Goal: Information Seeking & Learning: Learn about a topic

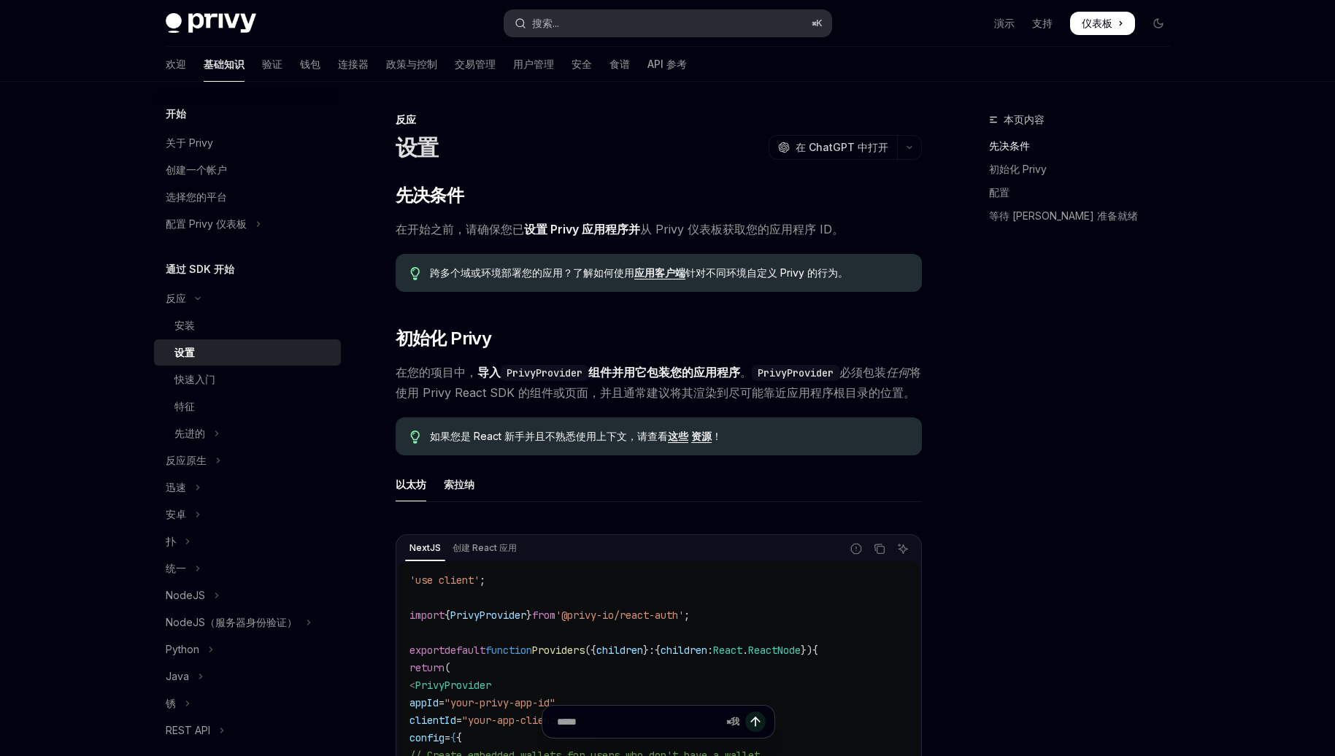
click at [591, 20] on button "搜索... ⌘ K" at bounding box center [668, 23] width 327 height 26
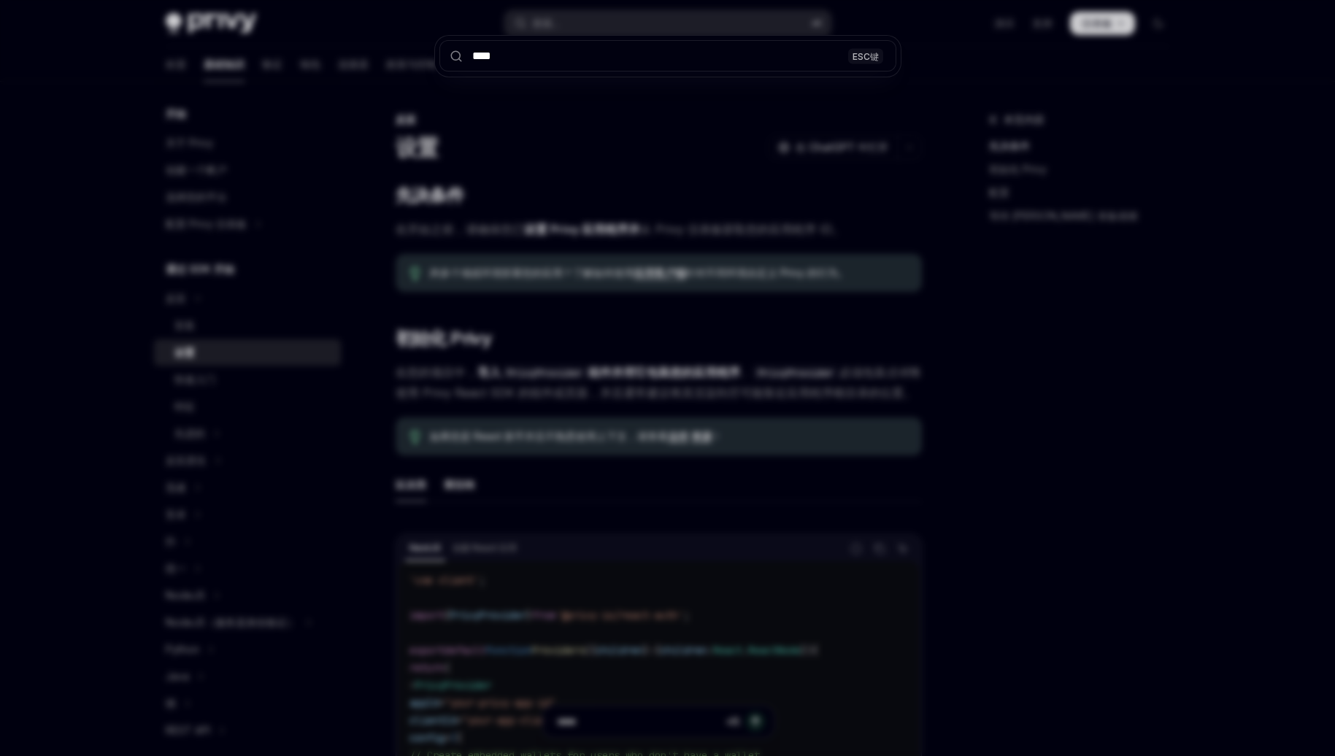
type input "****"
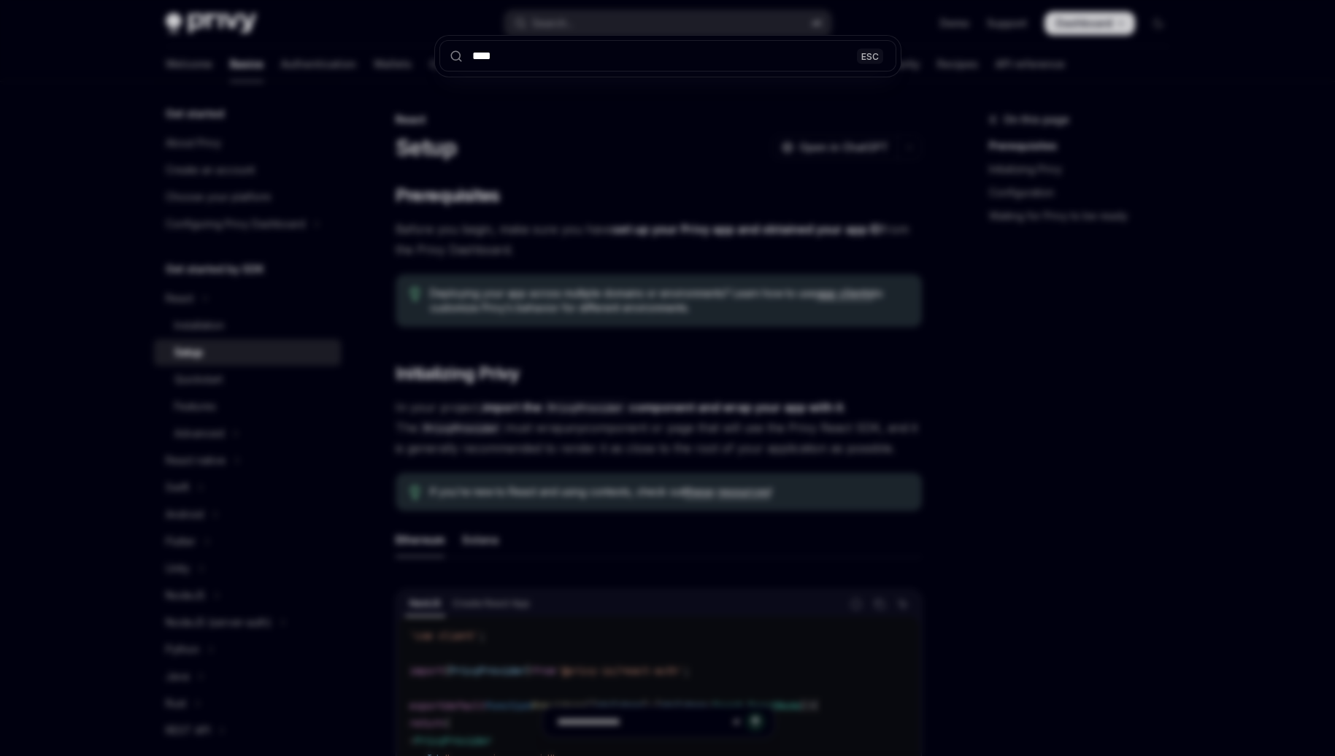
click at [657, 134] on div "**** ESC" at bounding box center [667, 378] width 1335 height 756
type input "****"
type textarea "*"
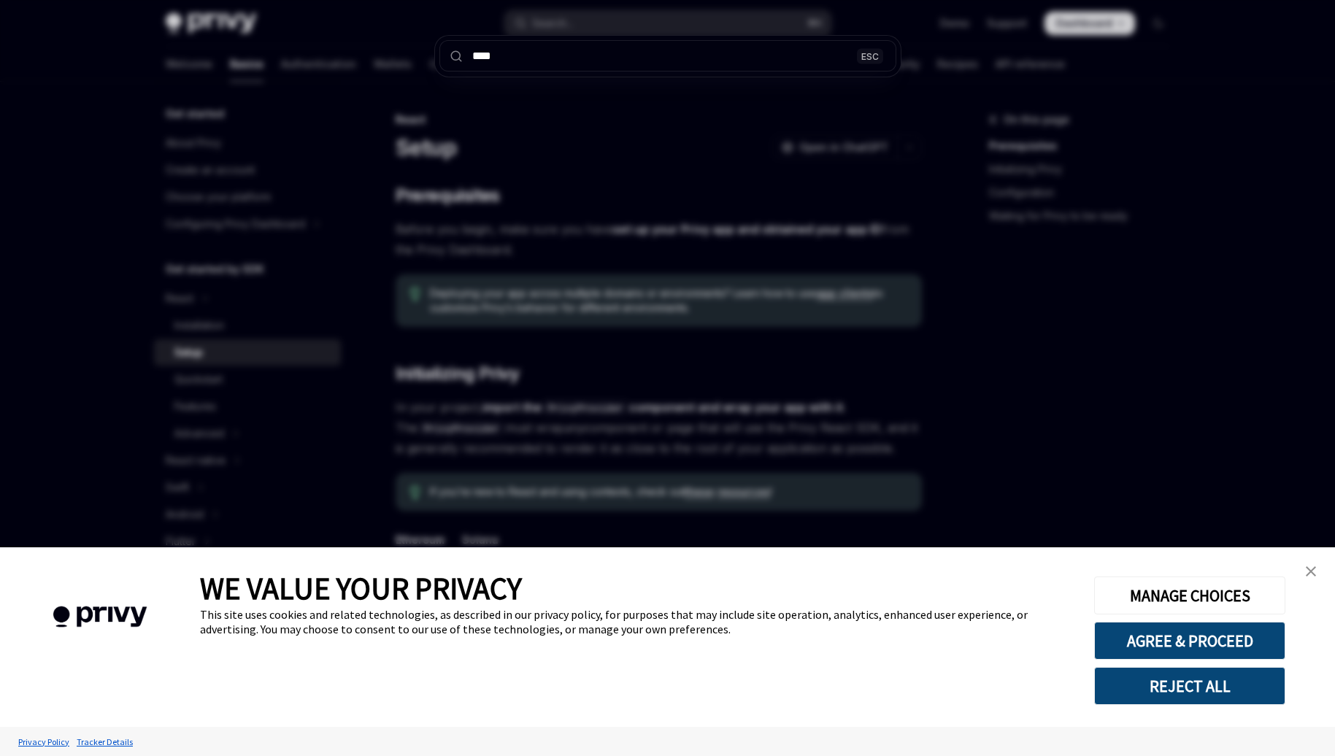
type input "****"
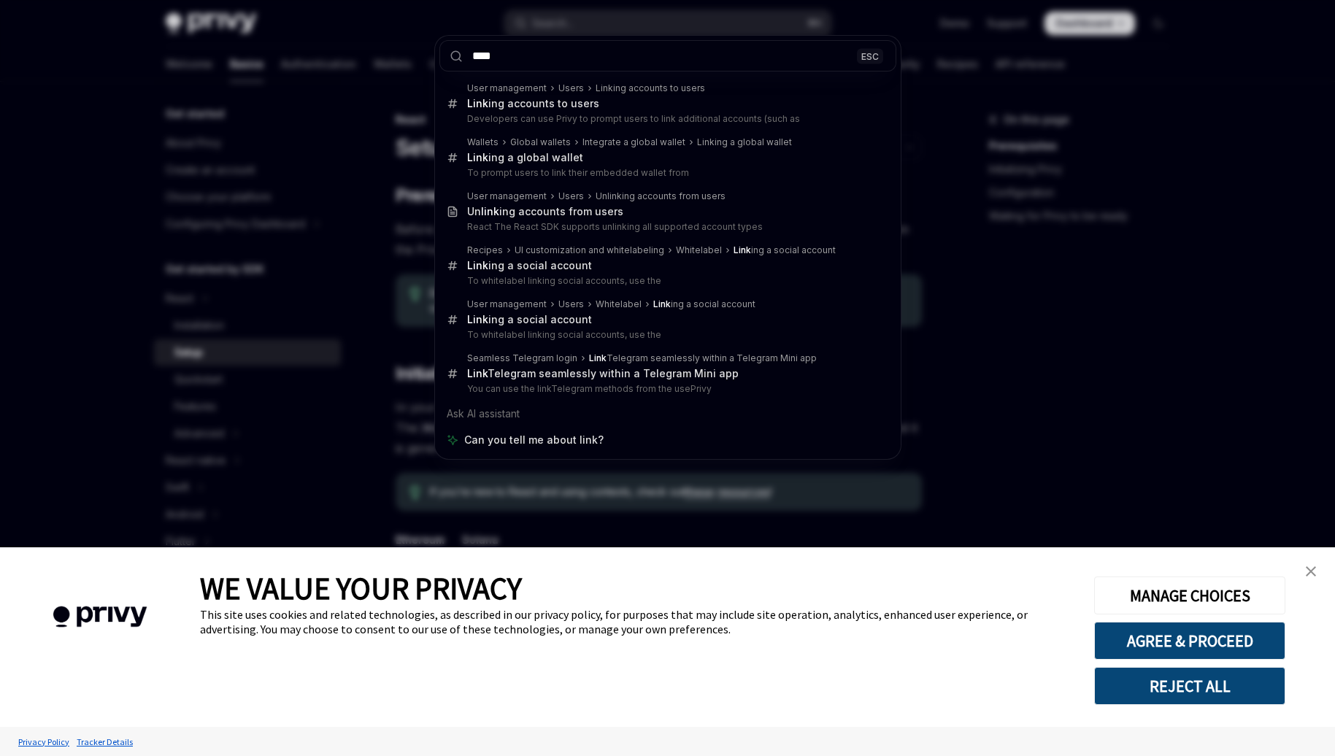
click at [1306, 573] on img "close banner" at bounding box center [1311, 572] width 10 height 10
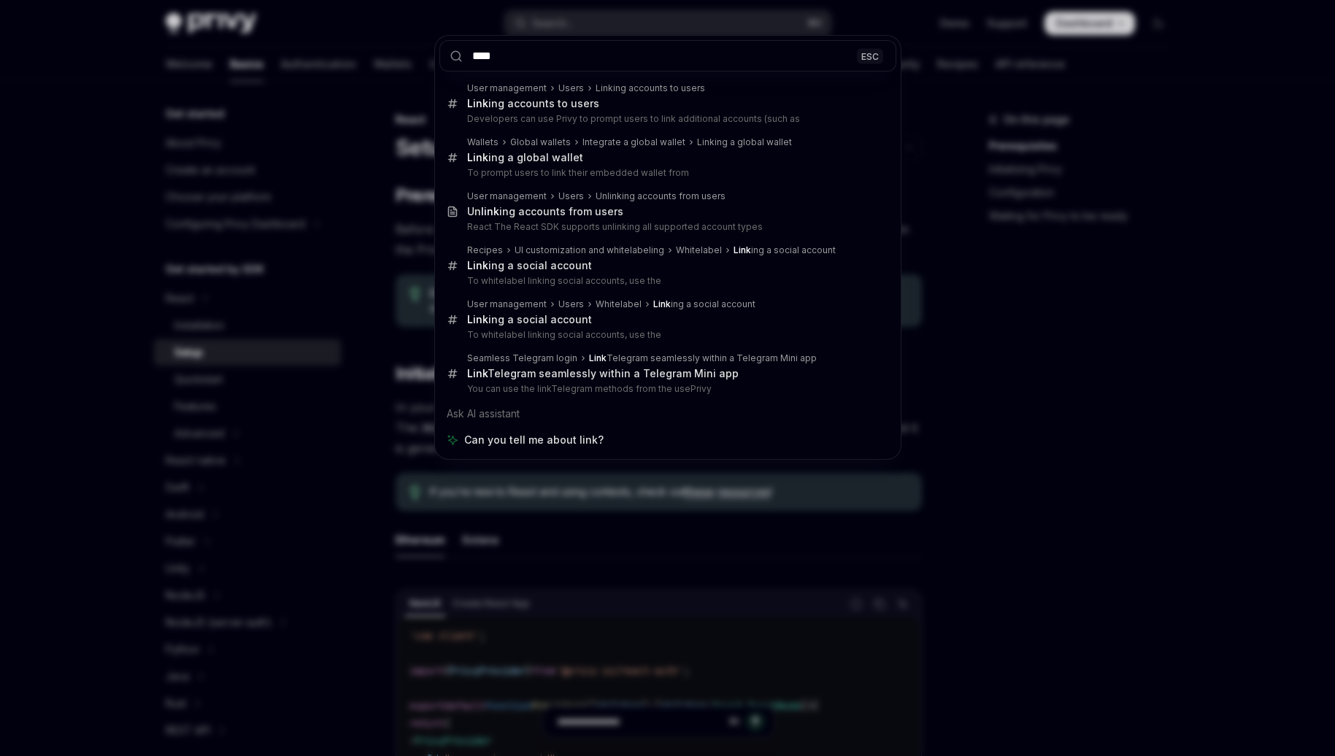
click at [1191, 532] on div "**** ESC User management Users Linking accounts to users Link ing accounts to u…" at bounding box center [667, 378] width 1335 height 756
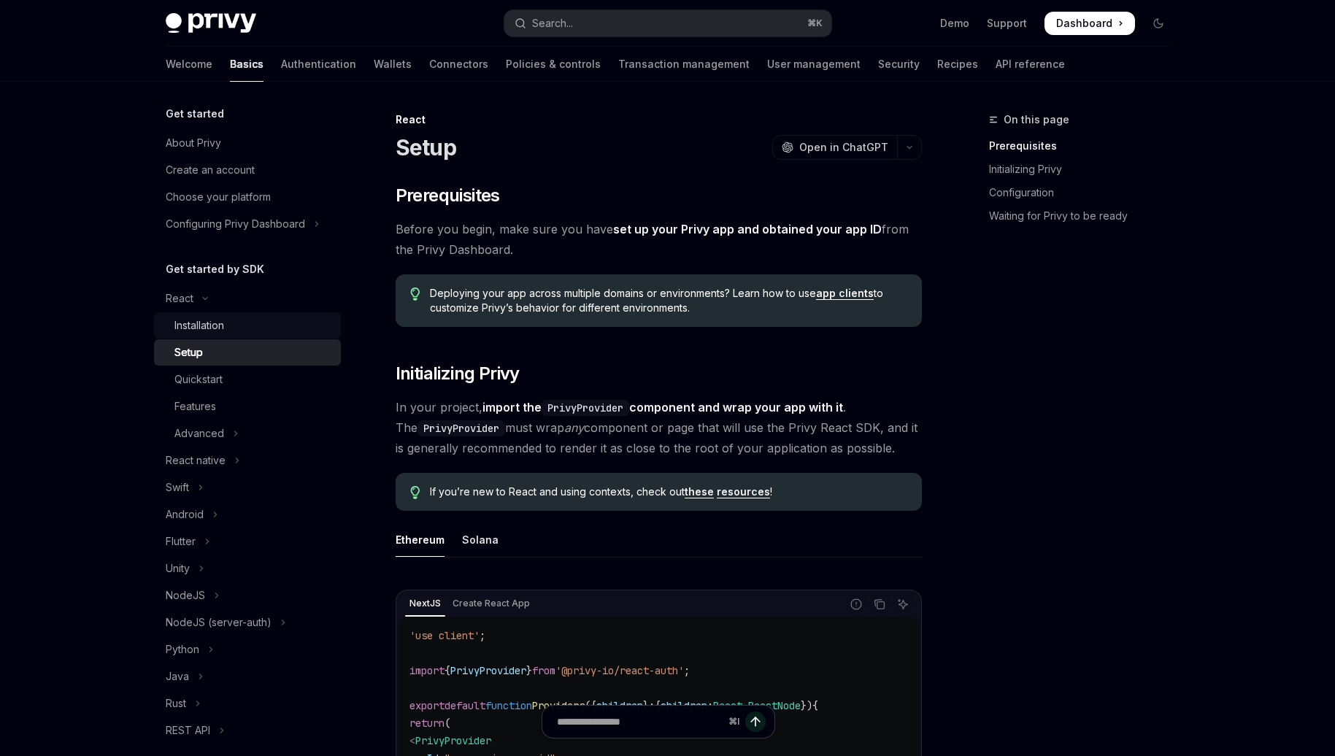
click at [207, 328] on div "Installation" at bounding box center [199, 326] width 50 height 18
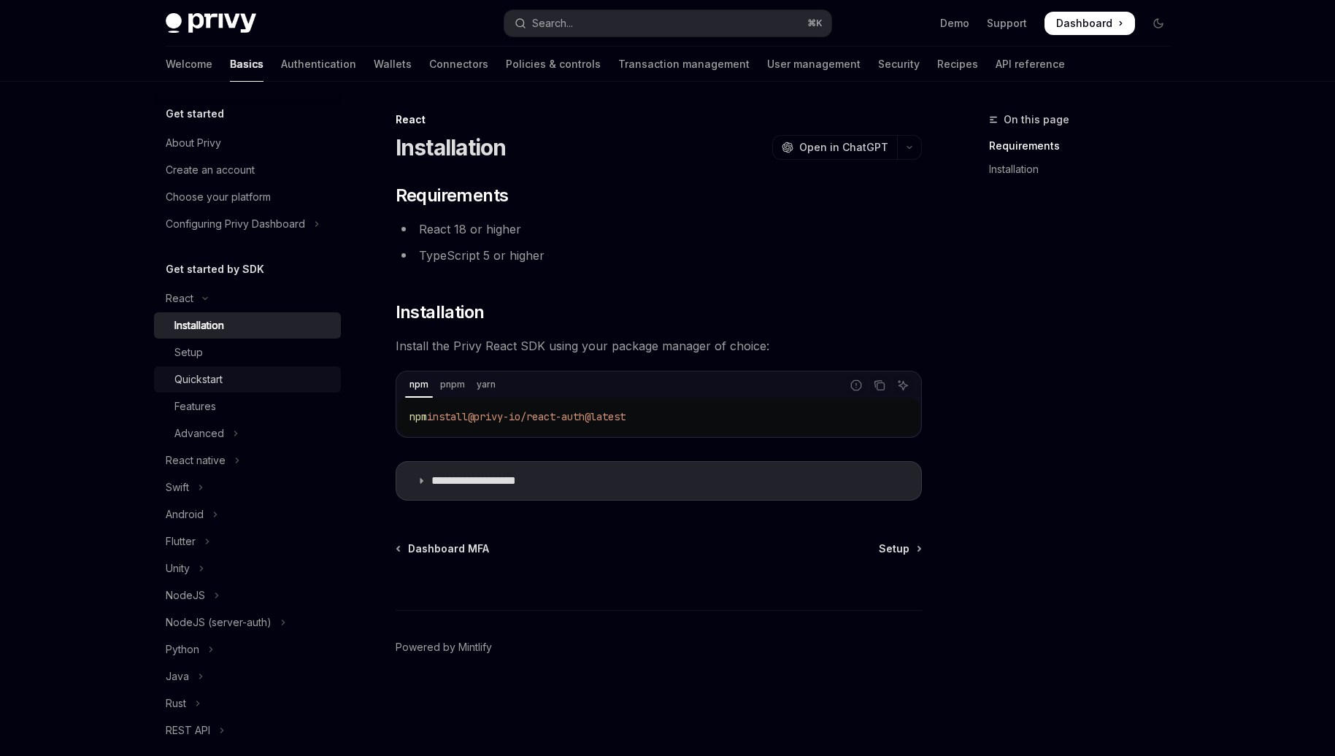
click at [193, 388] on link "Quickstart" at bounding box center [247, 380] width 187 height 26
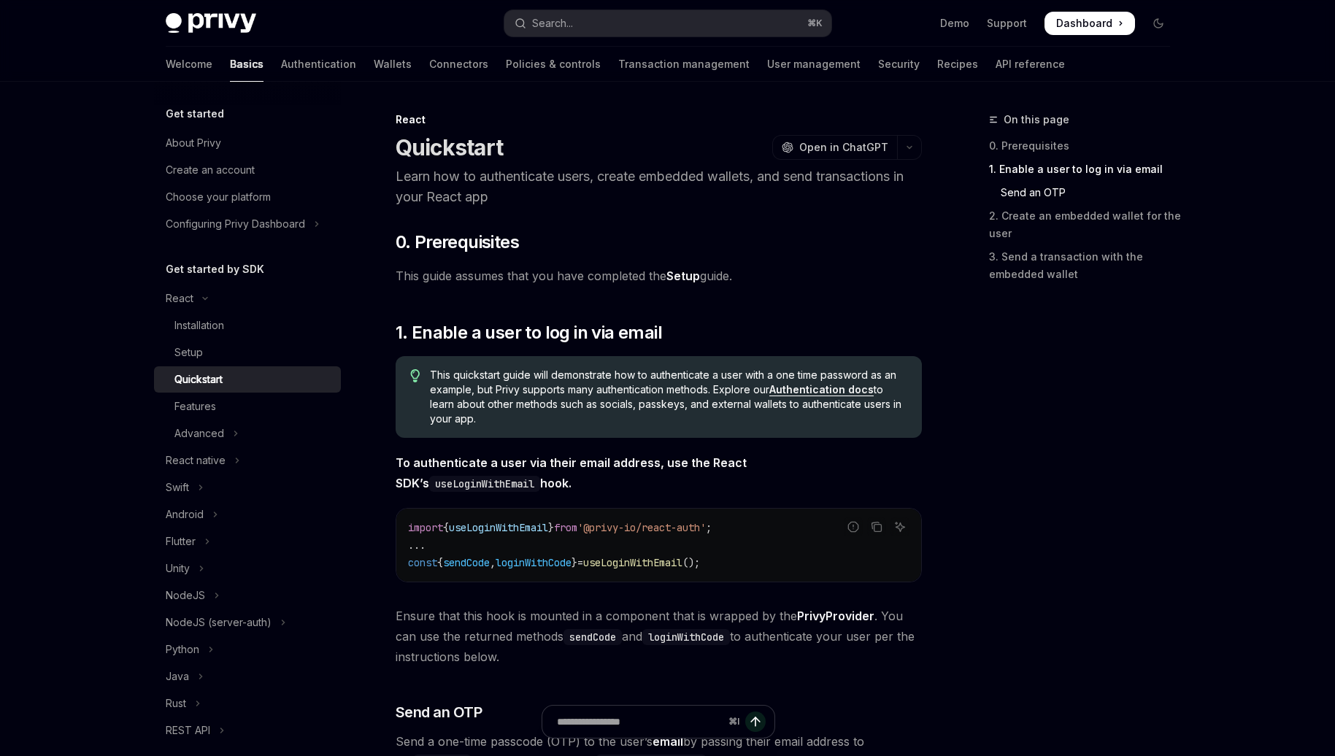
scroll to position [835, 0]
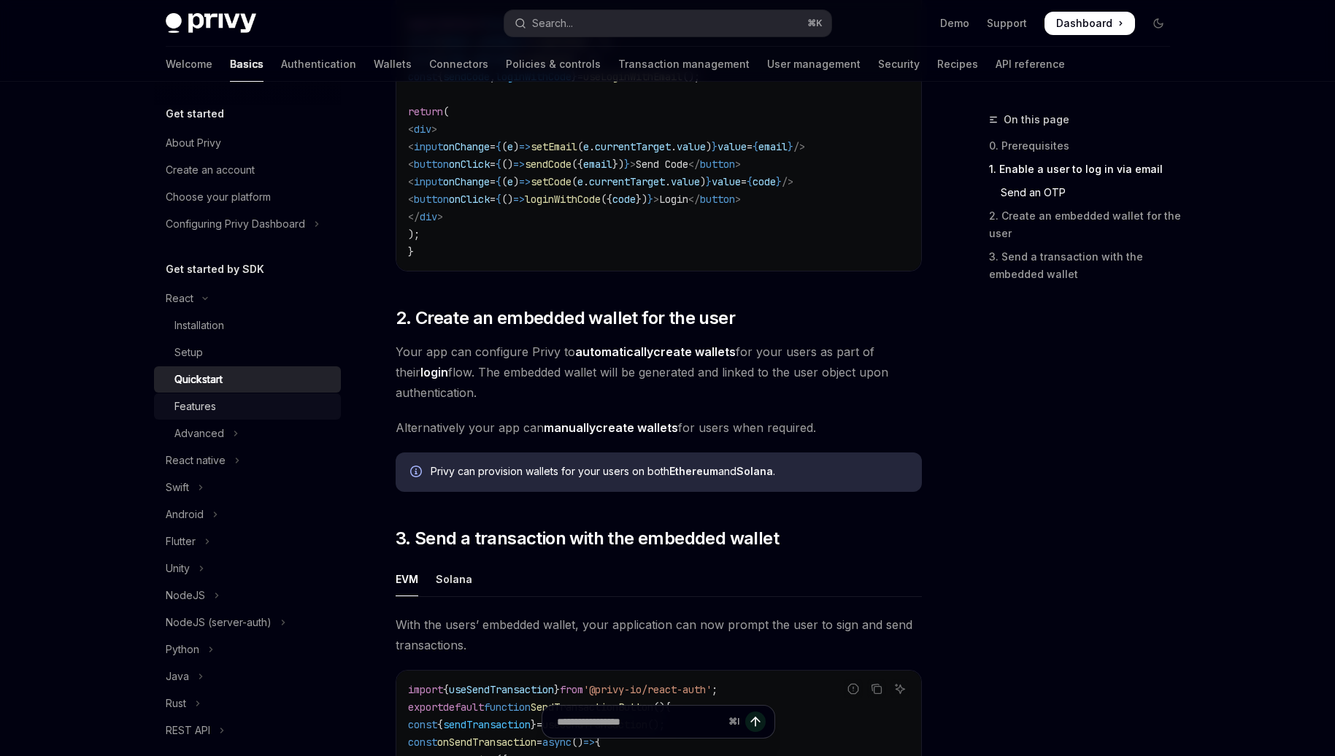
click at [203, 413] on div "Features" at bounding box center [195, 407] width 42 height 18
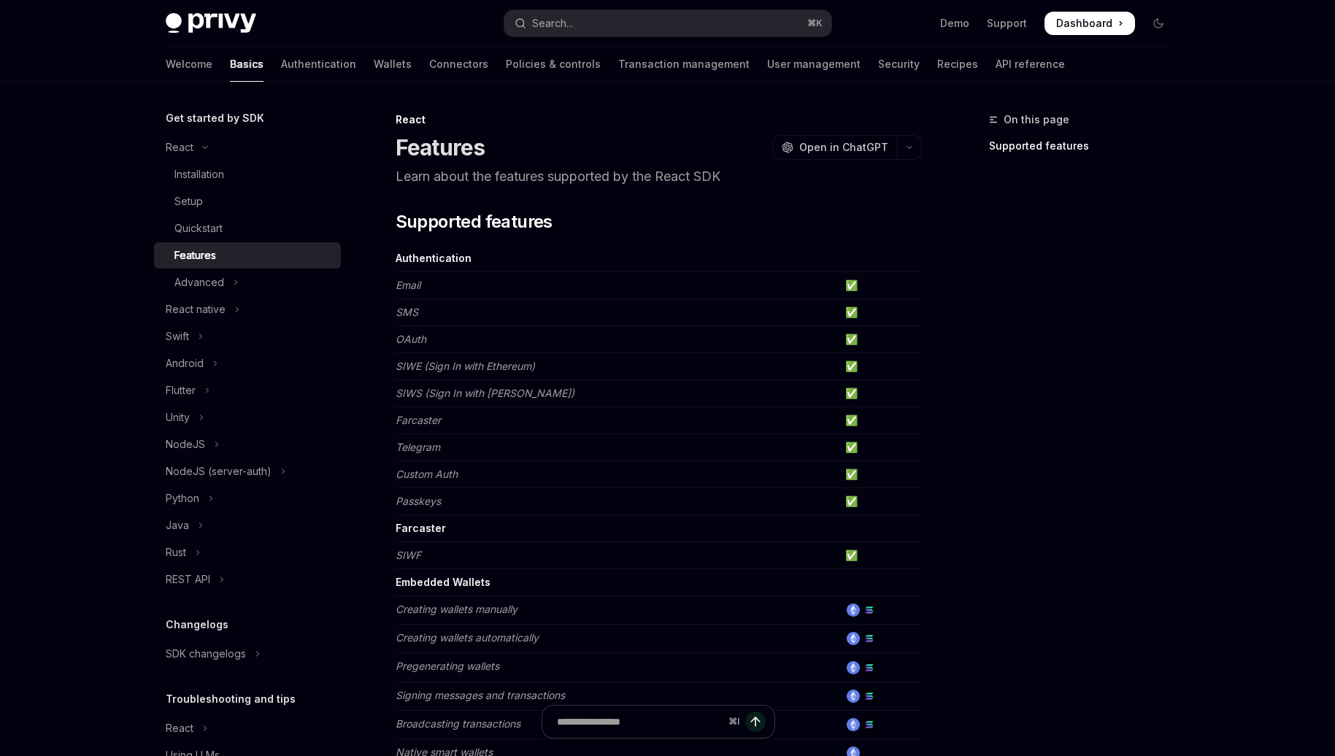
scroll to position [220, 0]
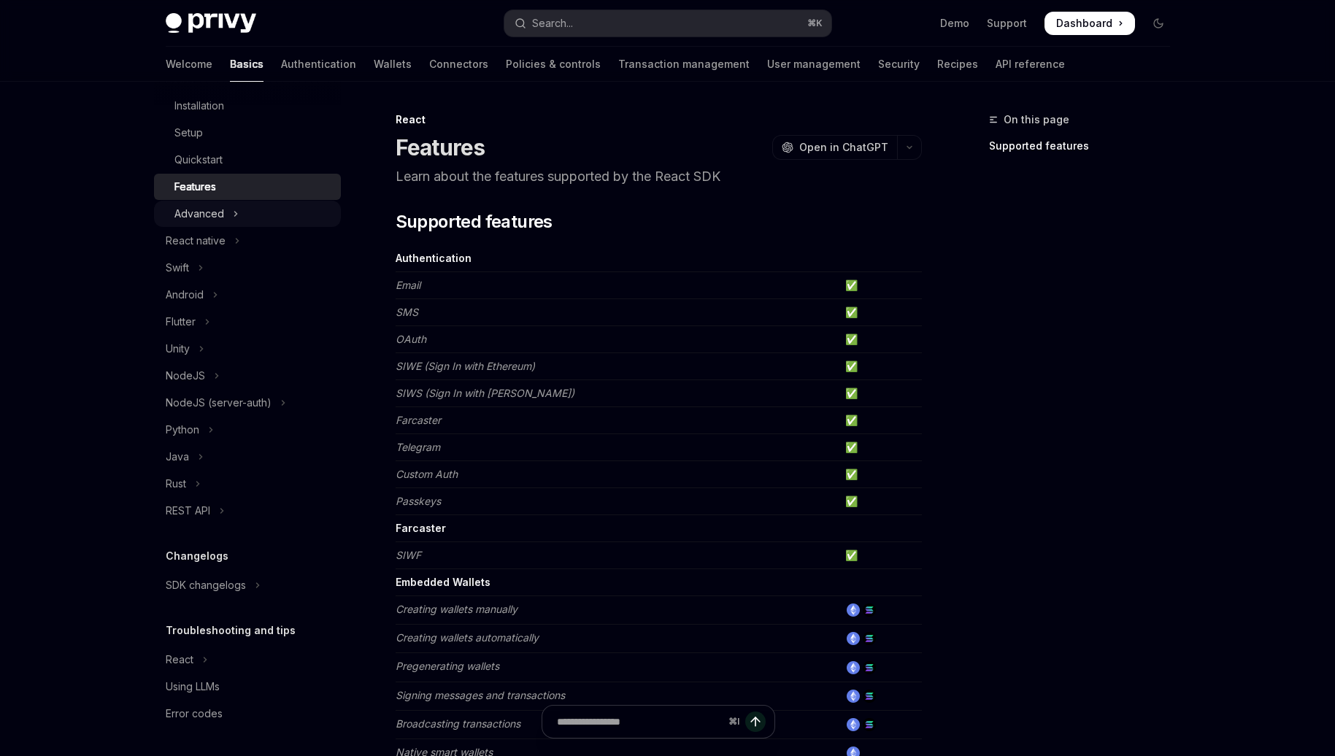
click at [269, 215] on button "Advanced" at bounding box center [247, 214] width 187 height 26
type textarea "*"
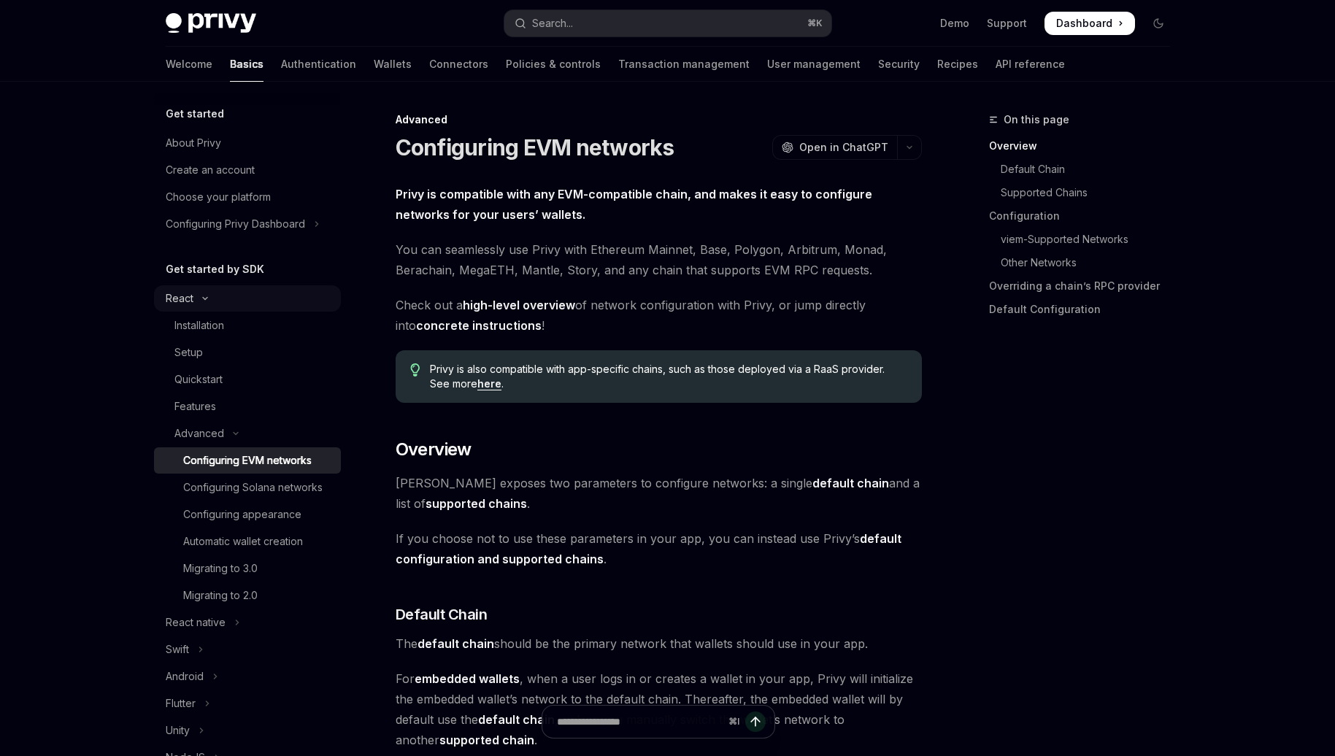
click at [176, 299] on div "React" at bounding box center [180, 299] width 28 height 18
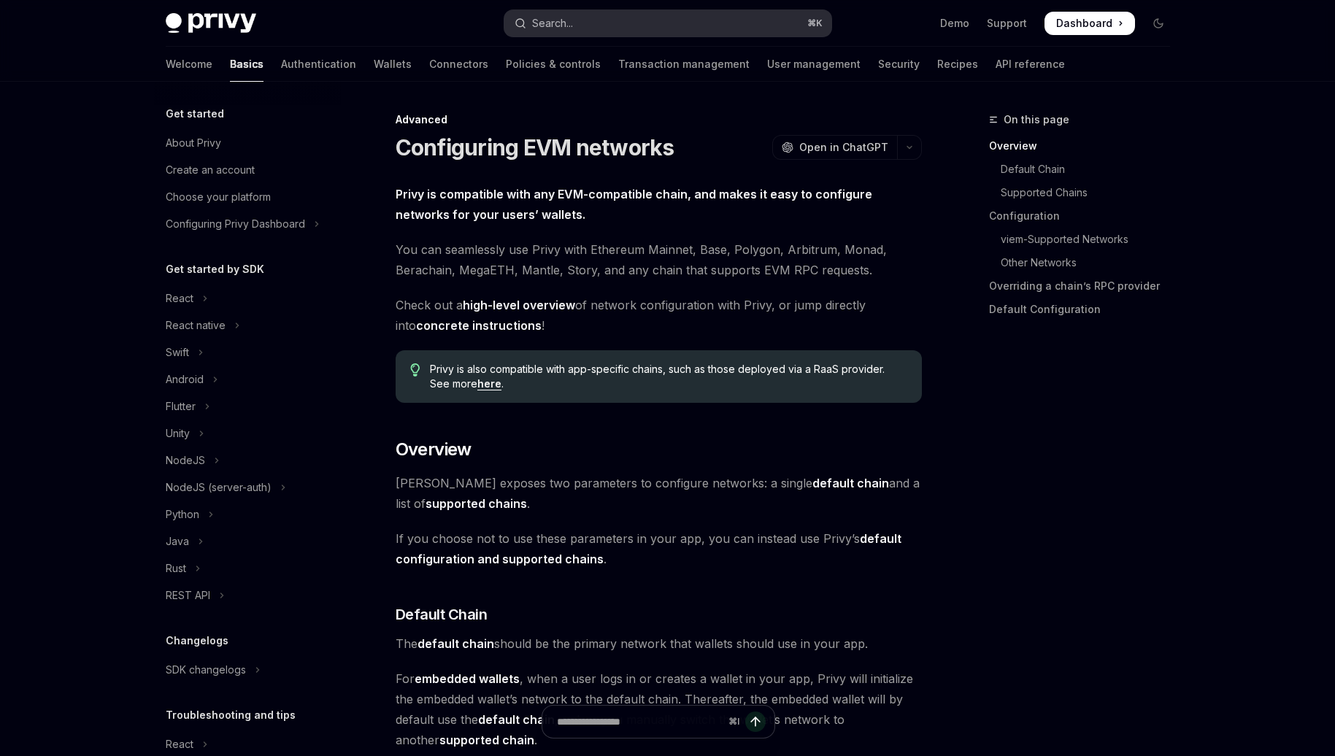
click at [626, 25] on button "Search... ⌘ K" at bounding box center [668, 23] width 327 height 26
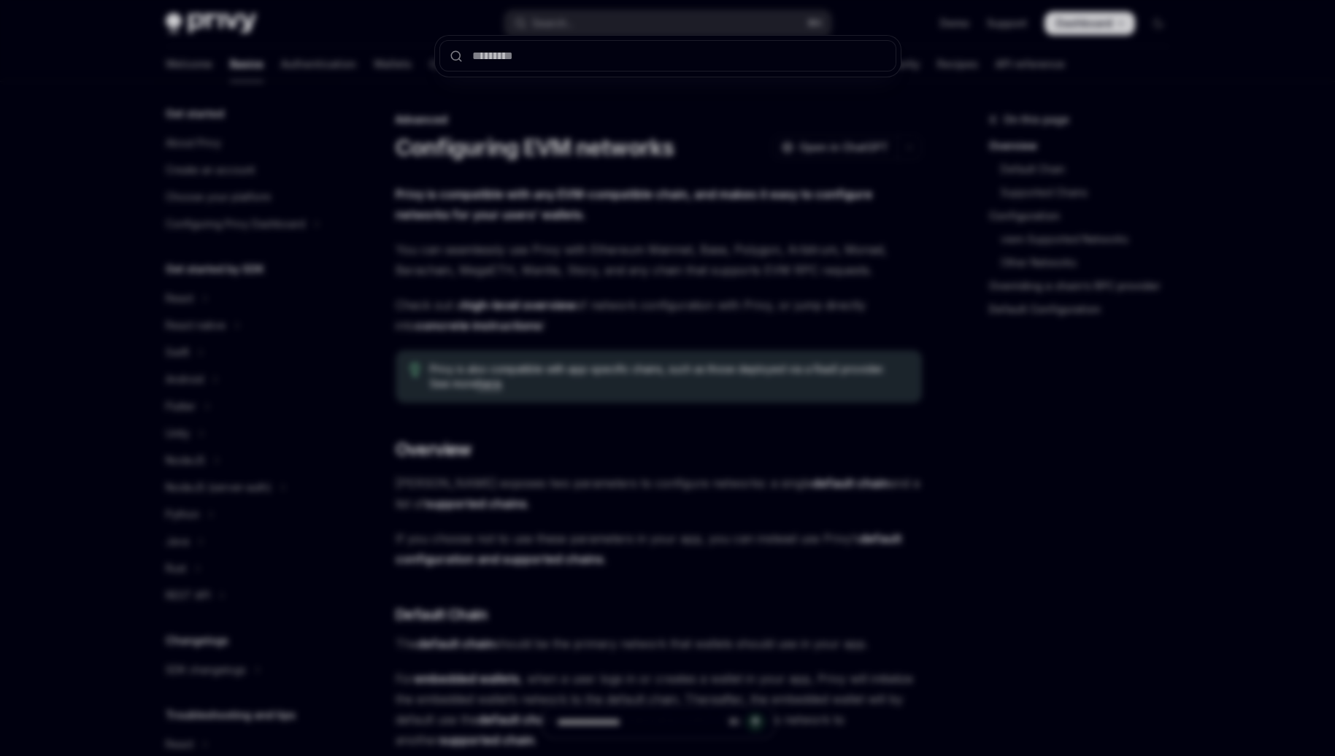
click at [594, 62] on input "text" at bounding box center [668, 55] width 457 height 31
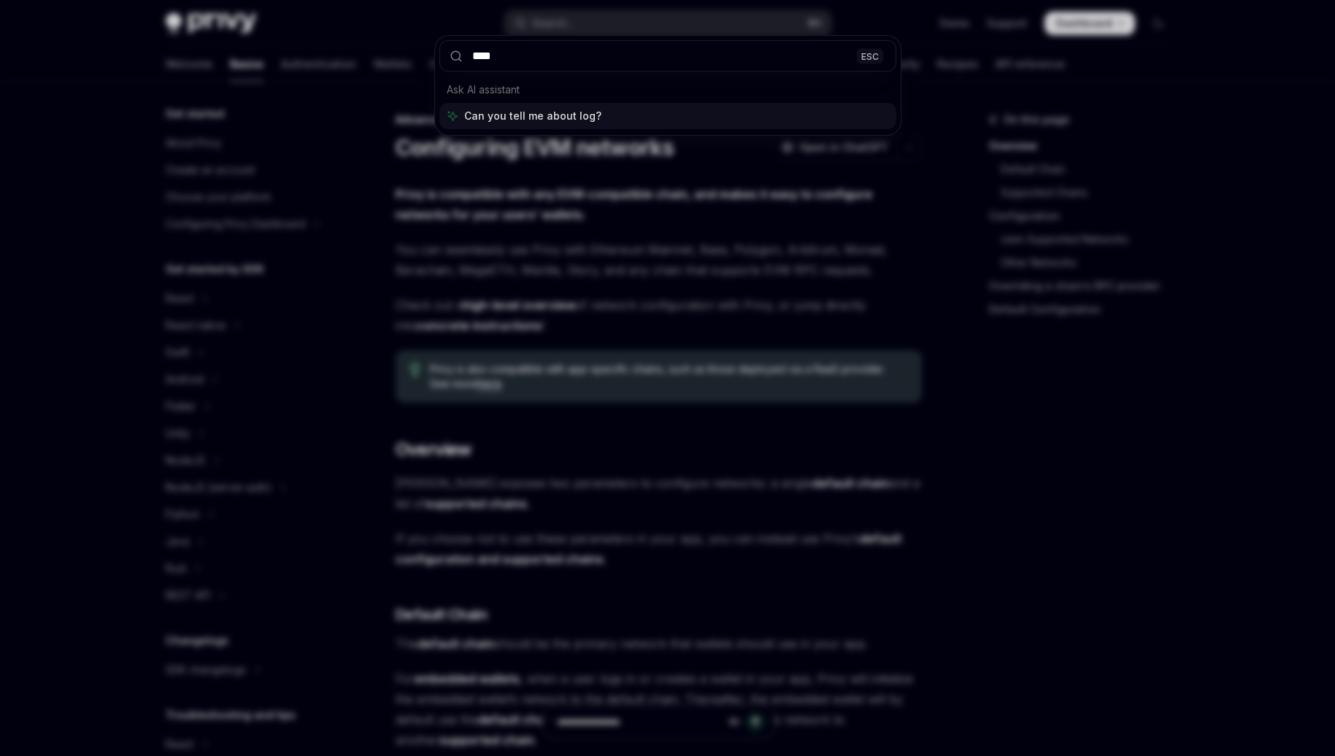
type input "*****"
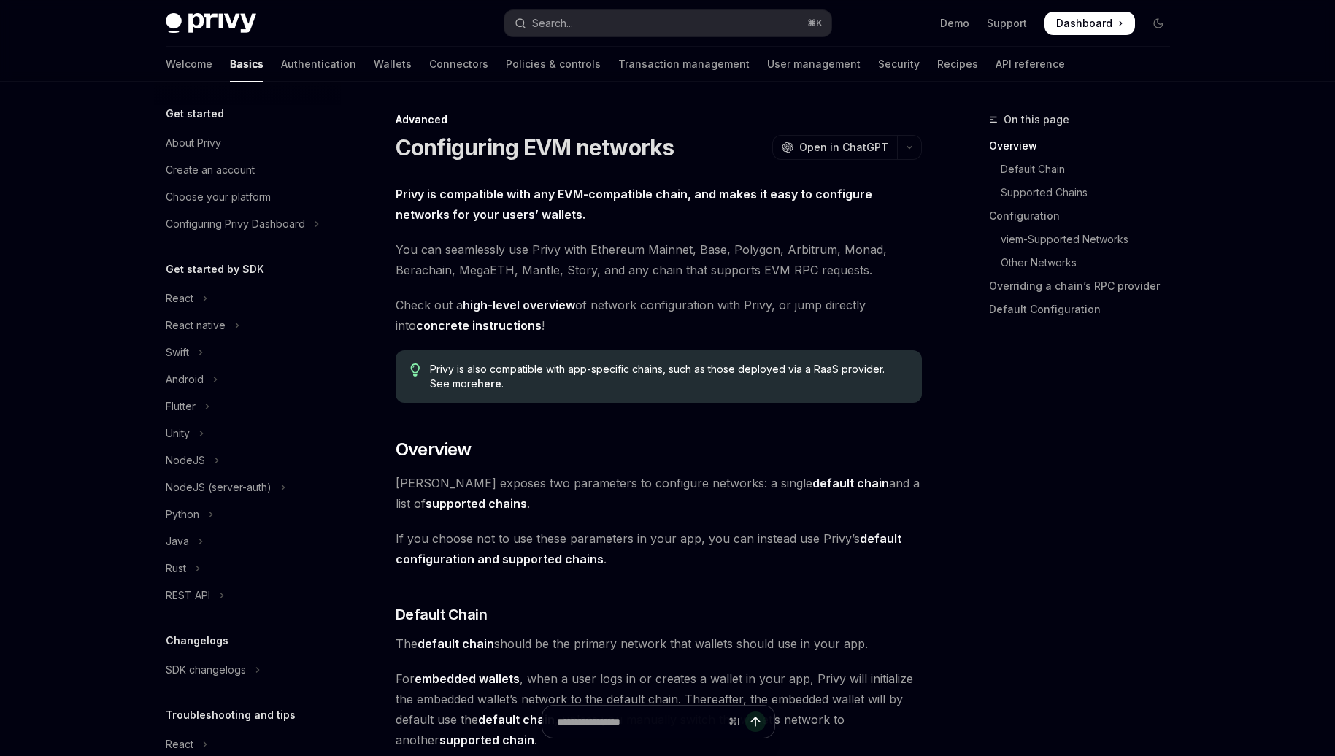
type textarea "*"
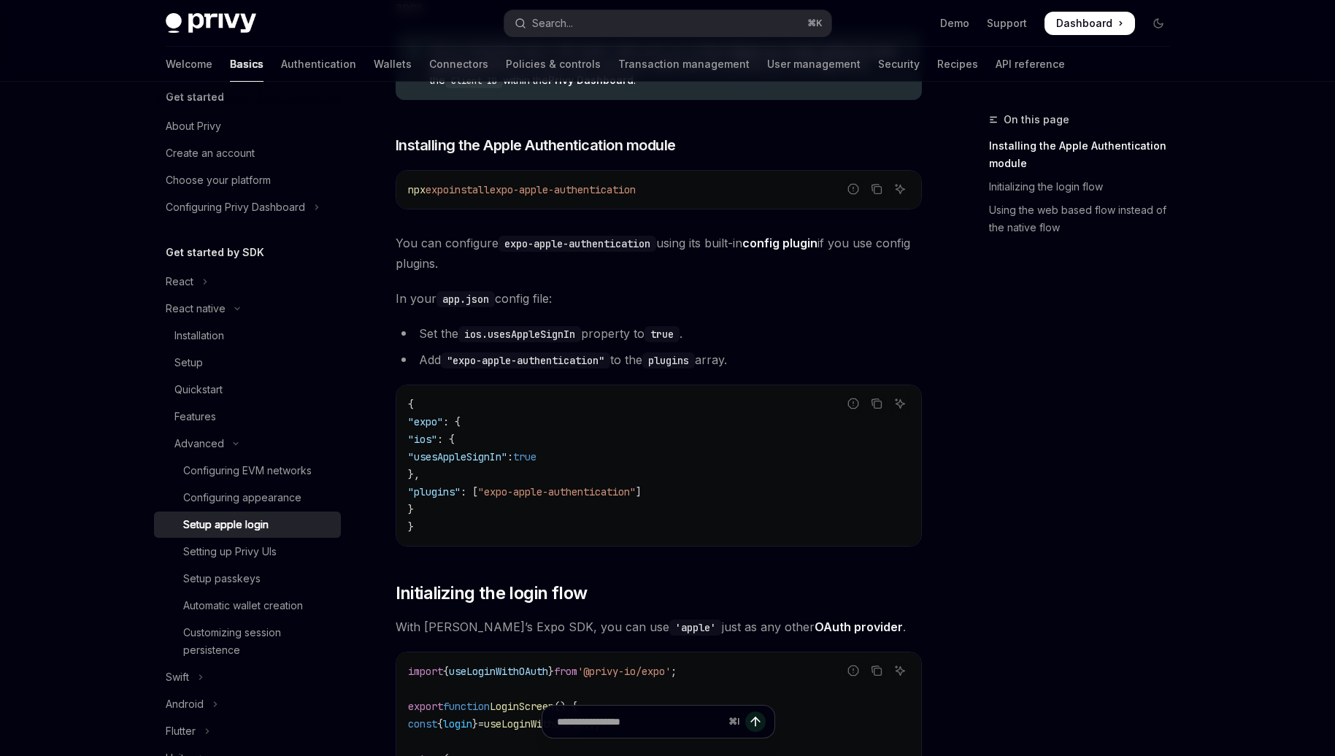
scroll to position [419, 0]
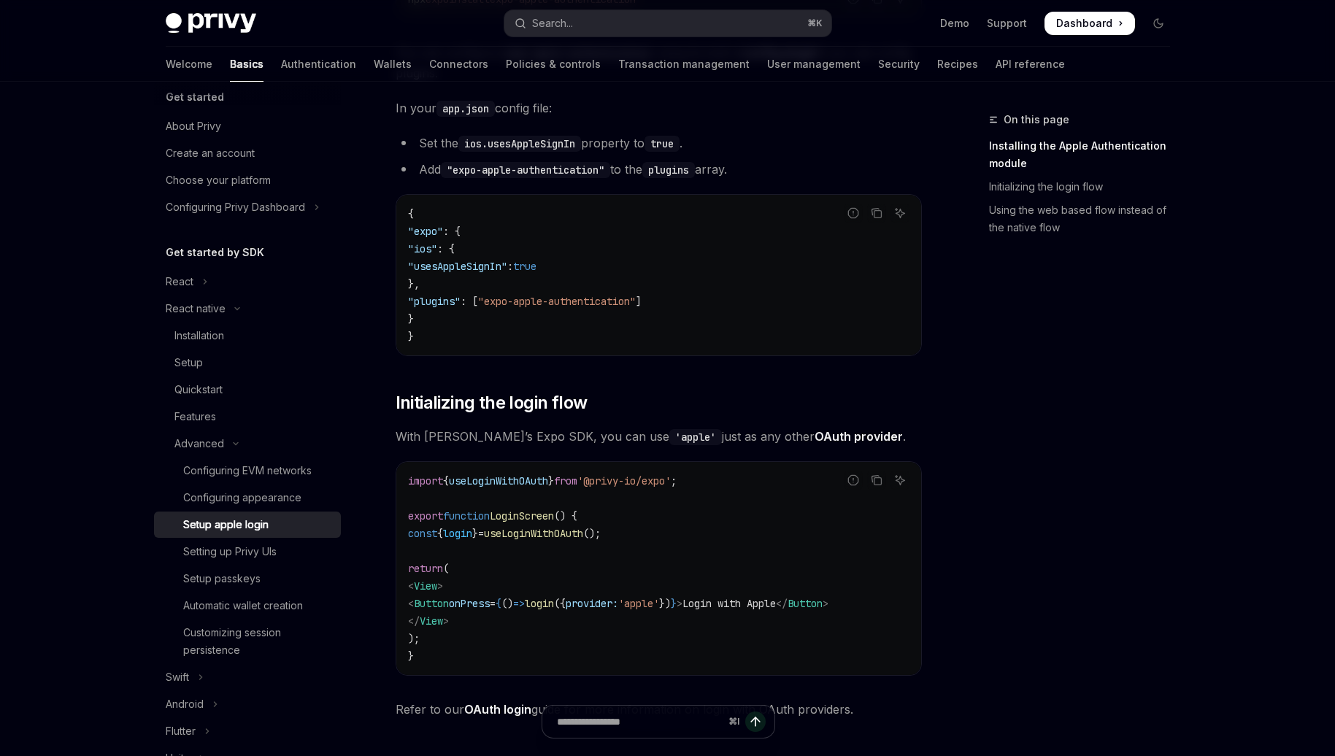
click at [496, 477] on span "useLoginWithOAuth" at bounding box center [498, 481] width 99 height 13
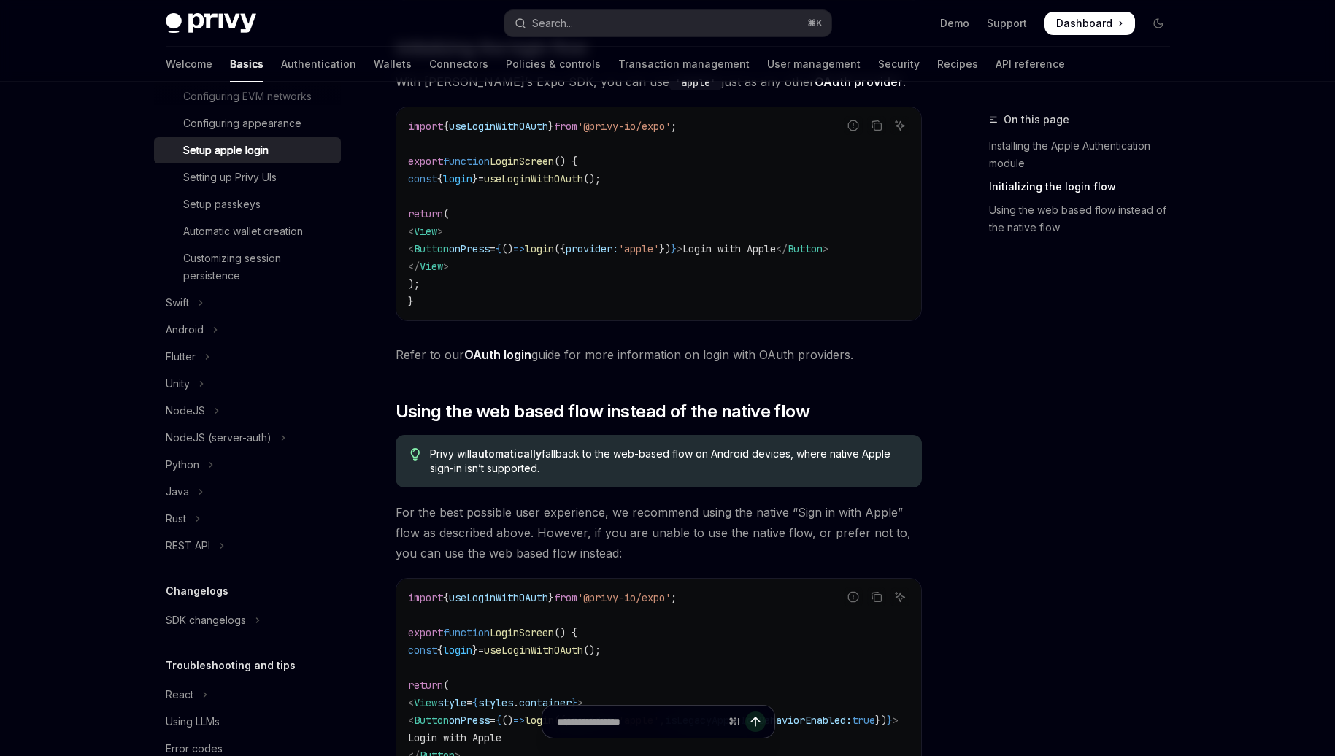
scroll to position [0, 0]
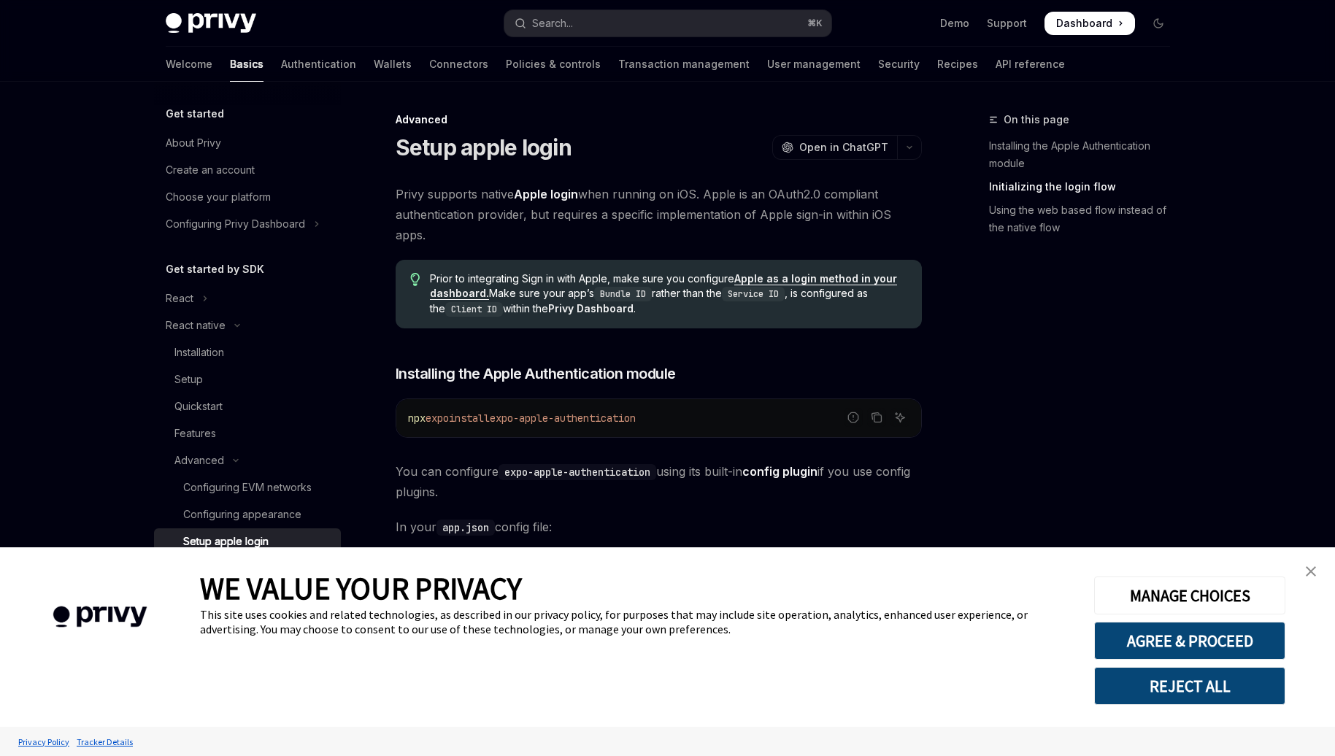
scroll to position [774, 0]
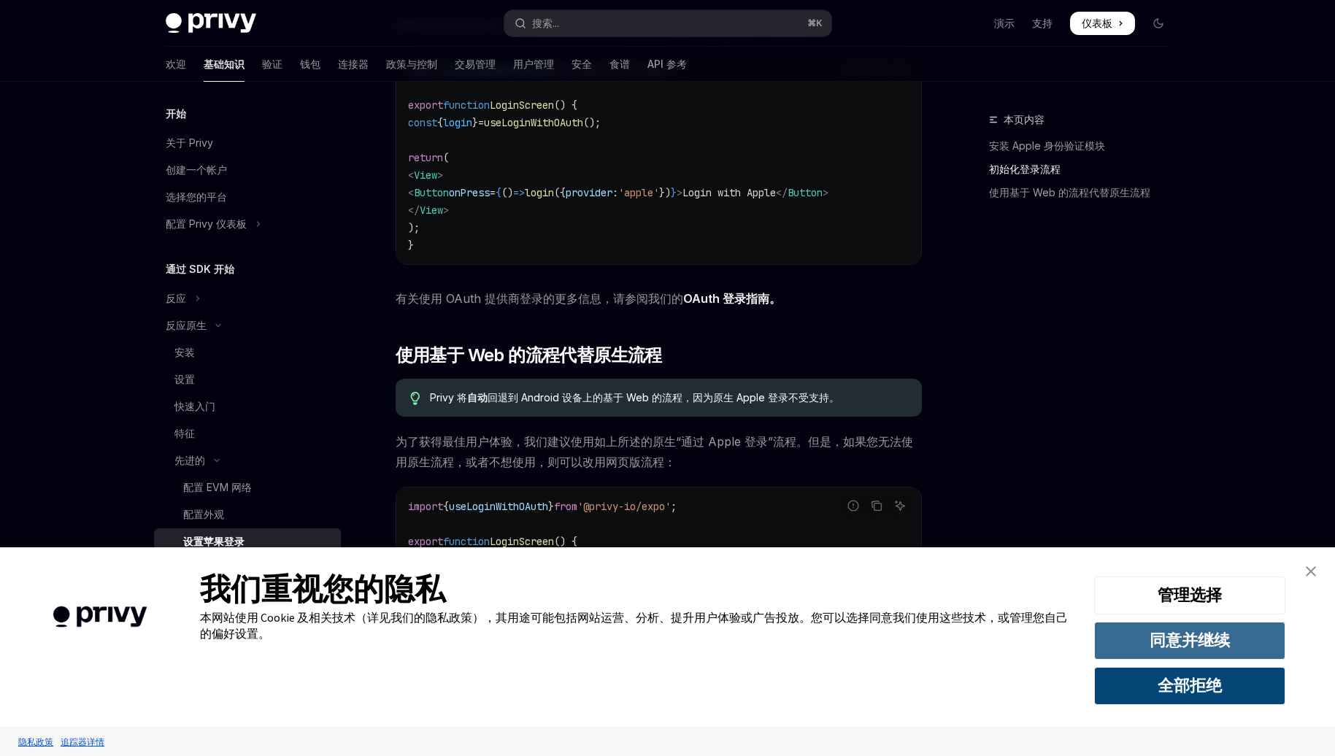
click at [1202, 637] on font "同意并继续" at bounding box center [1190, 640] width 80 height 20
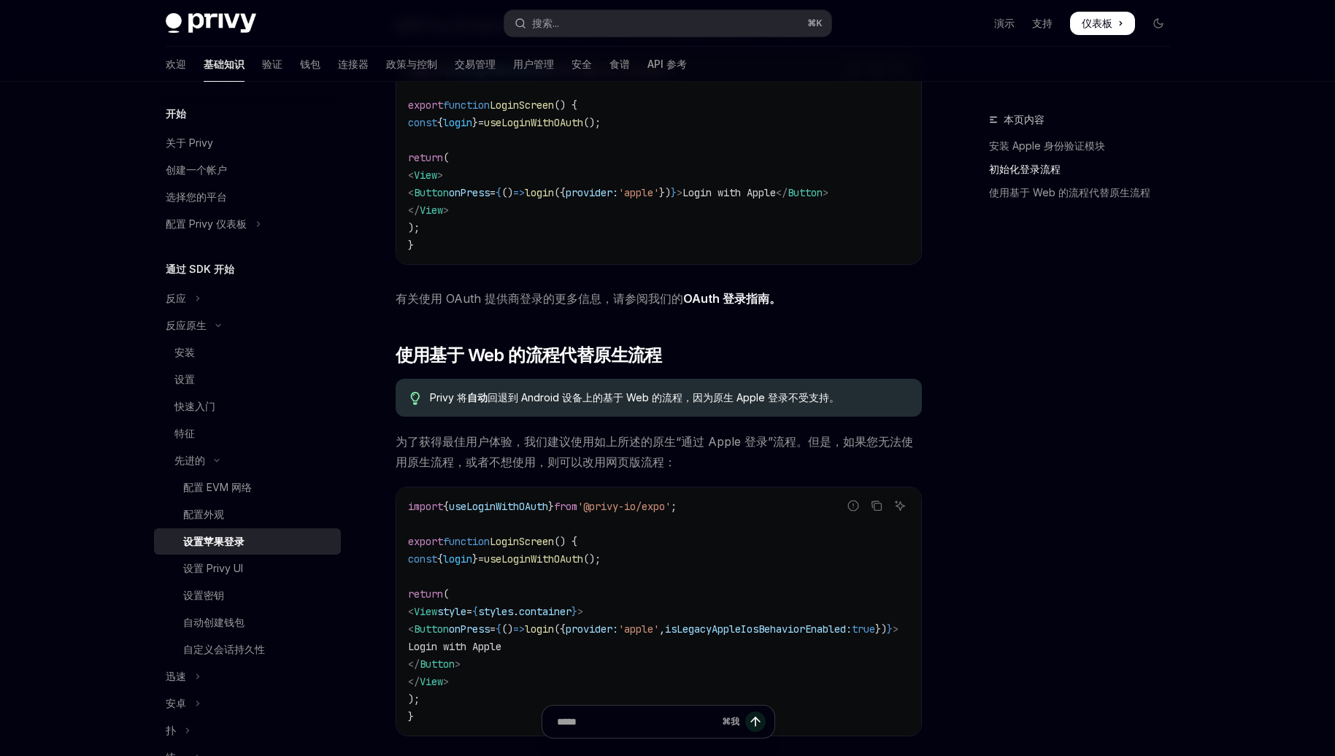
click at [1086, 404] on div "本页内容 安装 Apple 身份验证模块 初始化登录流程 使用基于 Web 的流程代替原生流程" at bounding box center [1071, 433] width 222 height 645
click at [245, 302] on button "反应" at bounding box center [247, 298] width 187 height 26
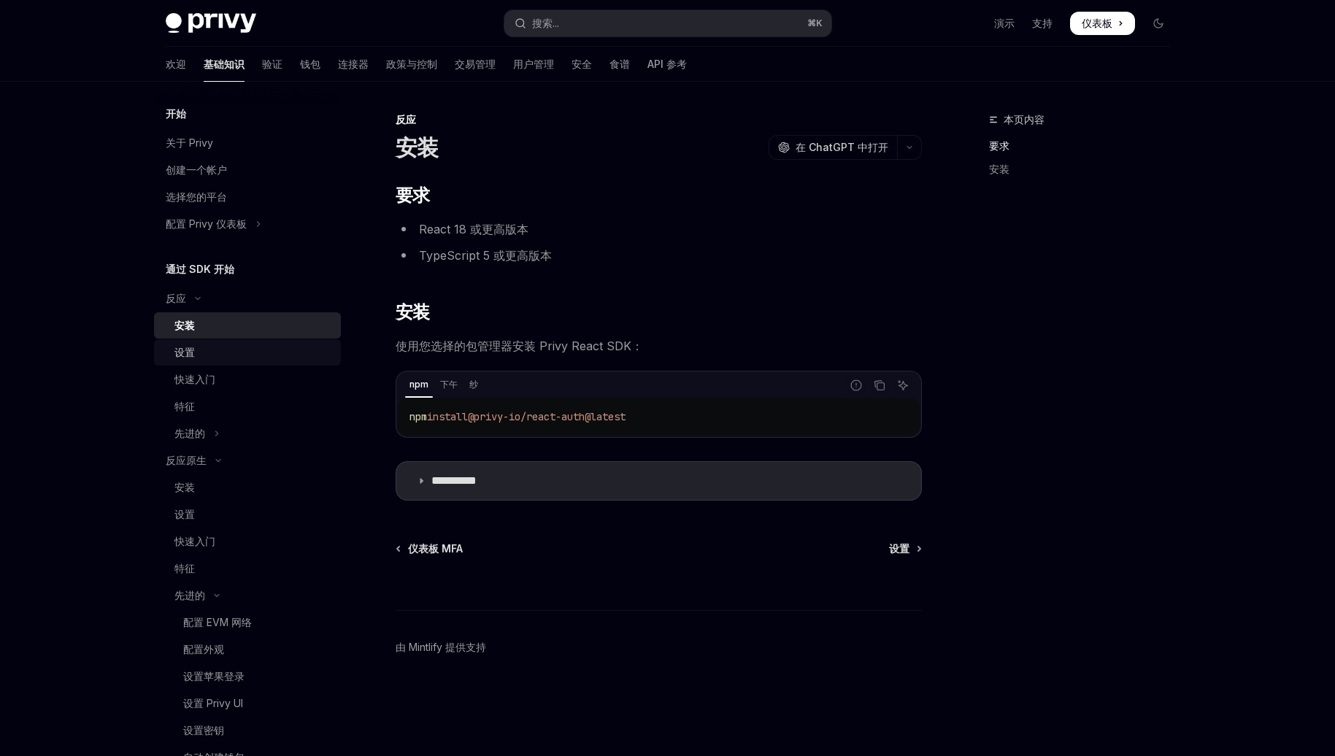
click at [248, 348] on div "设置" at bounding box center [253, 353] width 158 height 18
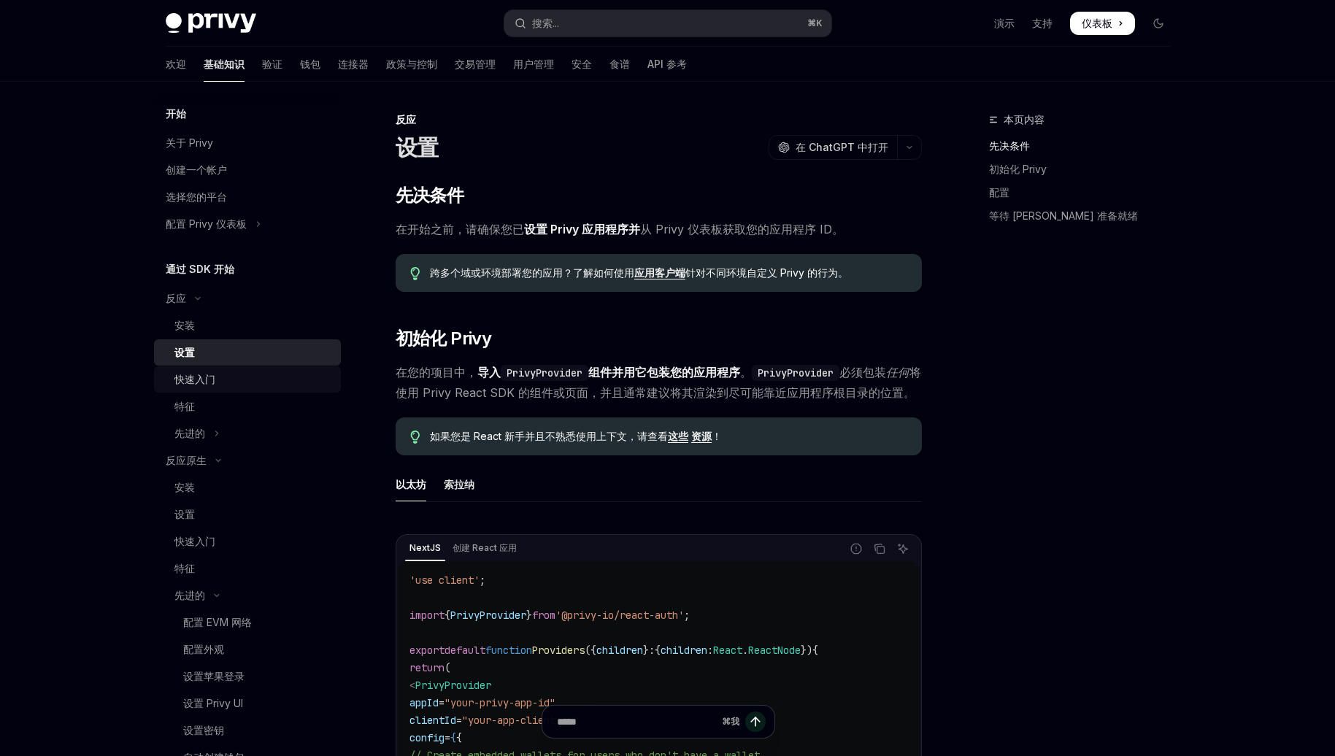
type textarea "*"
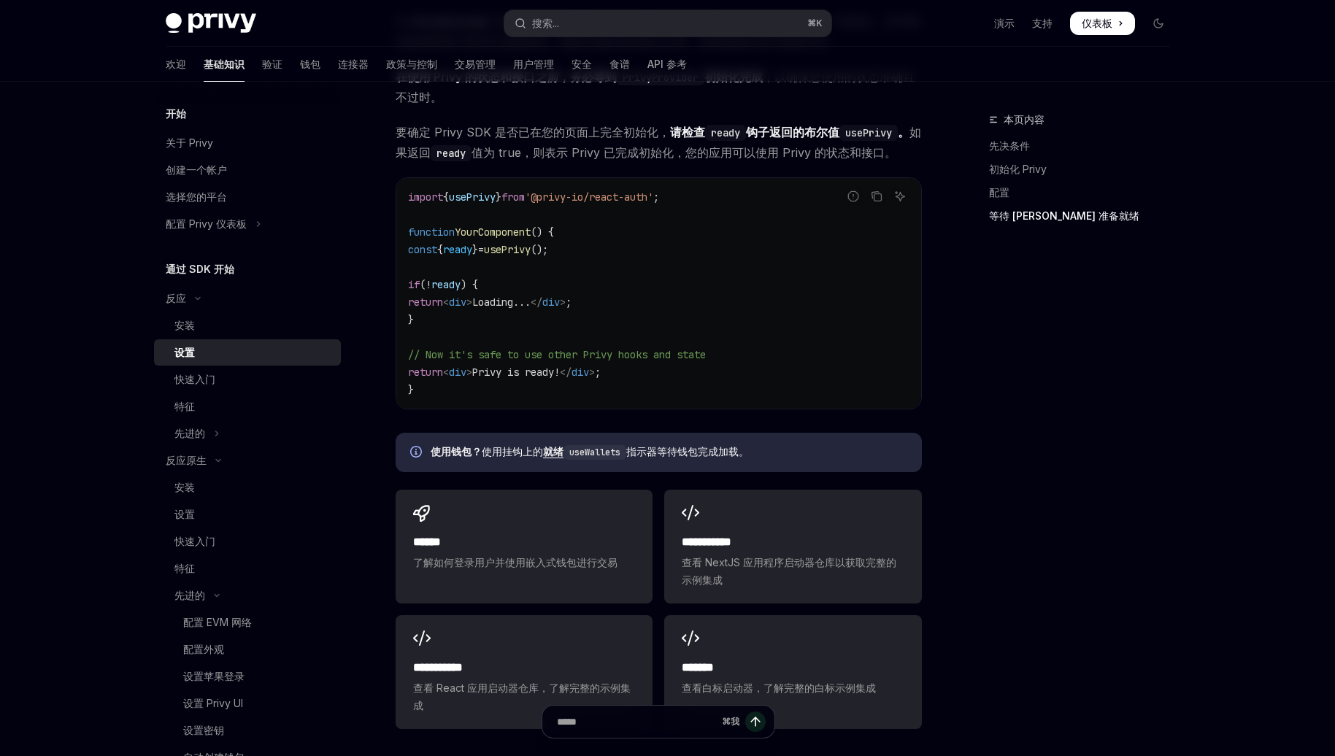
scroll to position [1459, 0]
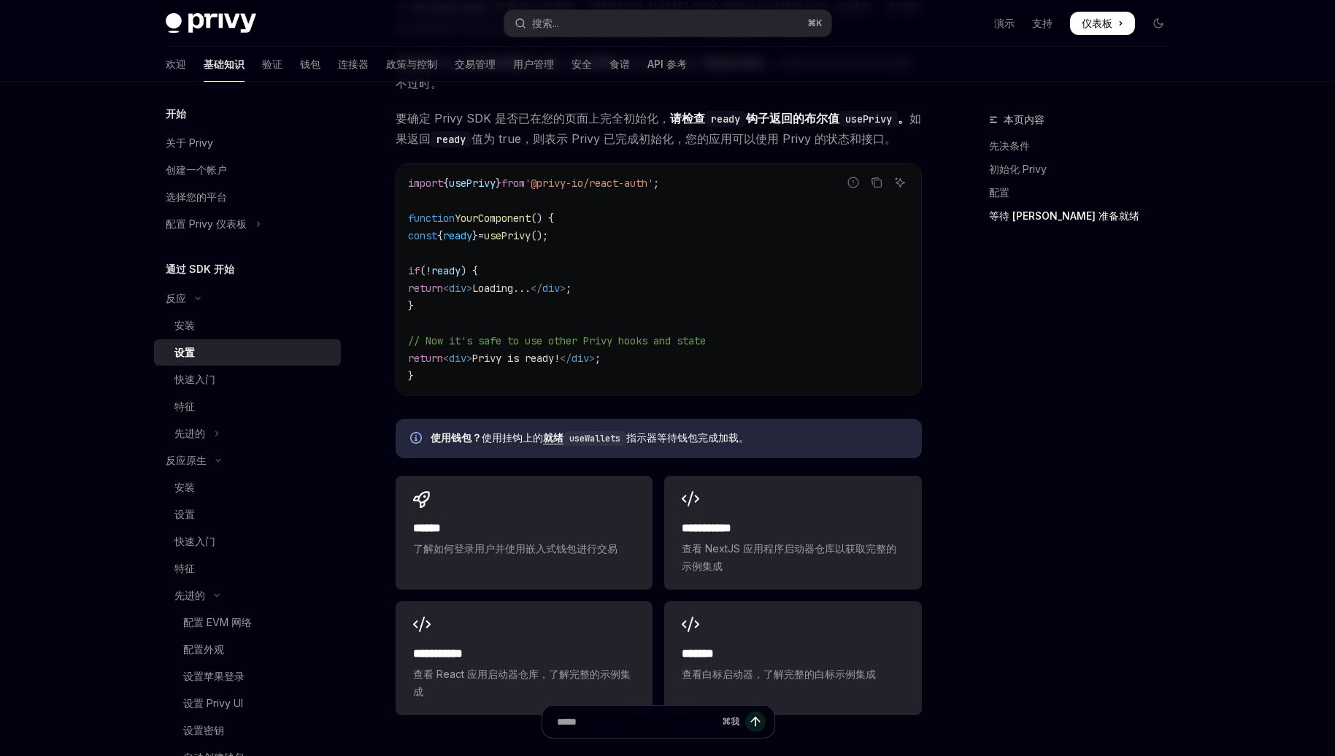
click at [531, 242] on span "usePrivy" at bounding box center [507, 235] width 47 height 13
copy span "usePrivy"
click at [651, 326] on code "import { usePrivy } from '@privy-io/react-auth' ; function YourComponent () { c…" at bounding box center [659, 279] width 502 height 210
drag, startPoint x: 597, startPoint y: 278, endPoint x: 421, endPoint y: 279, distance: 176.7
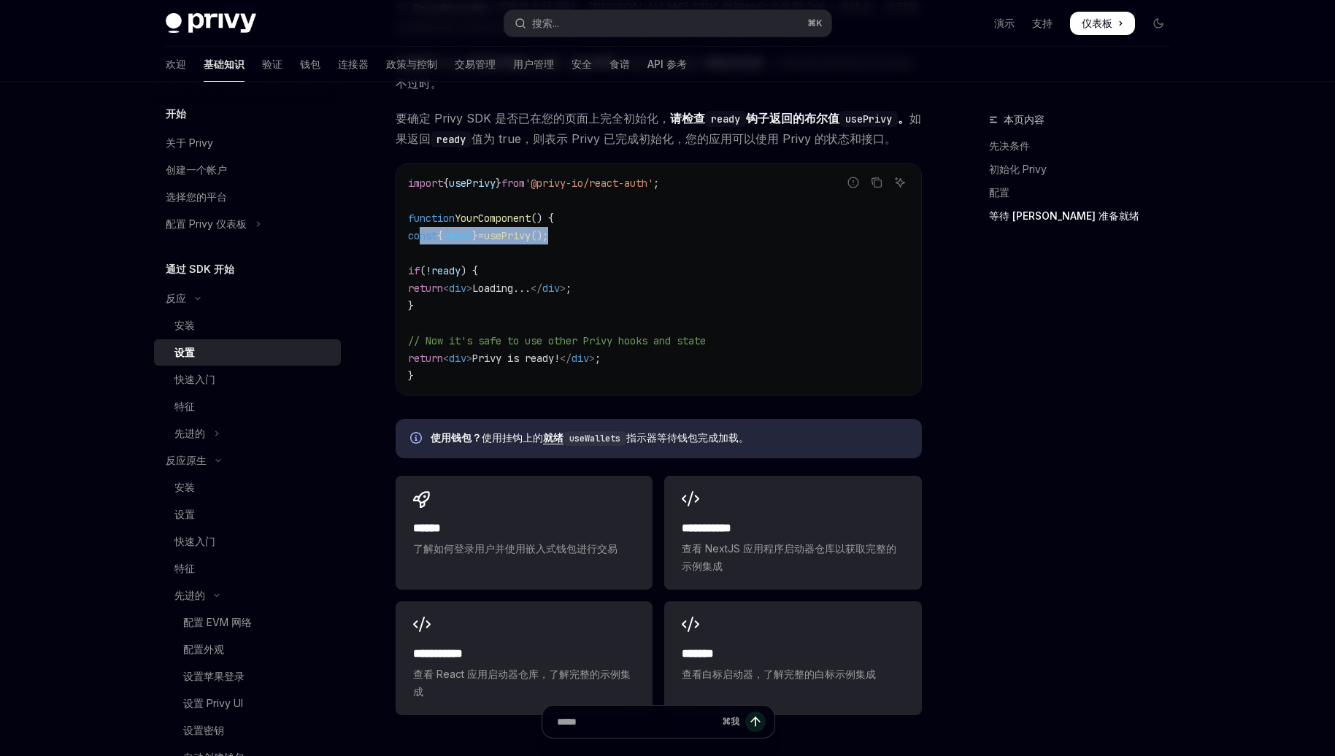
click at [421, 279] on code "import { usePrivy } from '@privy-io/react-auth' ; function YourComponent () { c…" at bounding box center [659, 279] width 502 height 210
copy span "const { ready } = usePrivy ();"
click at [545, 354] on code "import { usePrivy } from '@privy-io/react-auth' ; function YourComponent () { c…" at bounding box center [659, 279] width 502 height 210
drag, startPoint x: 454, startPoint y: 345, endPoint x: 421, endPoint y: 314, distance: 46.0
click at [421, 314] on code "import { usePrivy } from '@privy-io/react-auth' ; function YourComponent () { c…" at bounding box center [659, 279] width 502 height 210
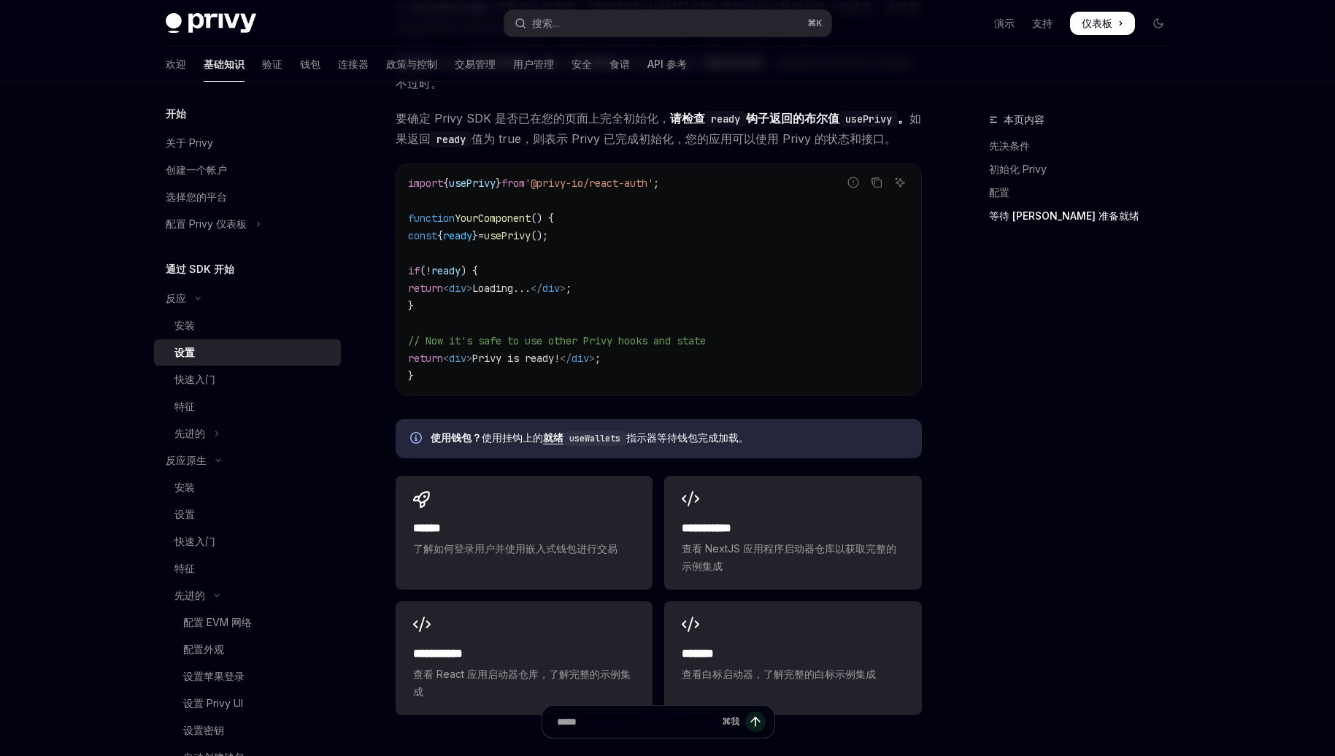
copy code "if ( ! ready ) { return < div > Loading... </ div > ; }"
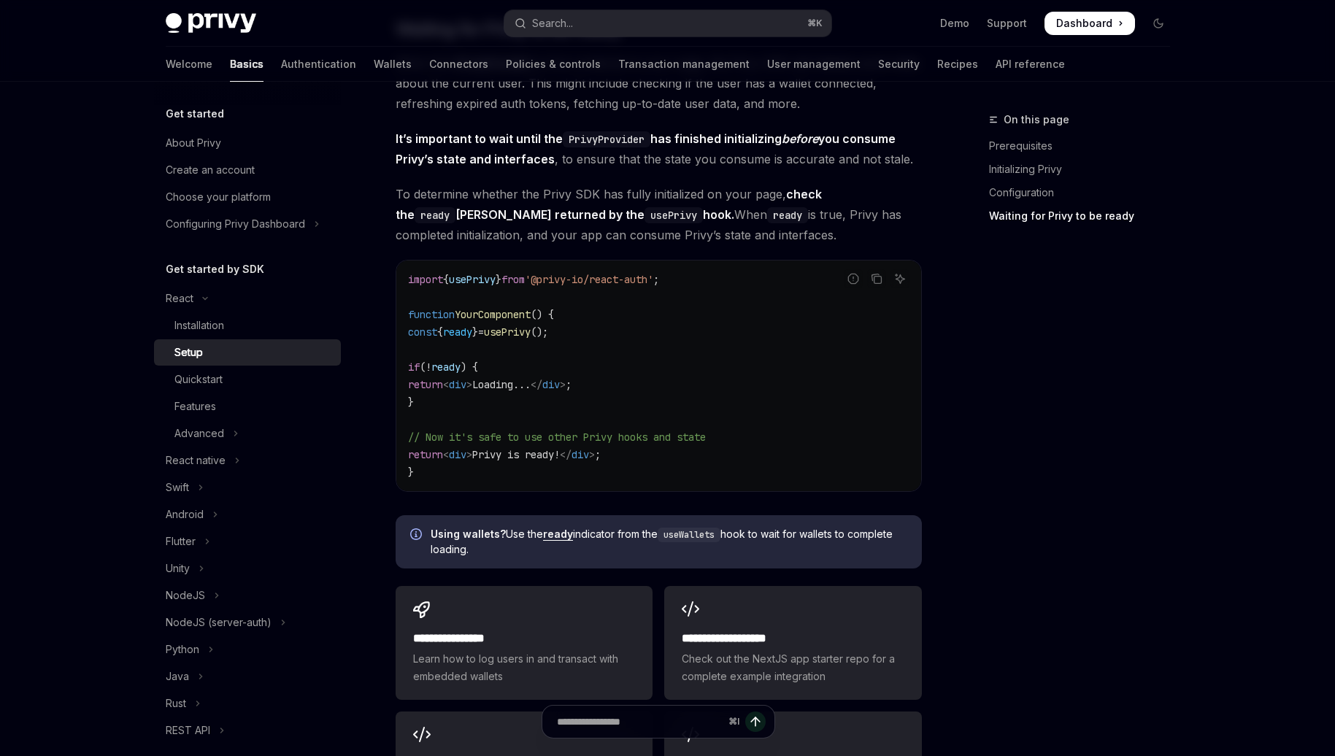
click at [653, 332] on code "import { usePrivy } from '@privy-io/react-auth' ; function YourComponent () { c…" at bounding box center [659, 376] width 502 height 210
drag, startPoint x: 710, startPoint y: 282, endPoint x: 399, endPoint y: 280, distance: 311.8
click at [399, 280] on div "import { usePrivy } from '@privy-io/react-auth' ; function YourComponent () { c…" at bounding box center [658, 376] width 525 height 231
copy span "import { usePrivy } from '@privy-io/react-auth' ;"
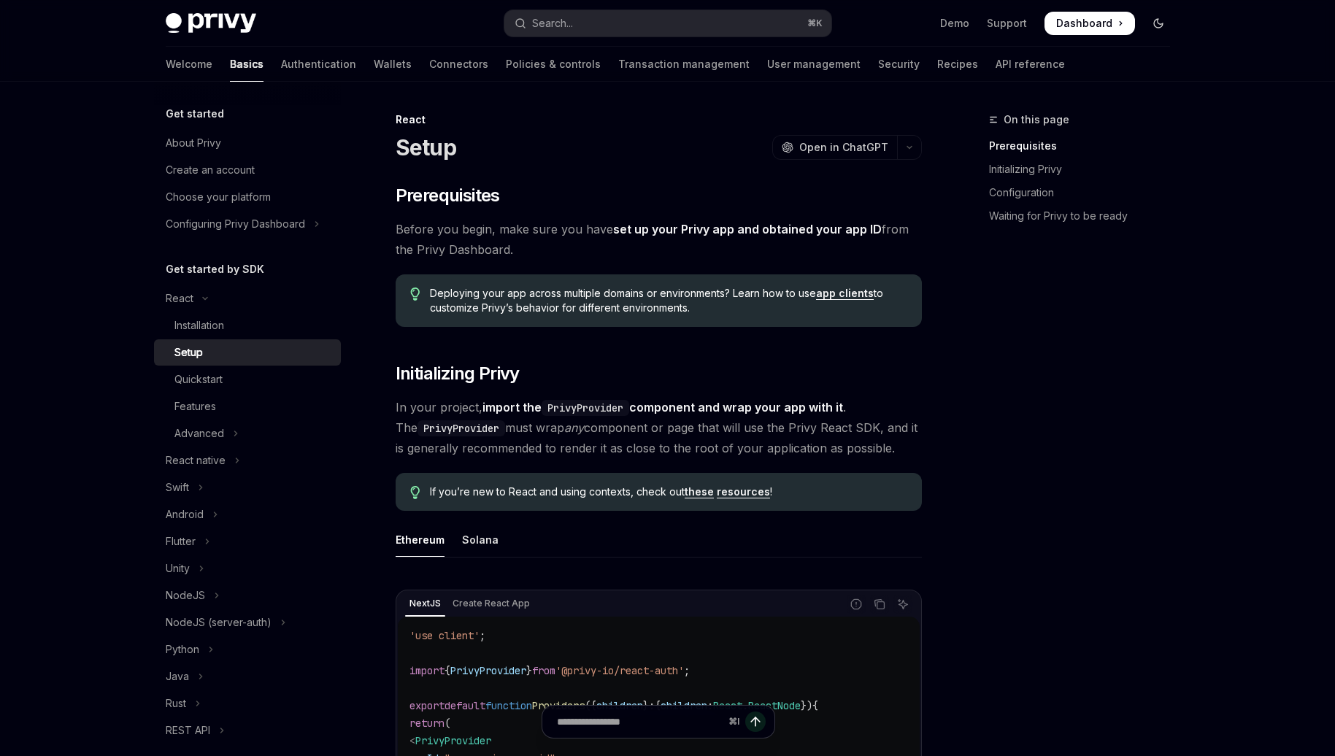
click at [1159, 25] on icon "Toggle dark mode" at bounding box center [1159, 24] width 12 height 12
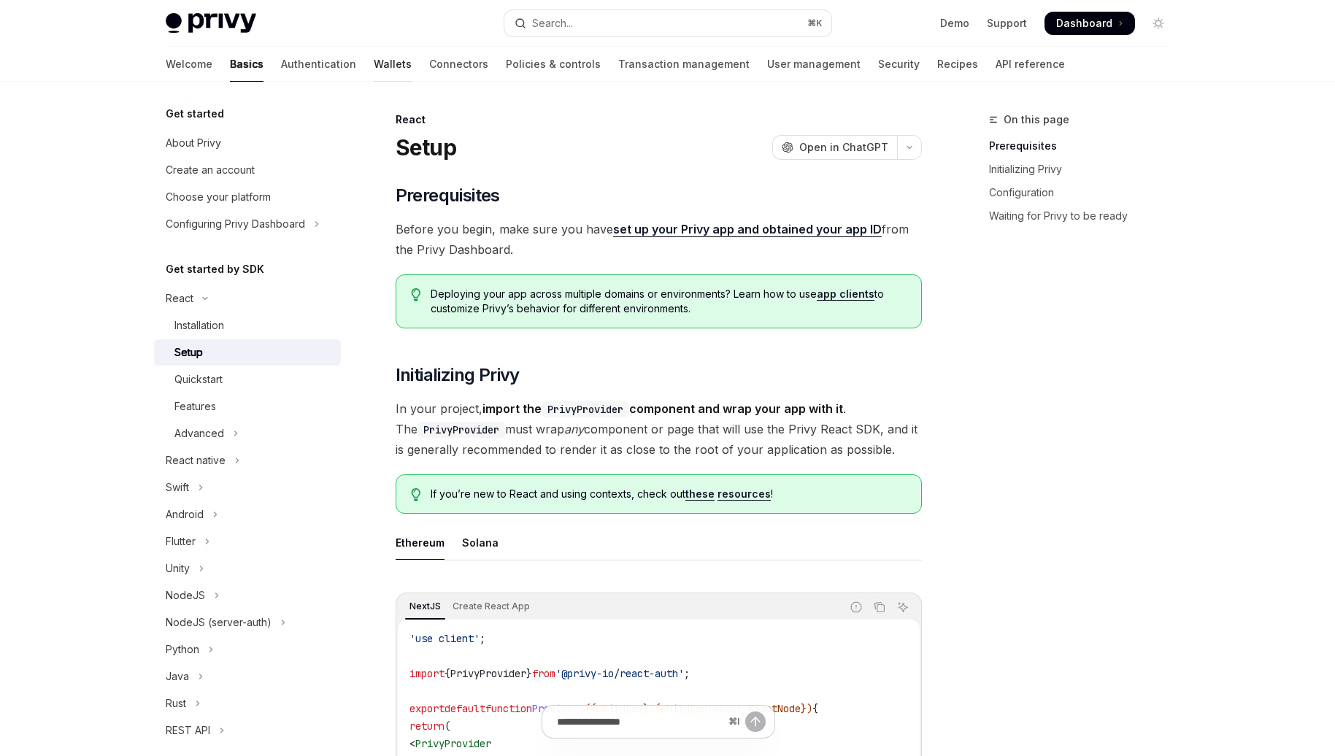
click at [374, 71] on link "Wallets" at bounding box center [393, 64] width 38 height 35
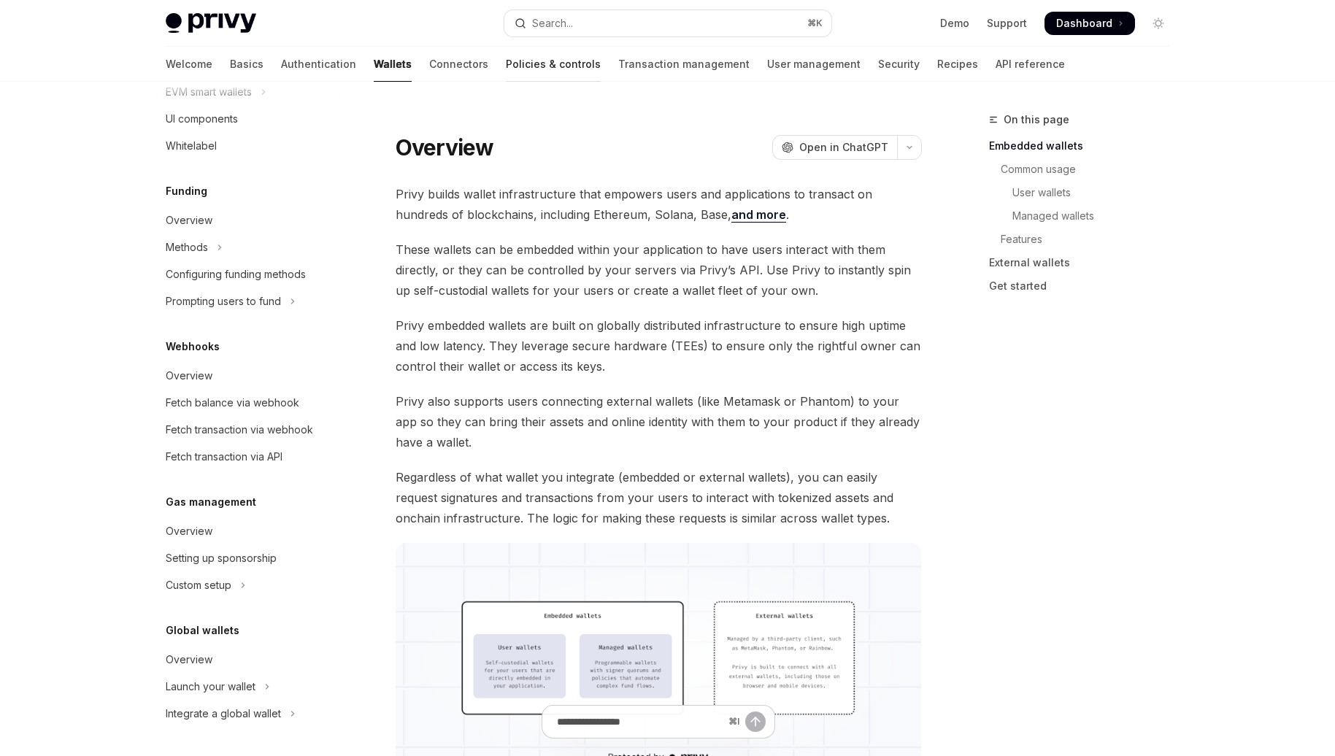
click at [506, 66] on link "Policies & controls" at bounding box center [553, 64] width 95 height 35
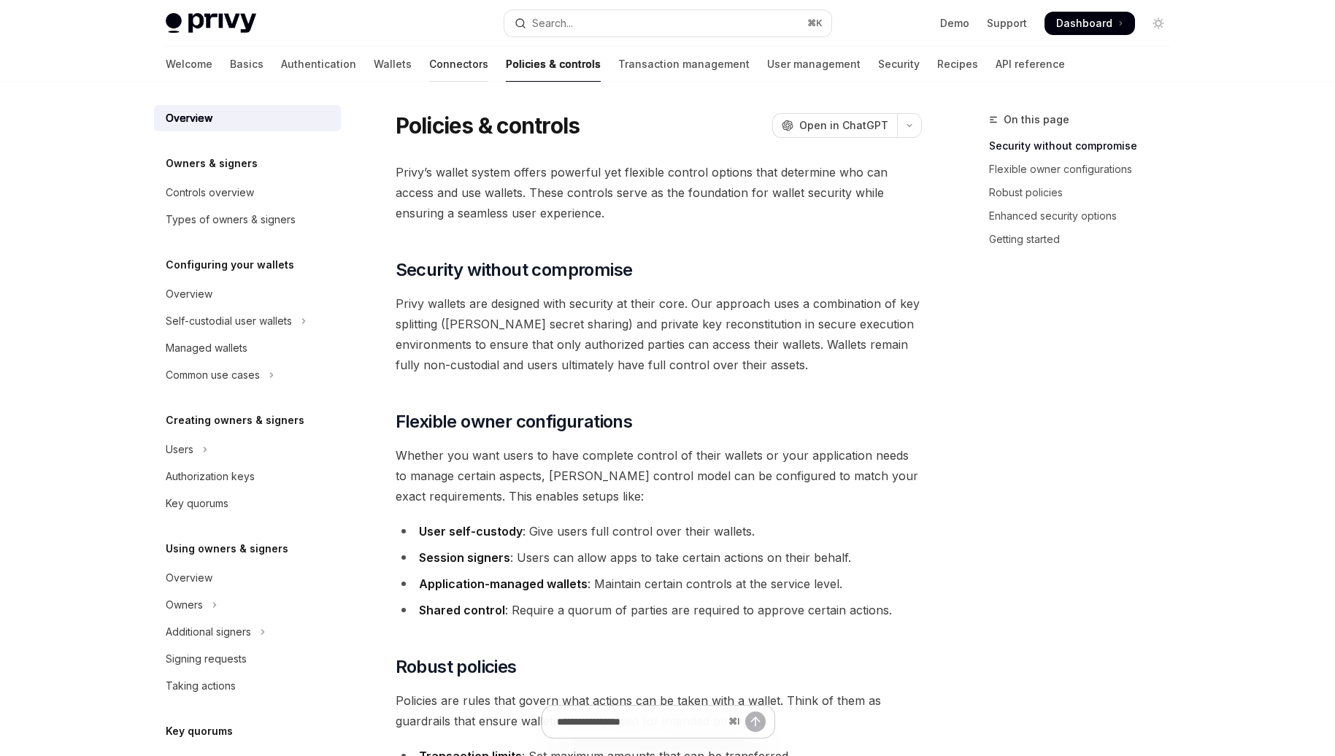
click at [429, 68] on link "Connectors" at bounding box center [458, 64] width 59 height 35
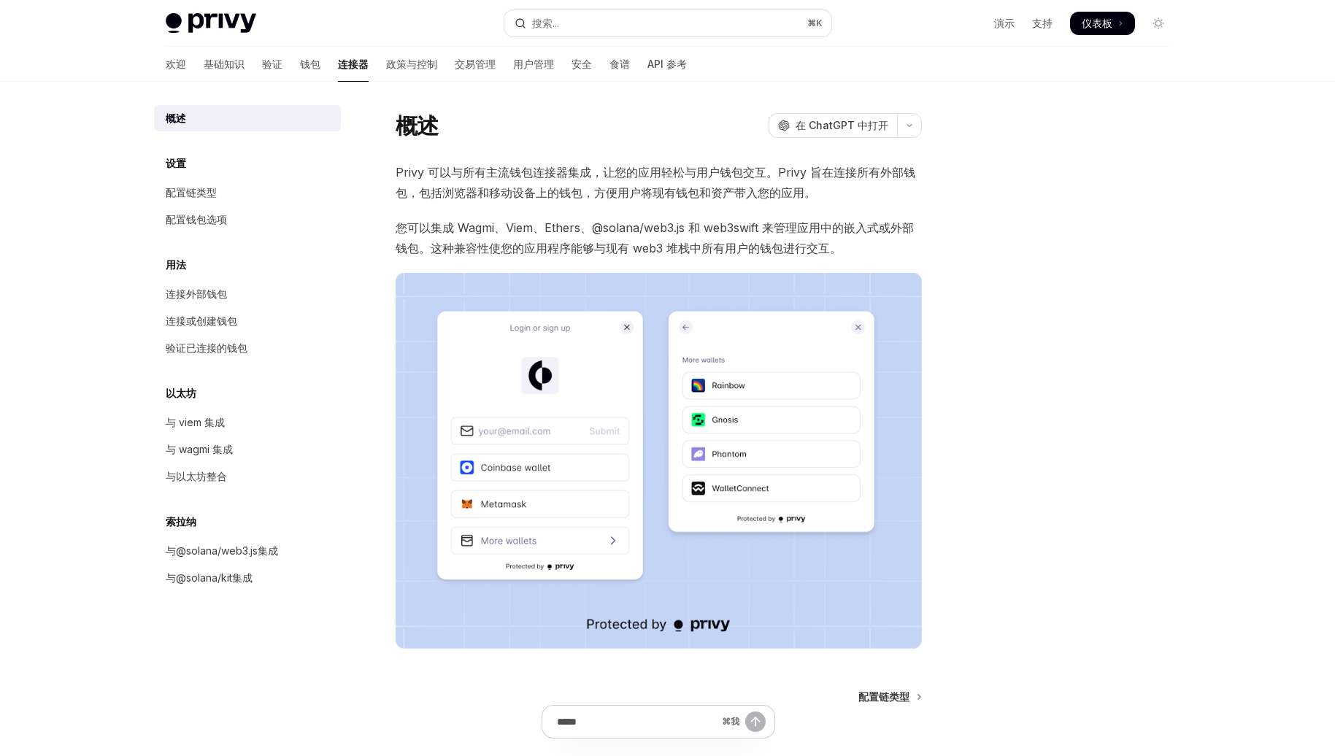
click at [1048, 391] on div at bounding box center [1071, 433] width 222 height 645
click at [266, 455] on div "与 wagmi 集成" at bounding box center [249, 450] width 166 height 18
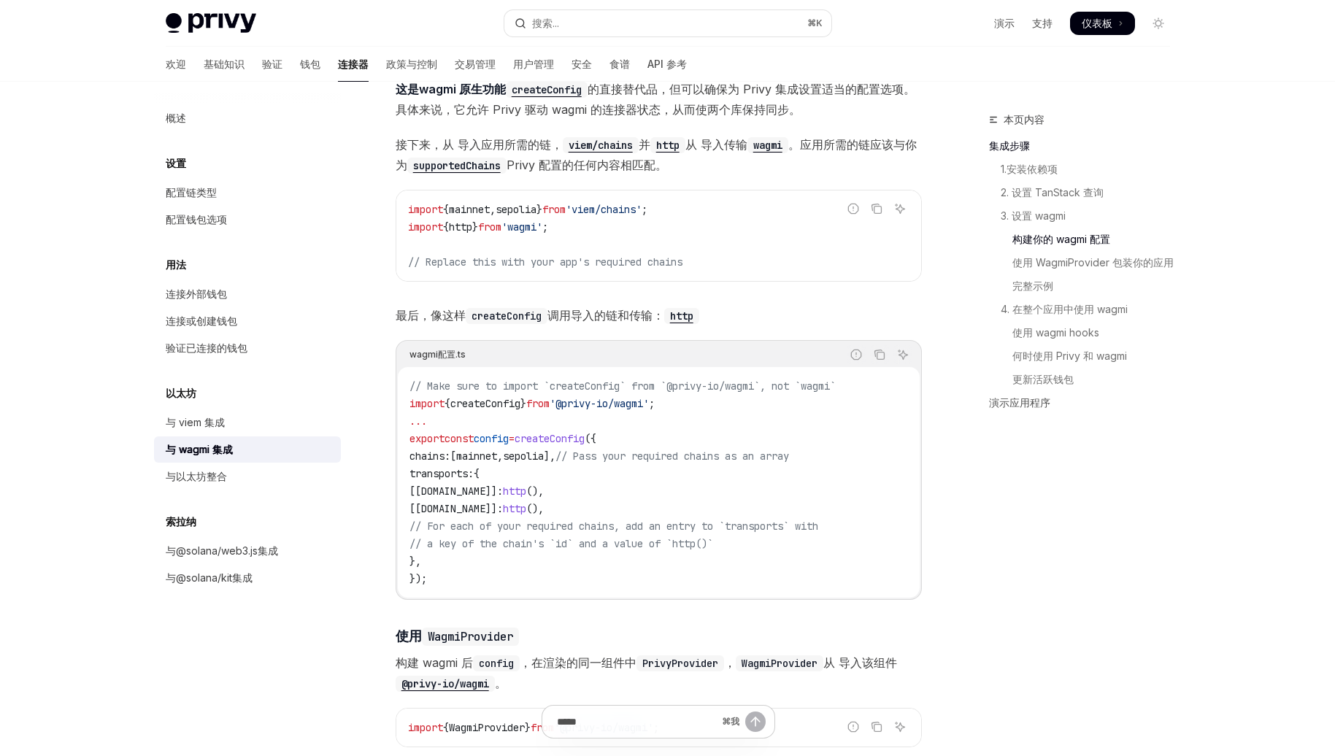
scroll to position [1514, 0]
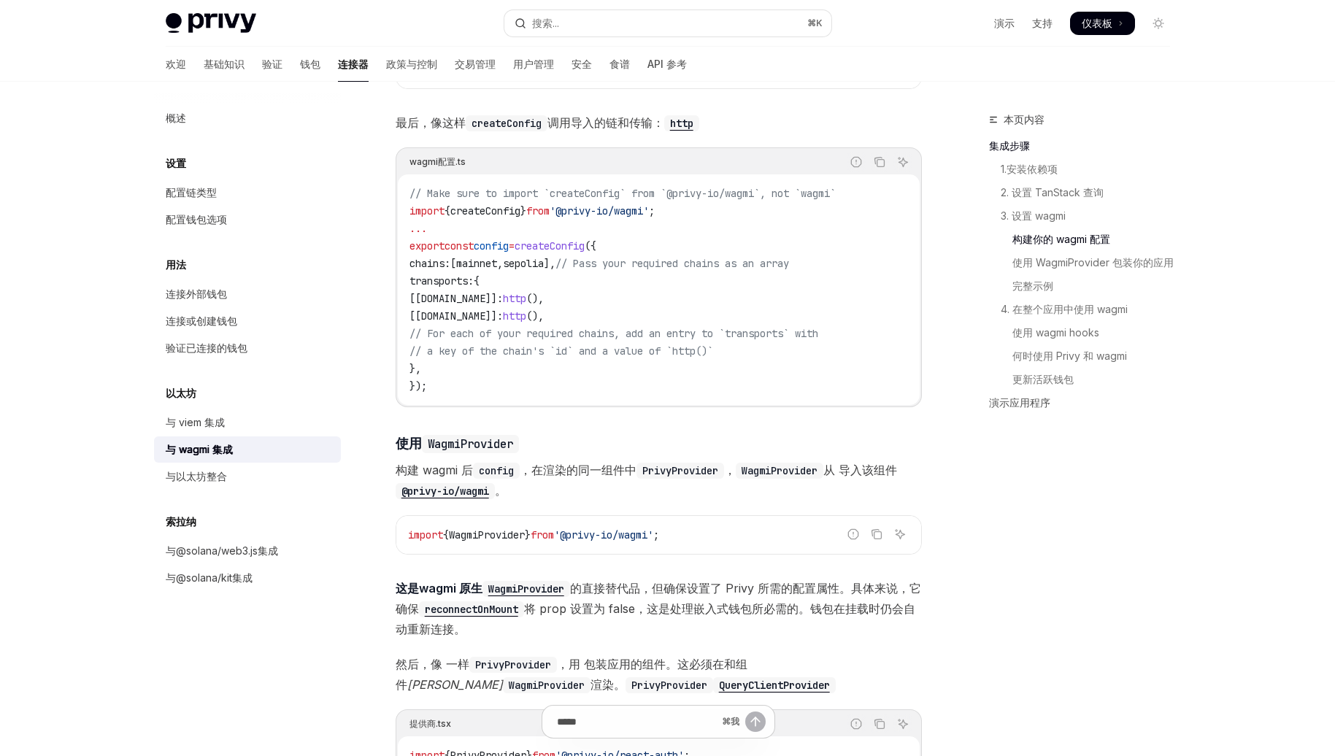
click at [460, 59] on div "欢迎 基础知识 验证 钱包 连接器 政策与控制 交易管理 用户管理 安全 食谱 API 参考" at bounding box center [426, 64] width 521 height 35
click at [455, 59] on font "交易管理" at bounding box center [475, 64] width 41 height 12
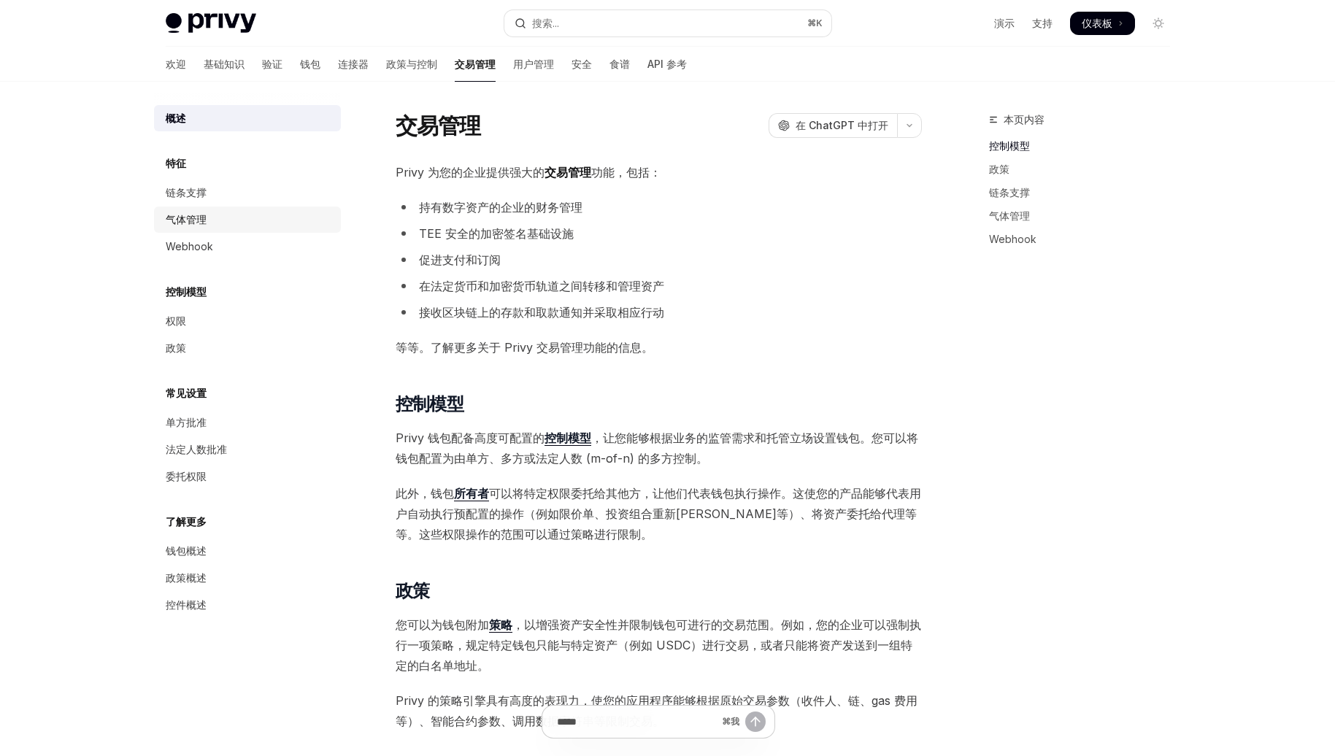
click at [227, 220] on div "气体管理" at bounding box center [249, 220] width 166 height 18
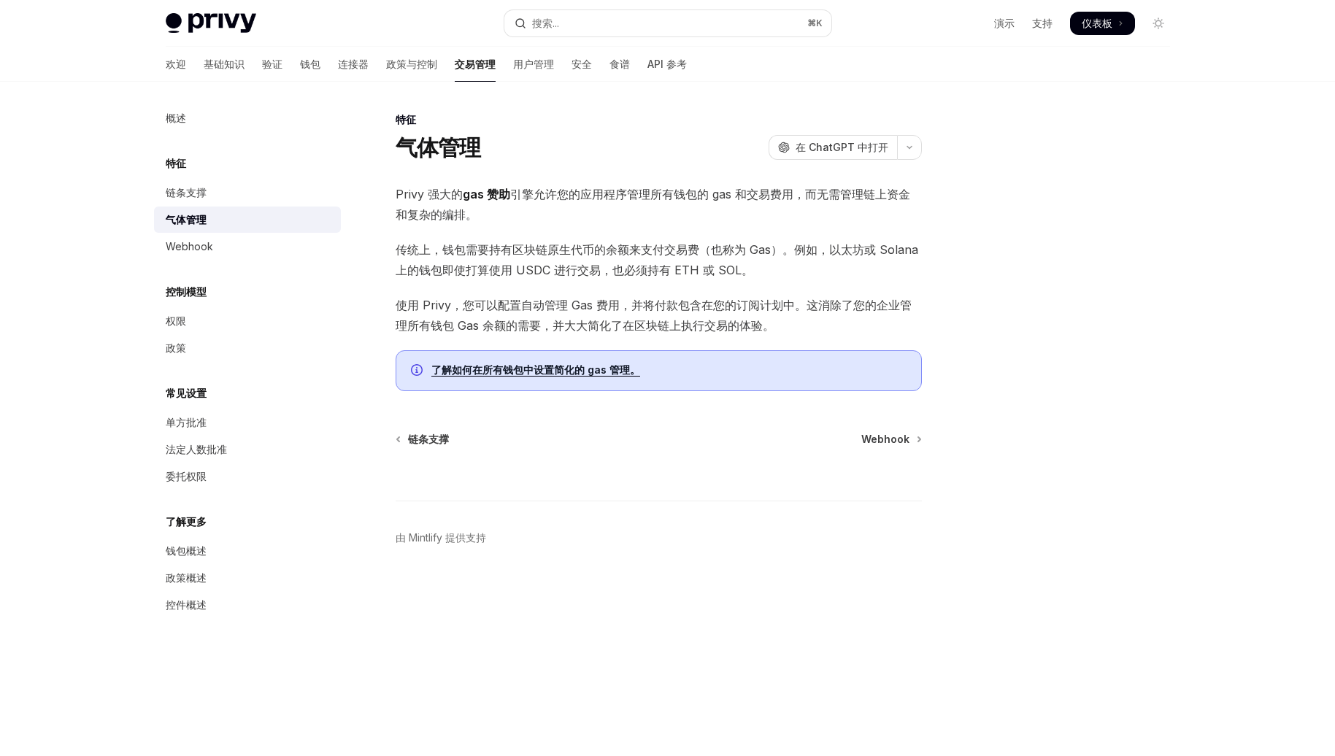
click at [245, 69] on div "欢迎 基础知识 验证 钱包 连接器 政策与控制 交易管理 用户管理 安全 食谱 API 参考" at bounding box center [426, 64] width 521 height 35
click at [262, 66] on font "验证" at bounding box center [272, 64] width 20 height 12
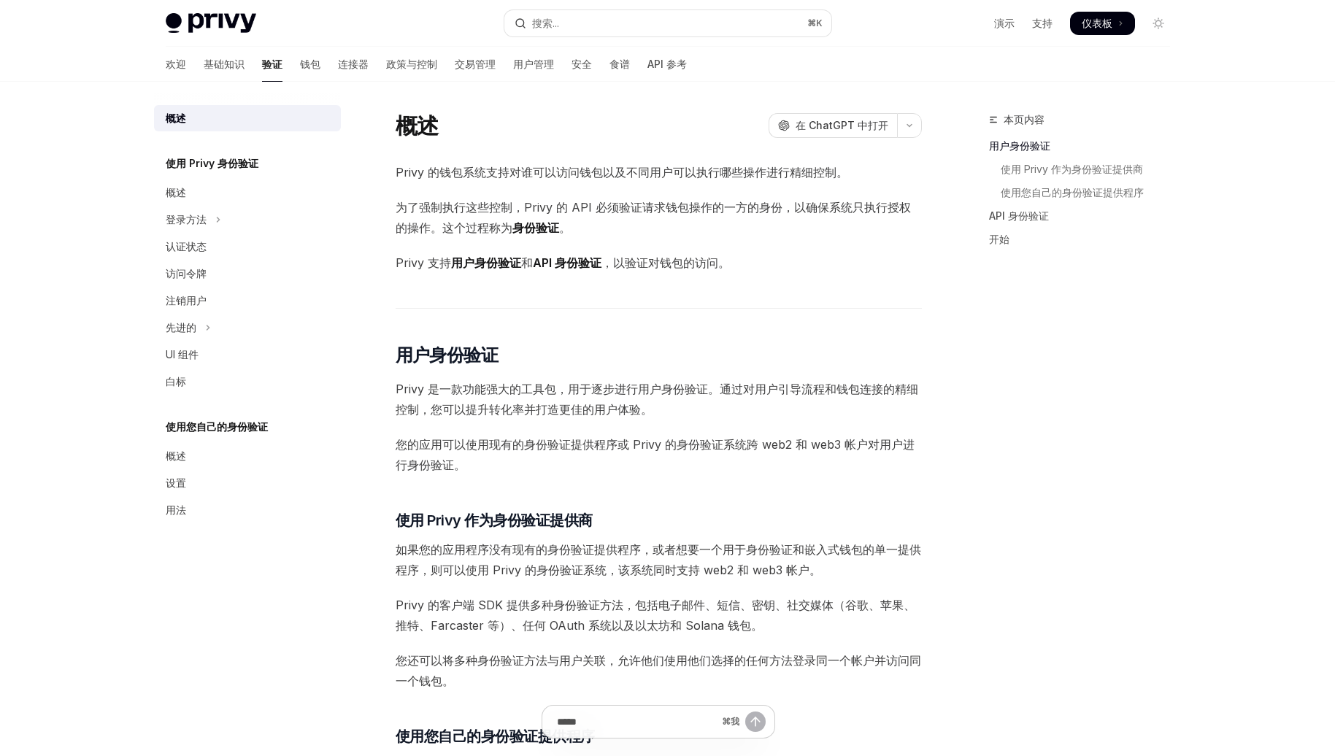
click at [244, 161] on font "使用 Privy 身份验证" at bounding box center [212, 163] width 93 height 12
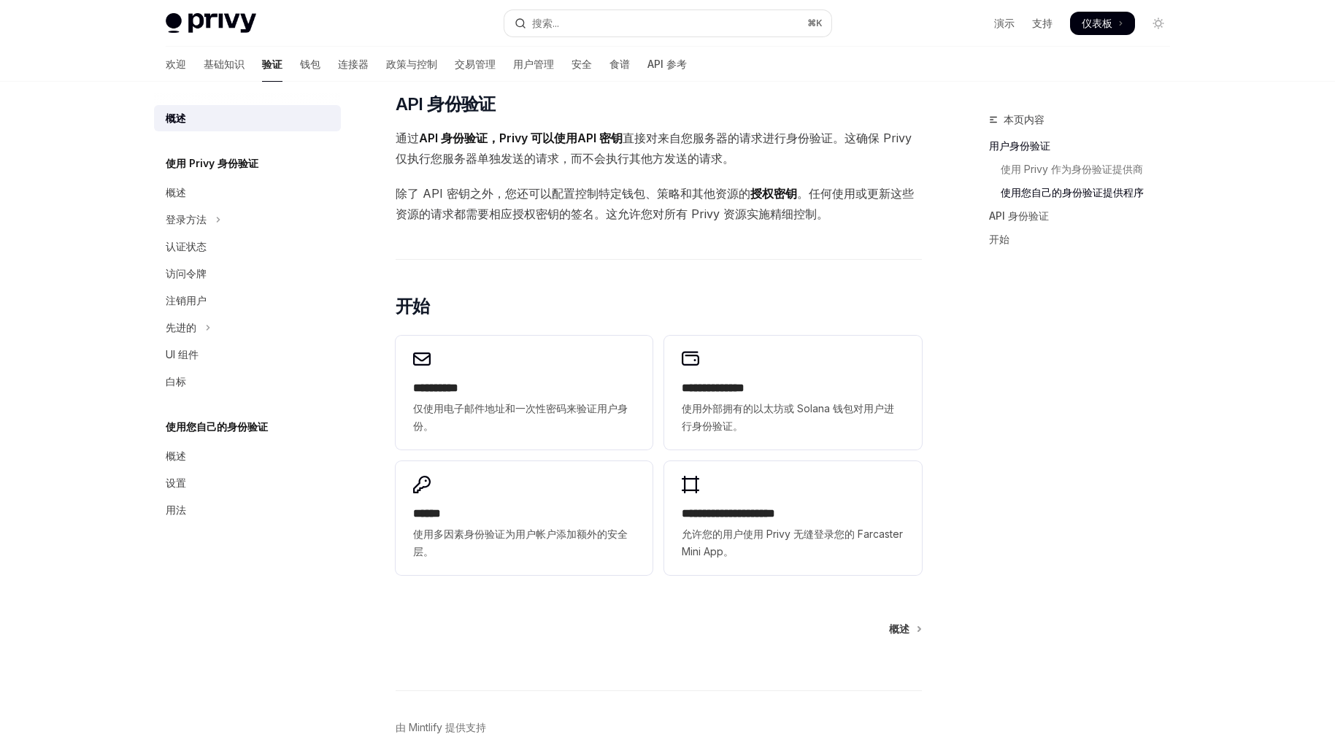
scroll to position [870, 0]
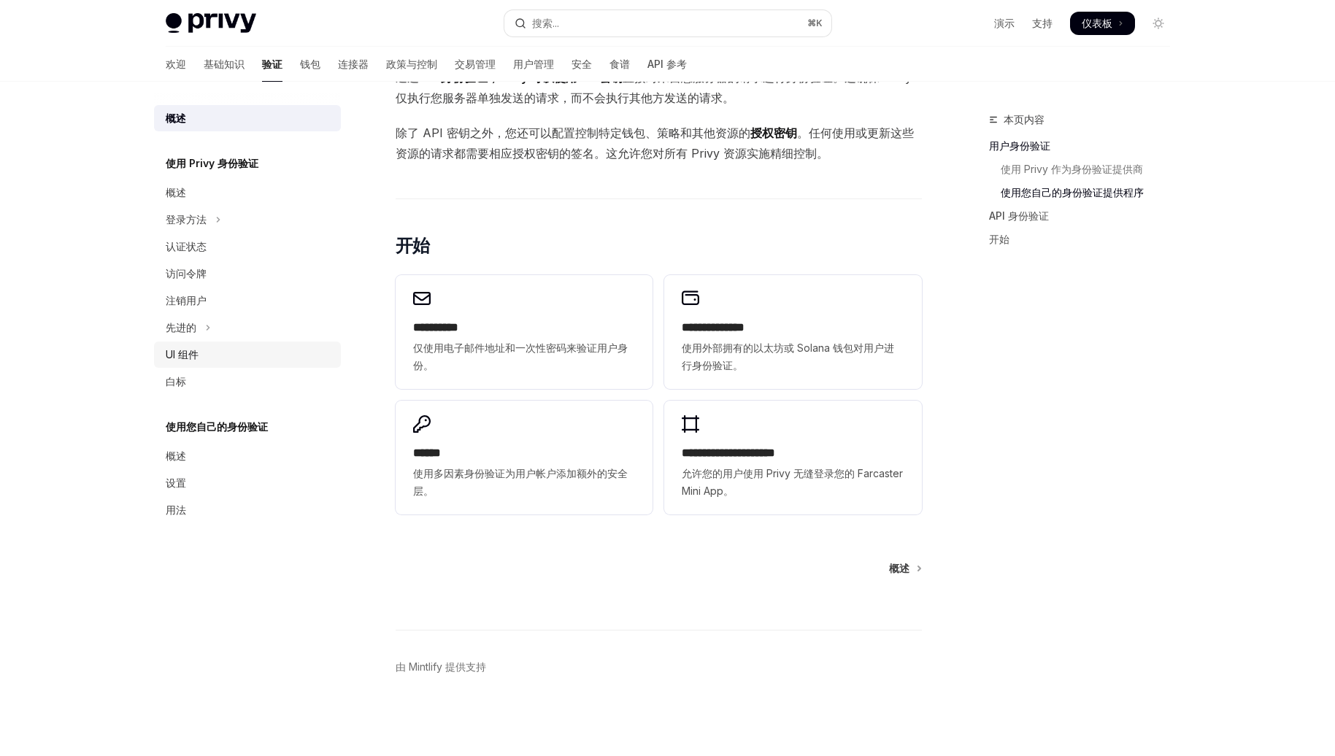
click at [220, 345] on link "UI 组件" at bounding box center [247, 355] width 187 height 26
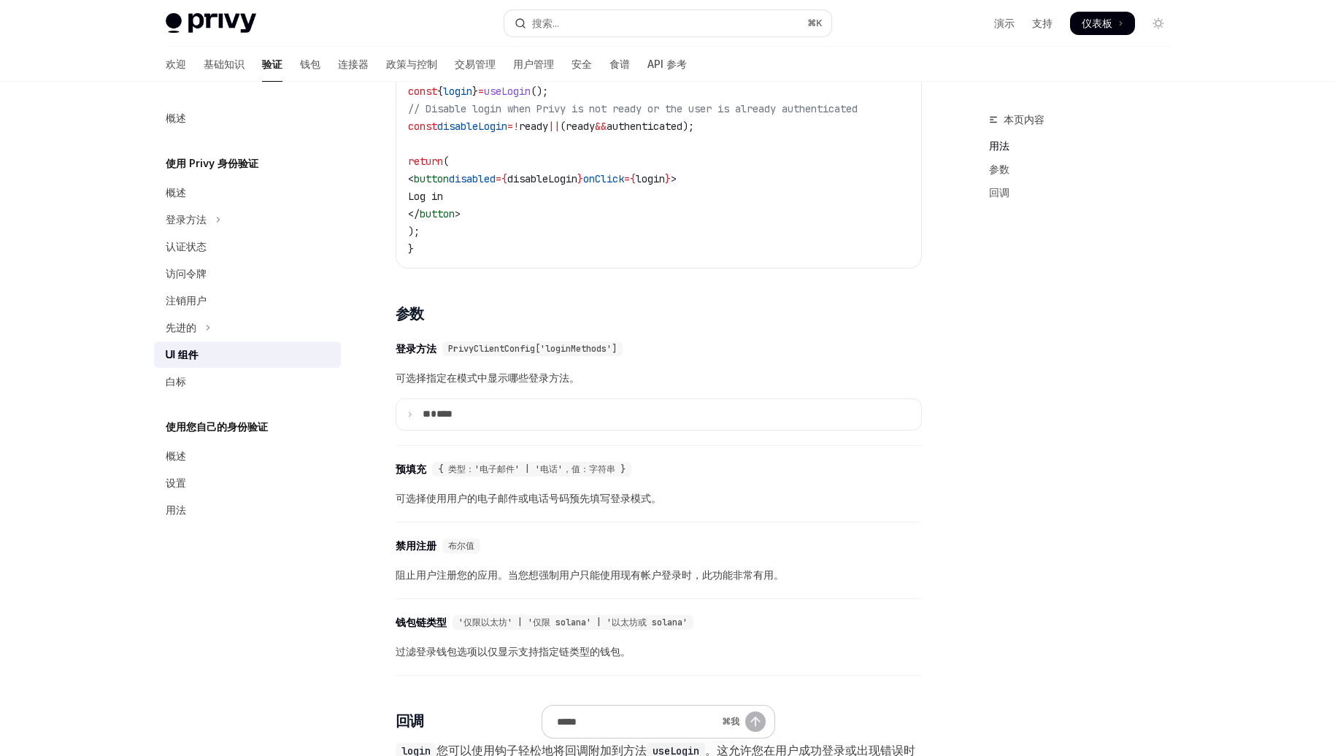
scroll to position [1109, 0]
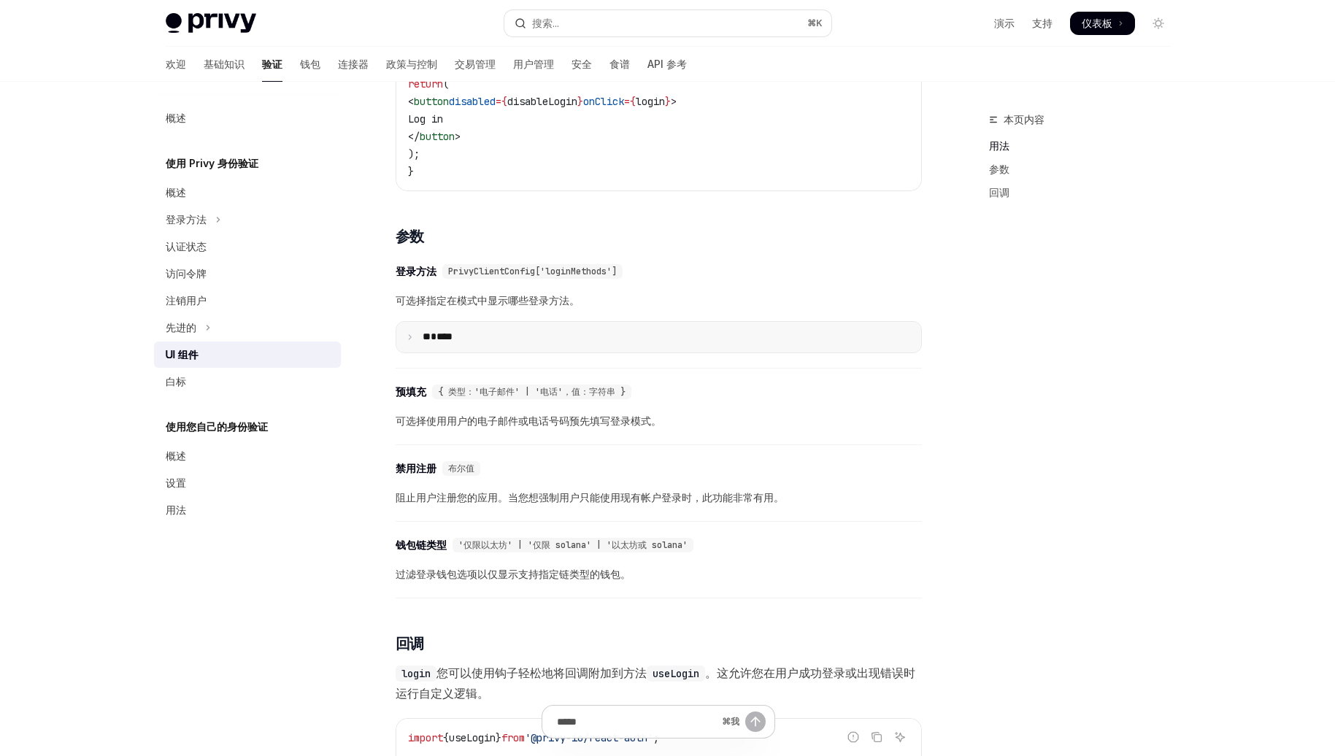
click at [443, 344] on p "** ****" at bounding box center [455, 337] width 64 height 13
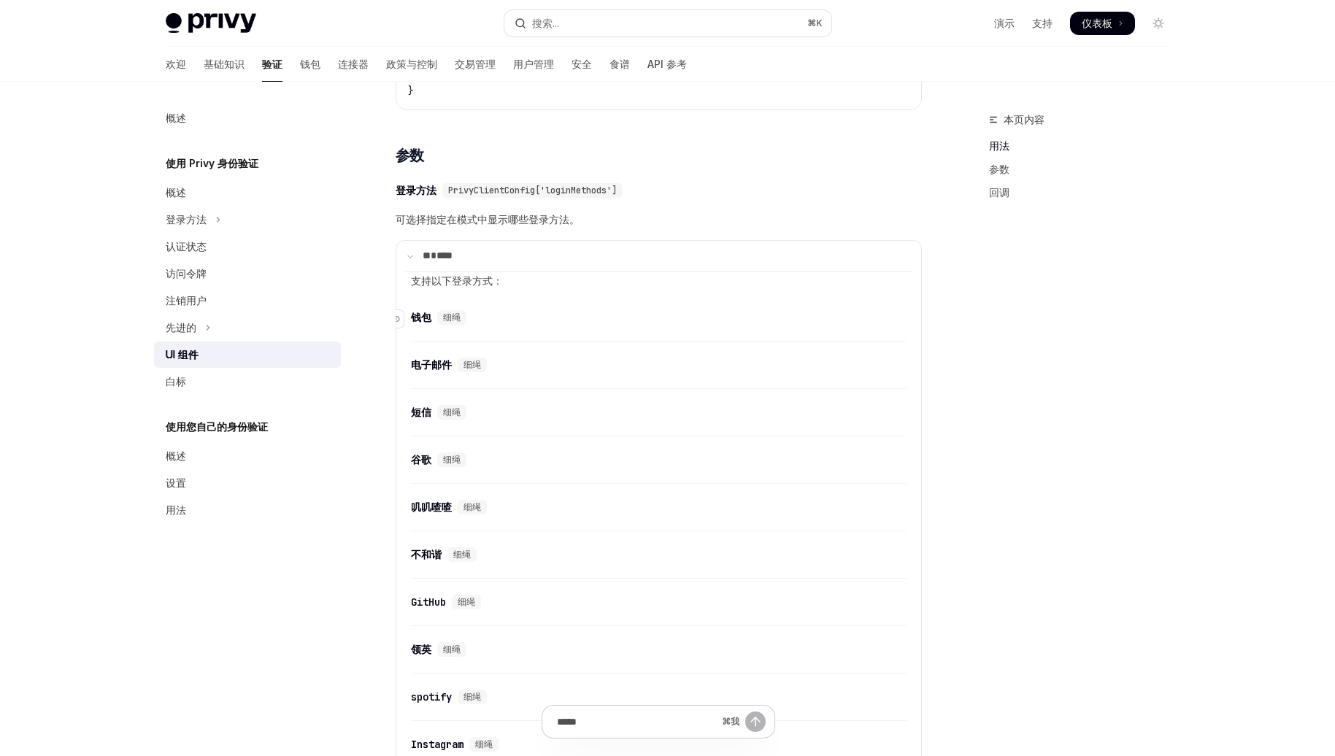
scroll to position [1196, 0]
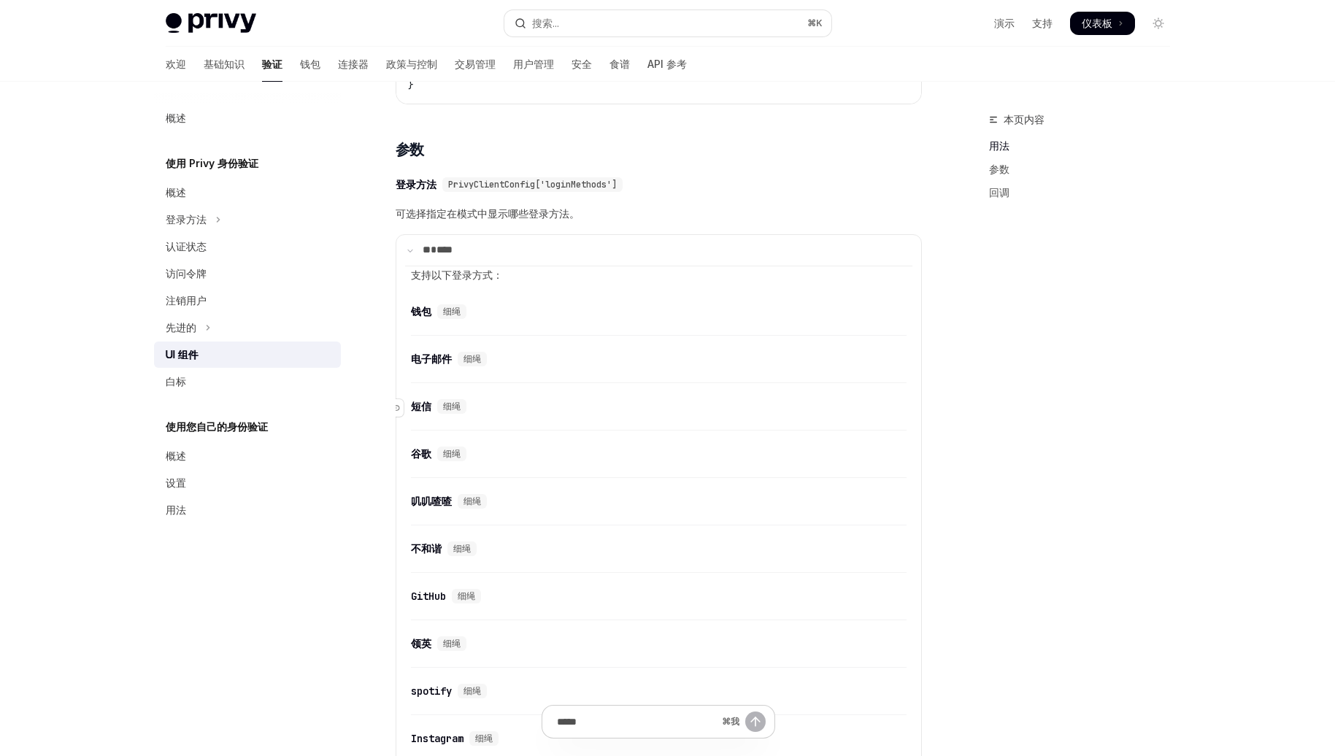
click at [456, 413] on font "细绳" at bounding box center [452, 407] width 18 height 12
click at [421, 410] on div "​ 短信 细绳" at bounding box center [651, 407] width 481 height 18
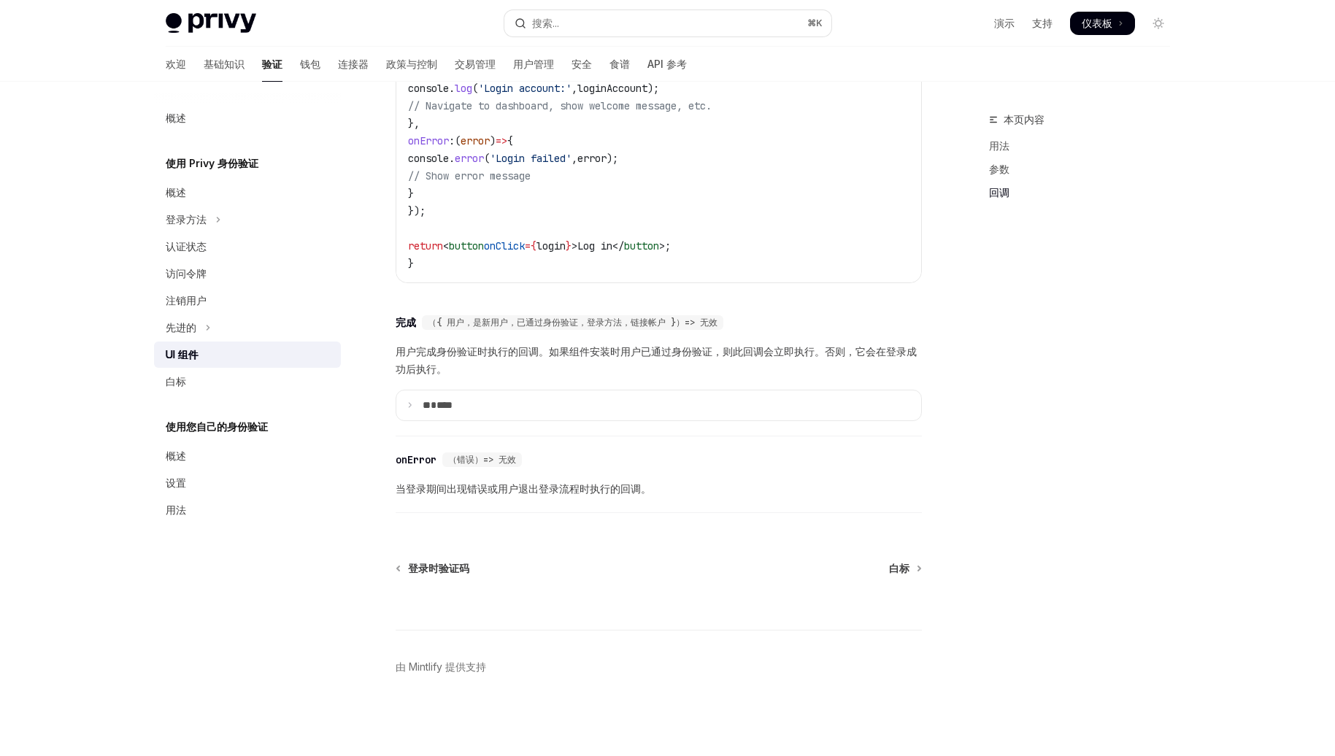
scroll to position [2728, 0]
click at [215, 383] on div "白标" at bounding box center [249, 382] width 166 height 18
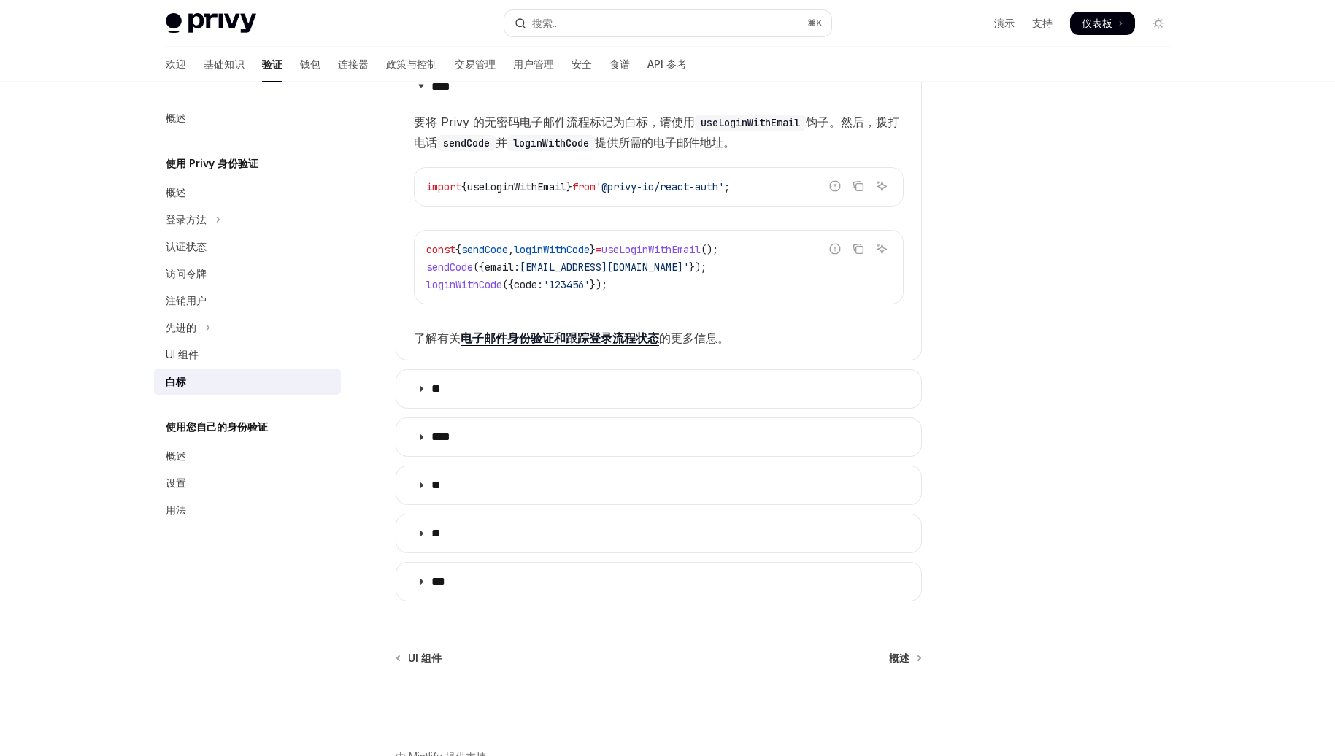
scroll to position [288, 0]
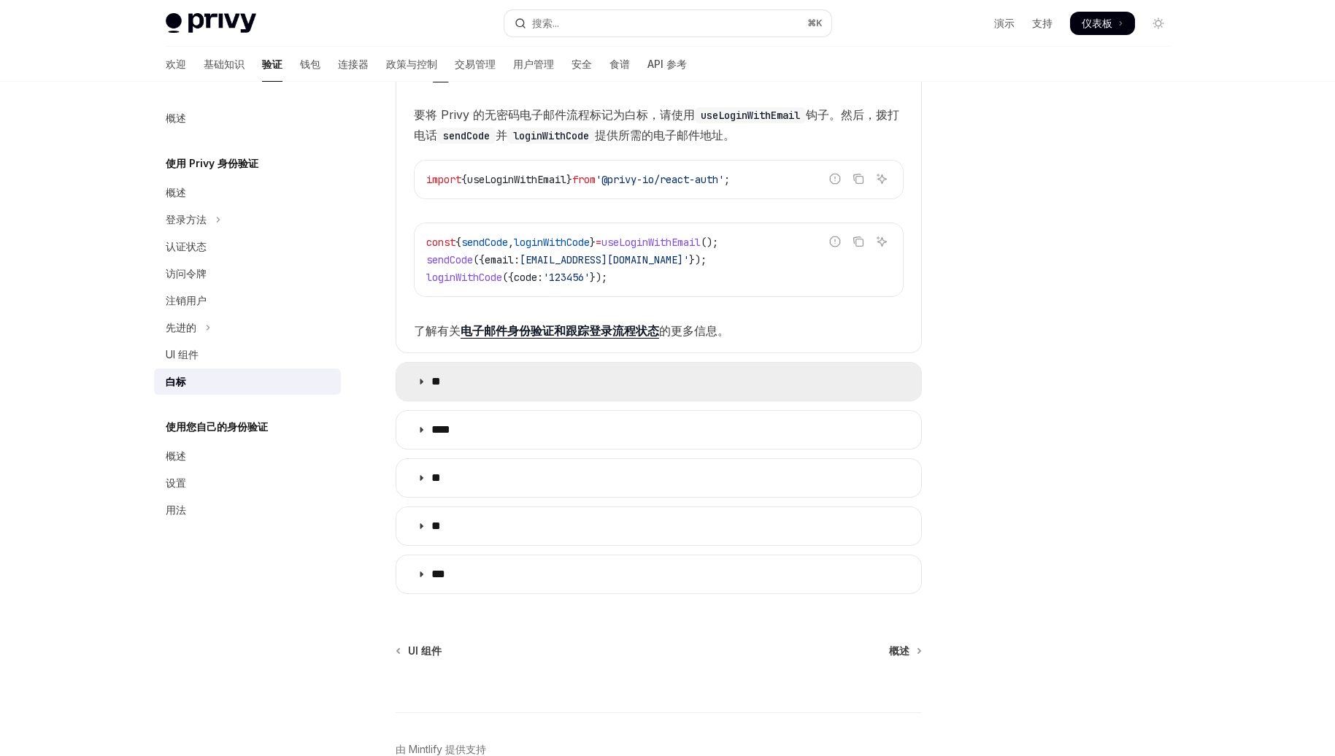
click at [583, 391] on summary "**" at bounding box center [658, 382] width 525 height 38
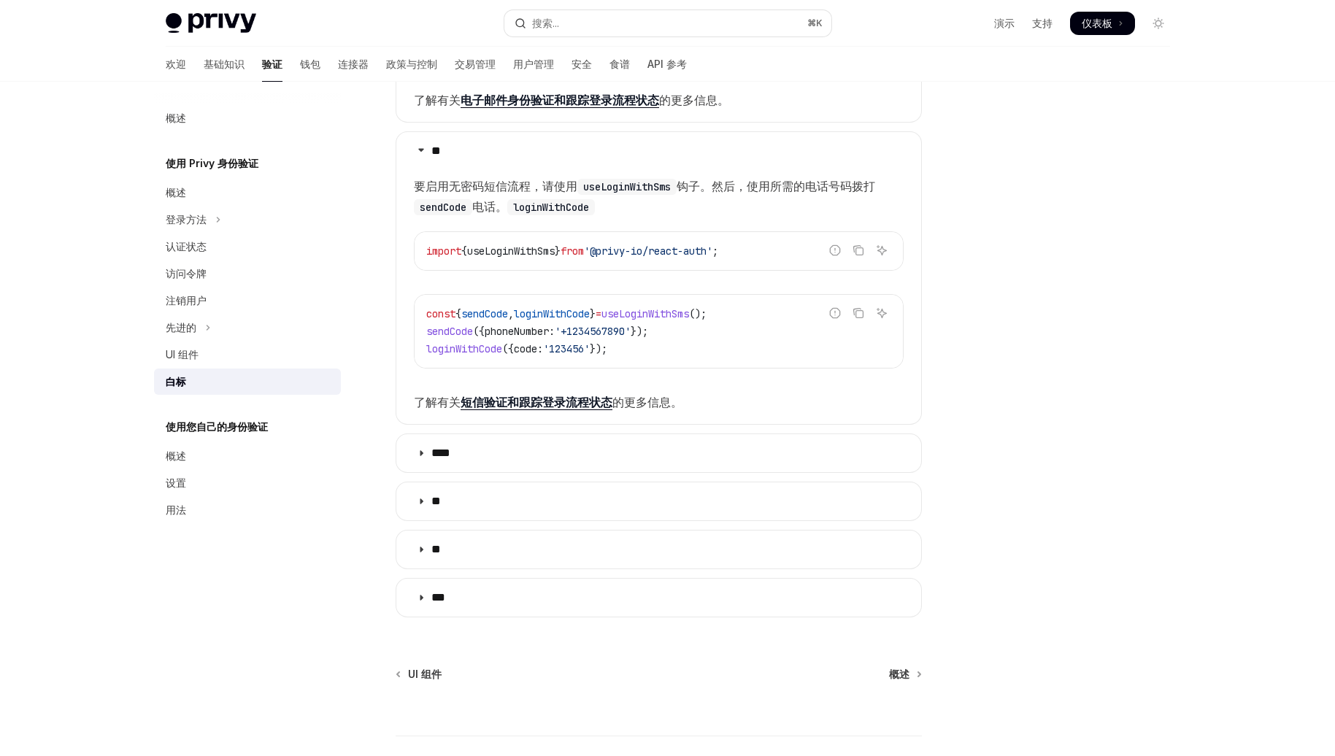
scroll to position [523, 0]
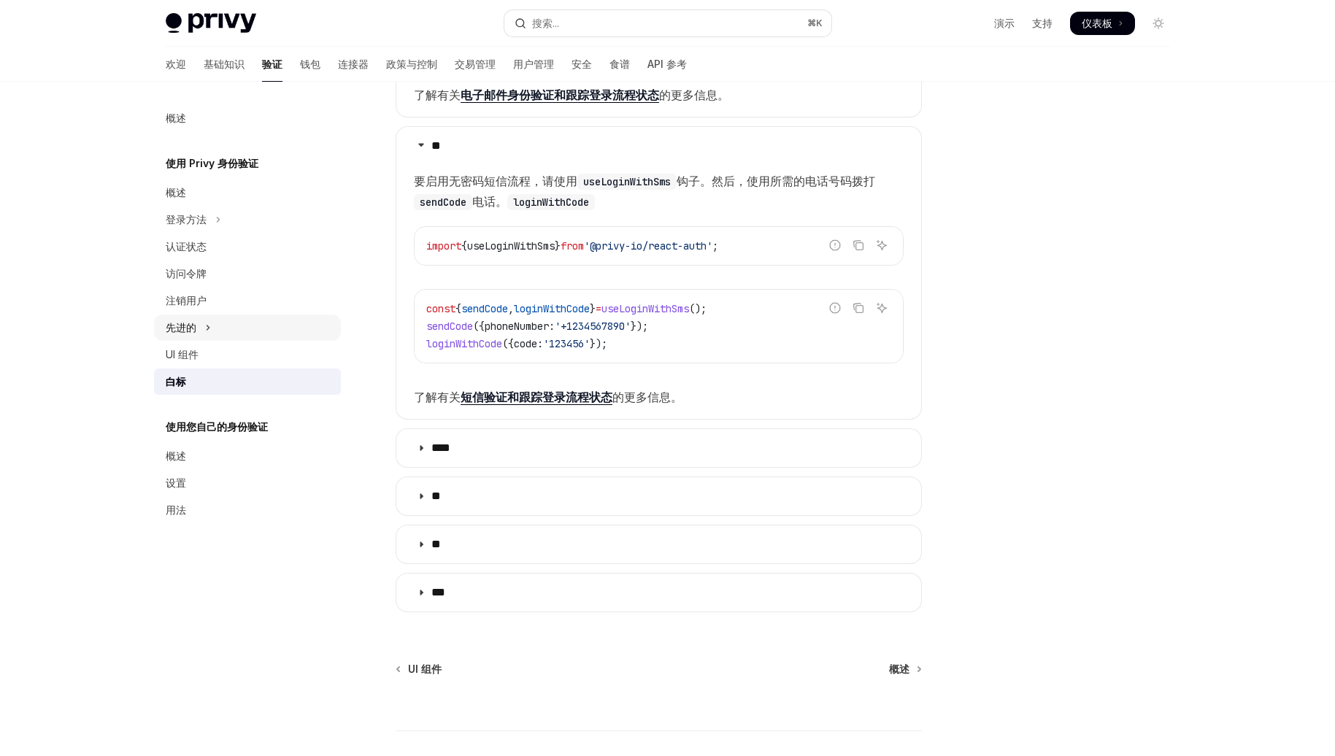
click at [224, 320] on button "先进的" at bounding box center [247, 328] width 187 height 26
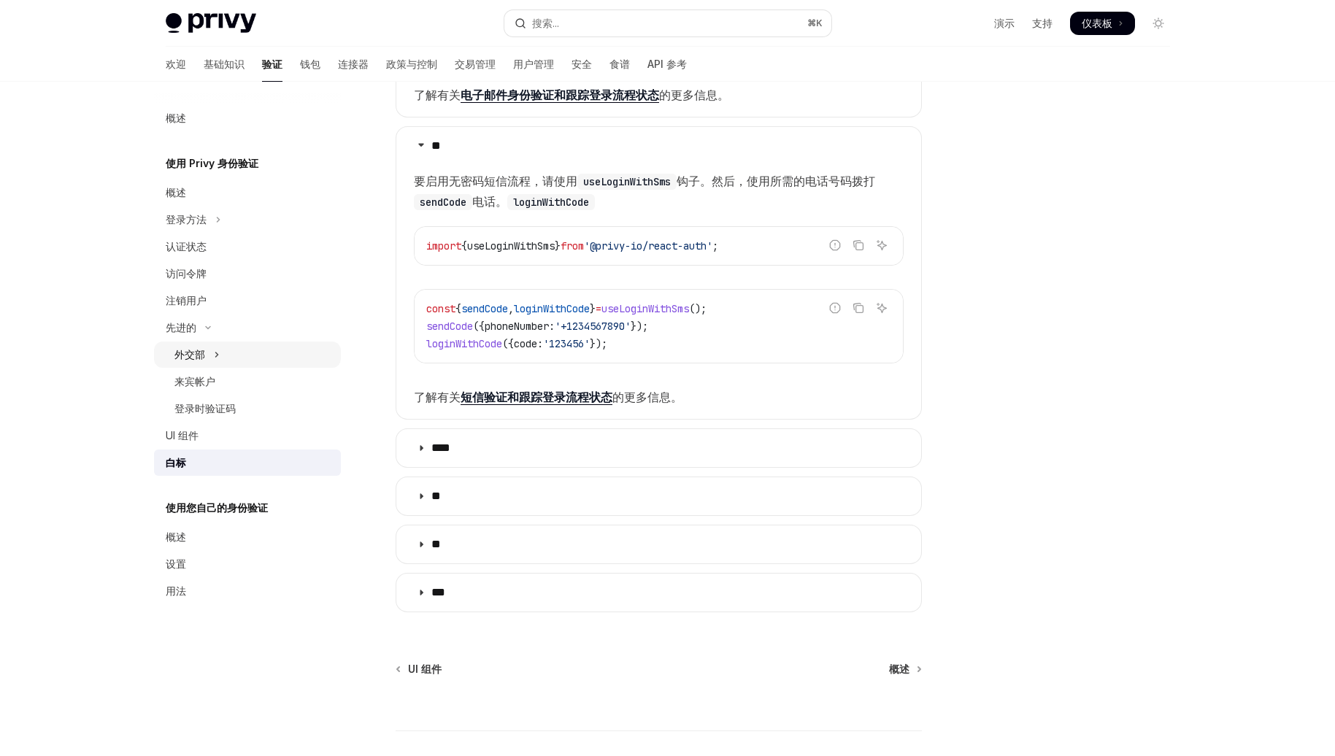
click at [227, 361] on button "外交部" at bounding box center [247, 355] width 187 height 26
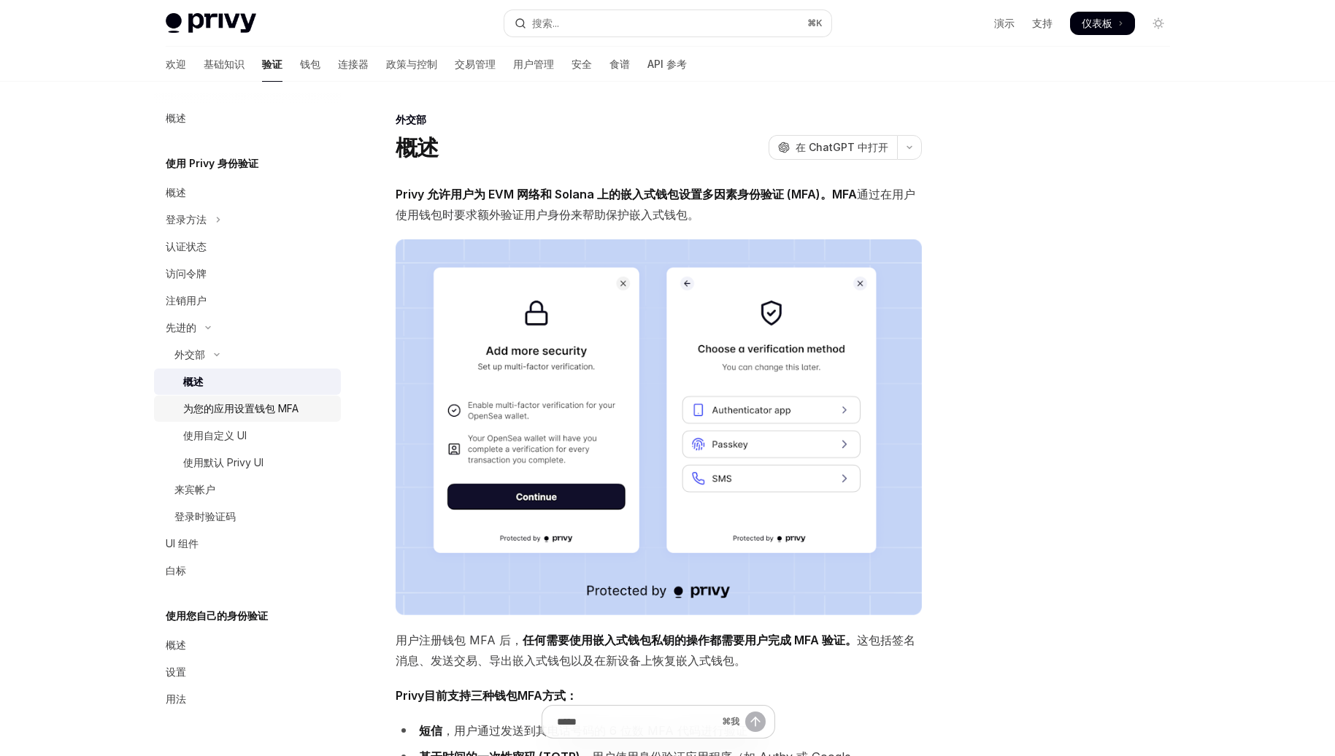
click at [269, 418] on link "为您的应用设置钱包 MFA" at bounding box center [247, 409] width 187 height 26
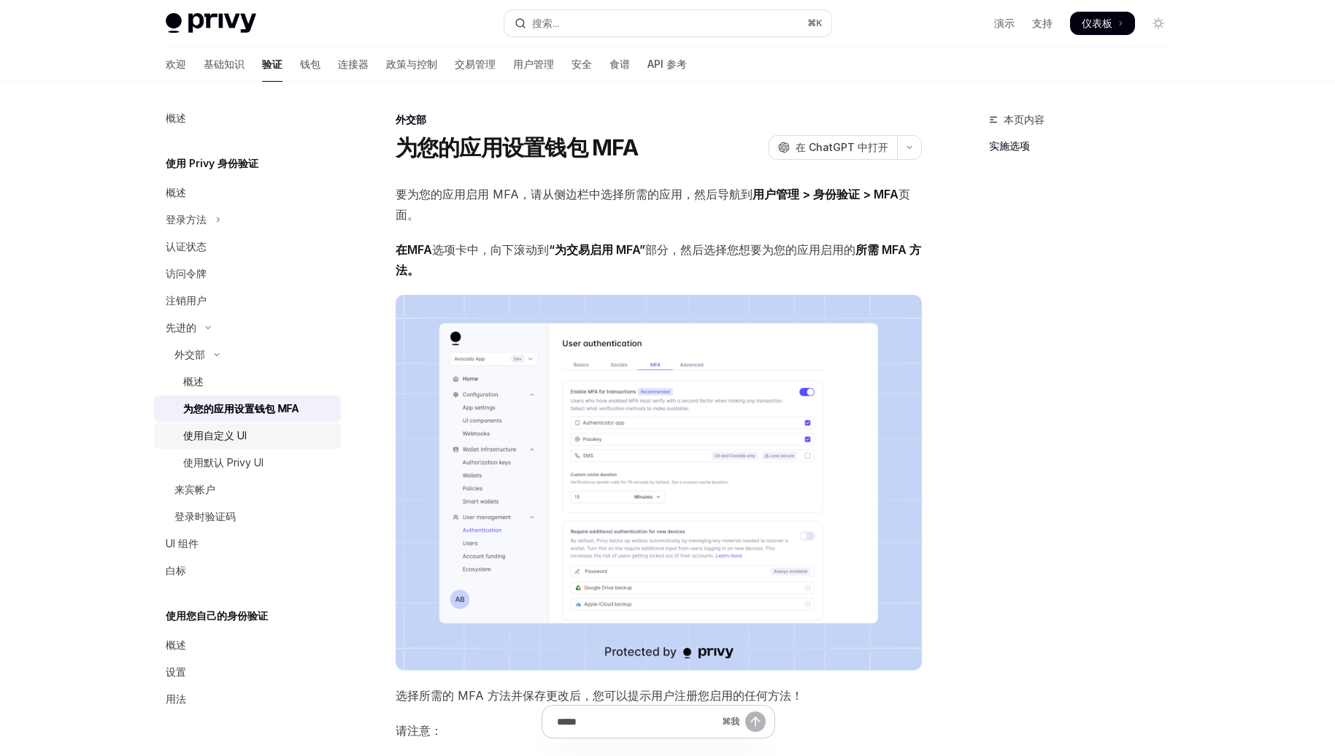
click at [256, 439] on div "使用自定义 UI" at bounding box center [257, 436] width 149 height 18
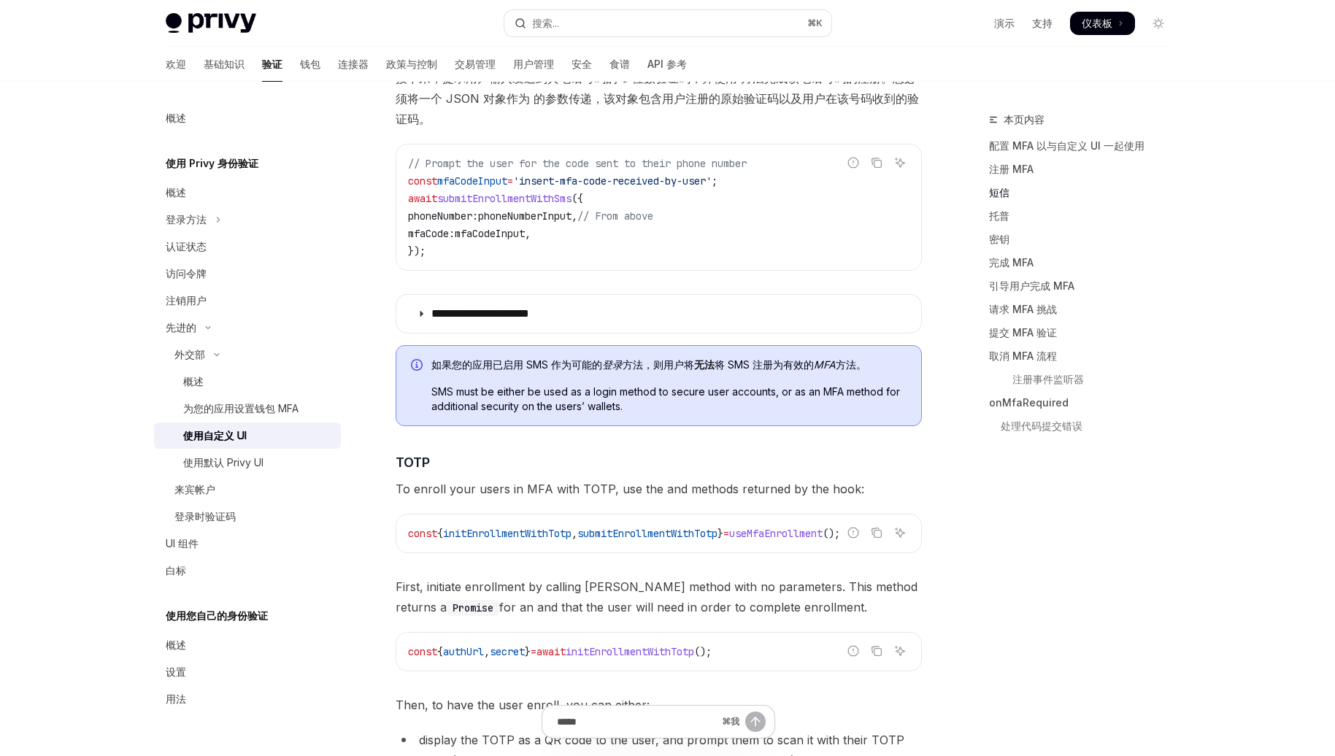
scroll to position [1783, 0]
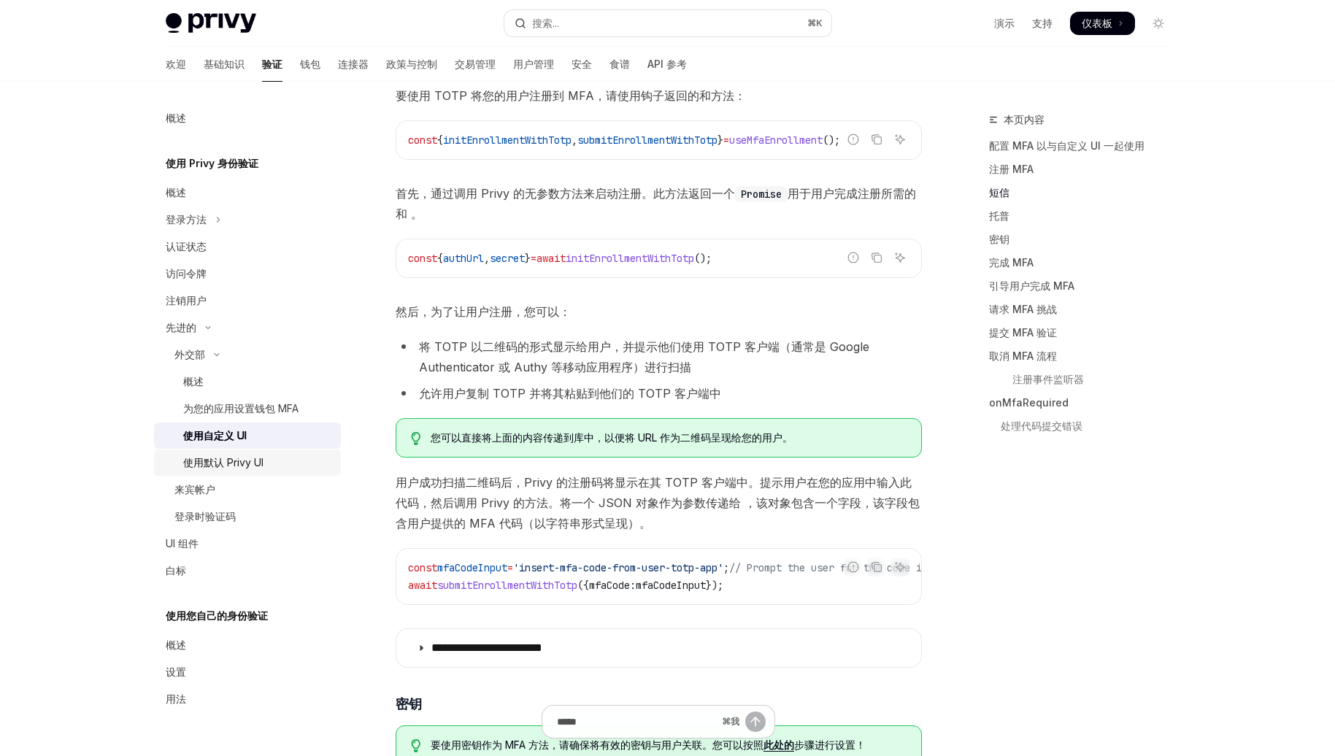
click at [291, 464] on div "使用默认 Privy UI" at bounding box center [257, 463] width 149 height 18
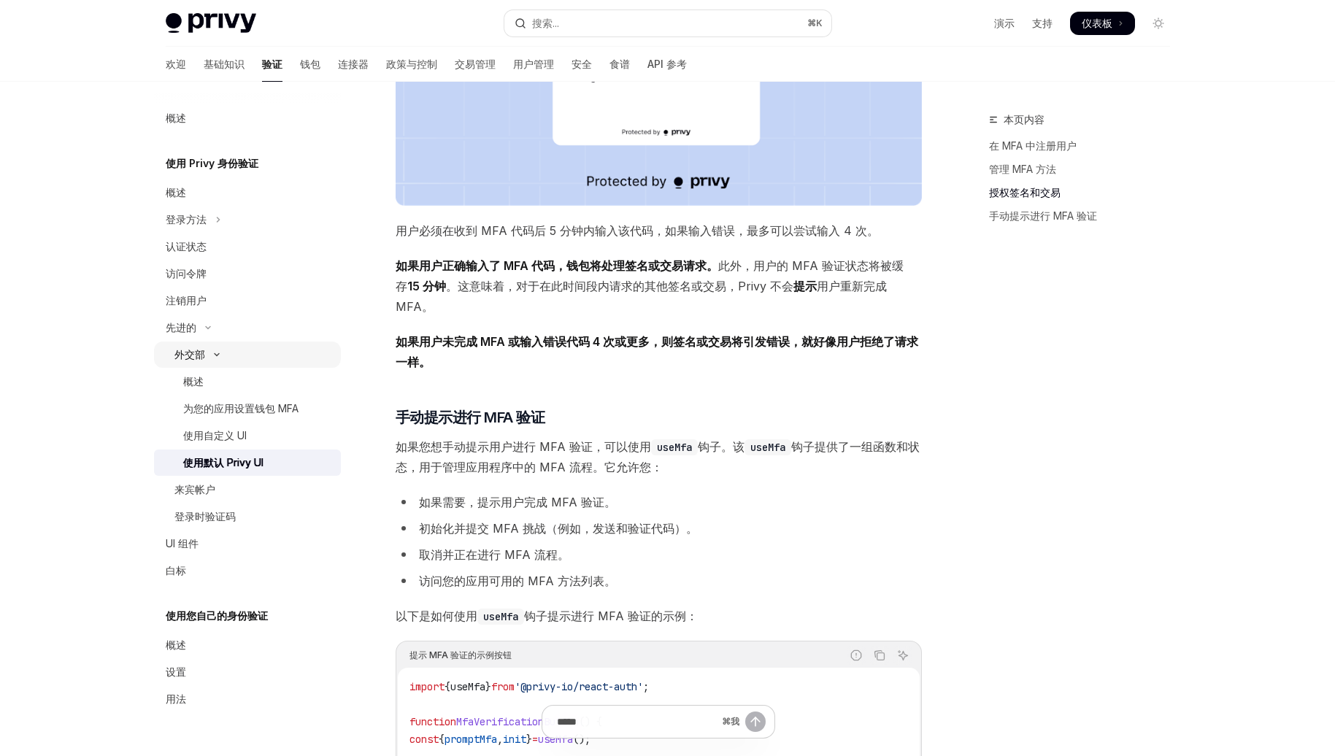
scroll to position [1968, 0]
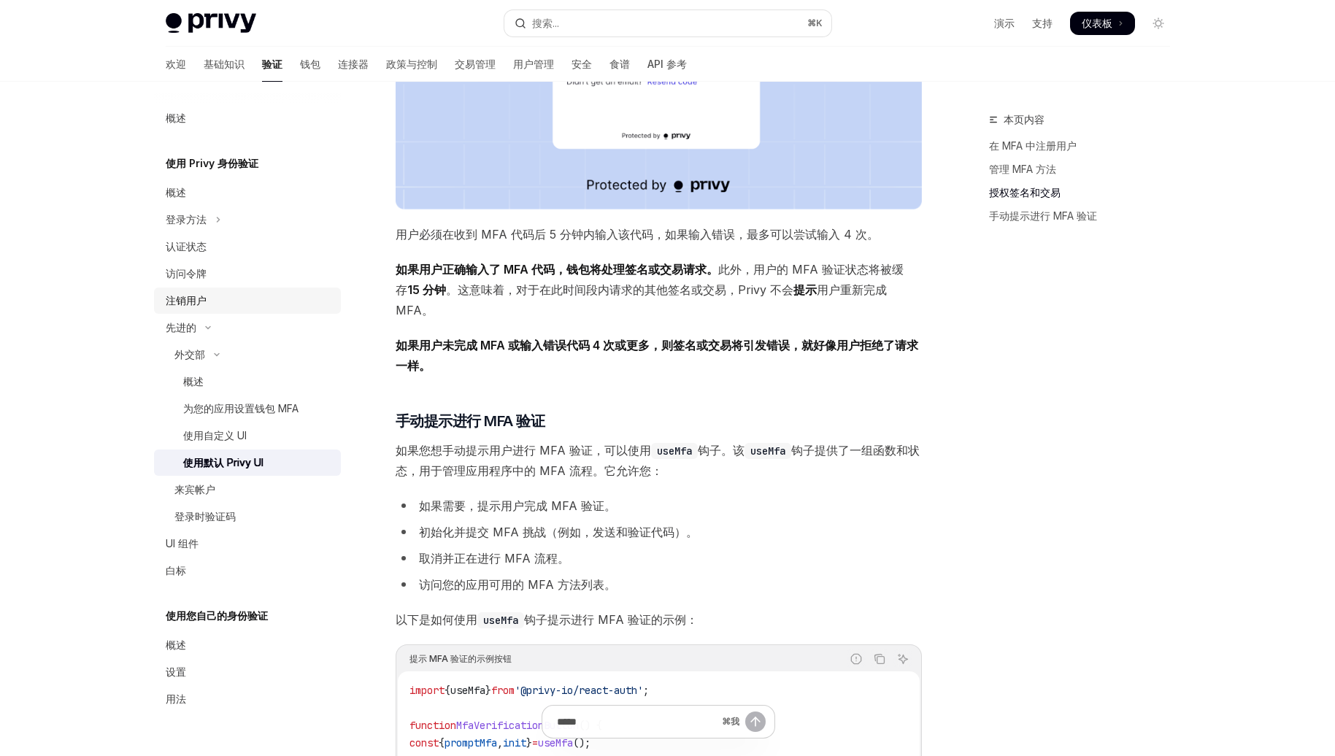
click at [202, 303] on font "注销用户" at bounding box center [186, 300] width 41 height 12
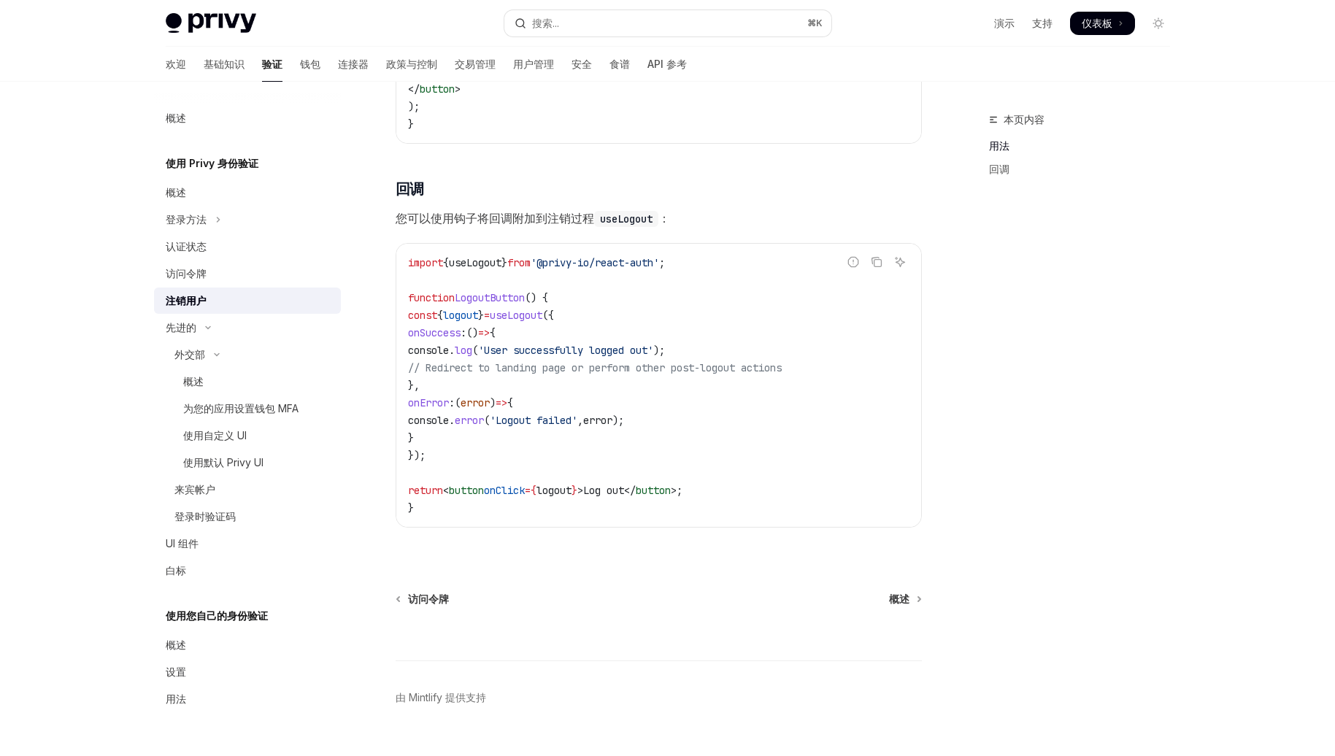
scroll to position [572, 0]
click at [312, 518] on div "登录时验证码" at bounding box center [253, 517] width 158 height 18
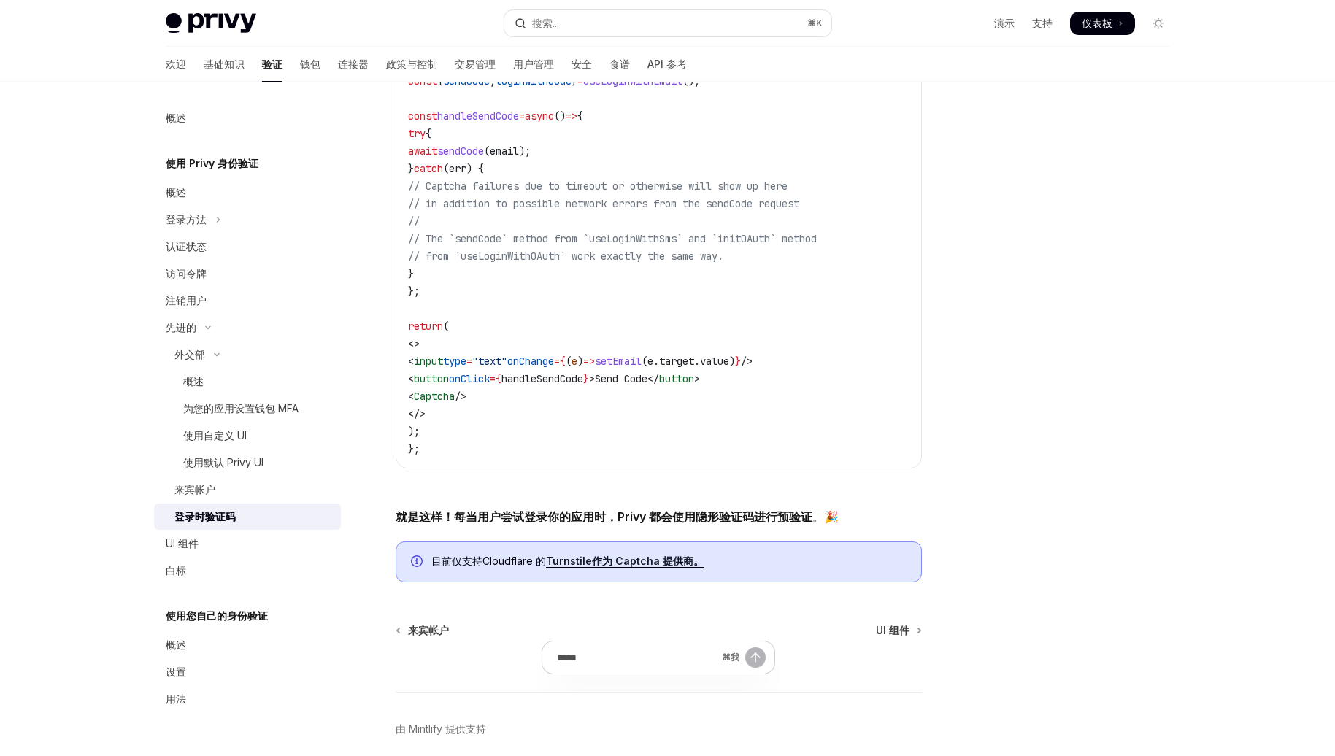
scroll to position [467, 0]
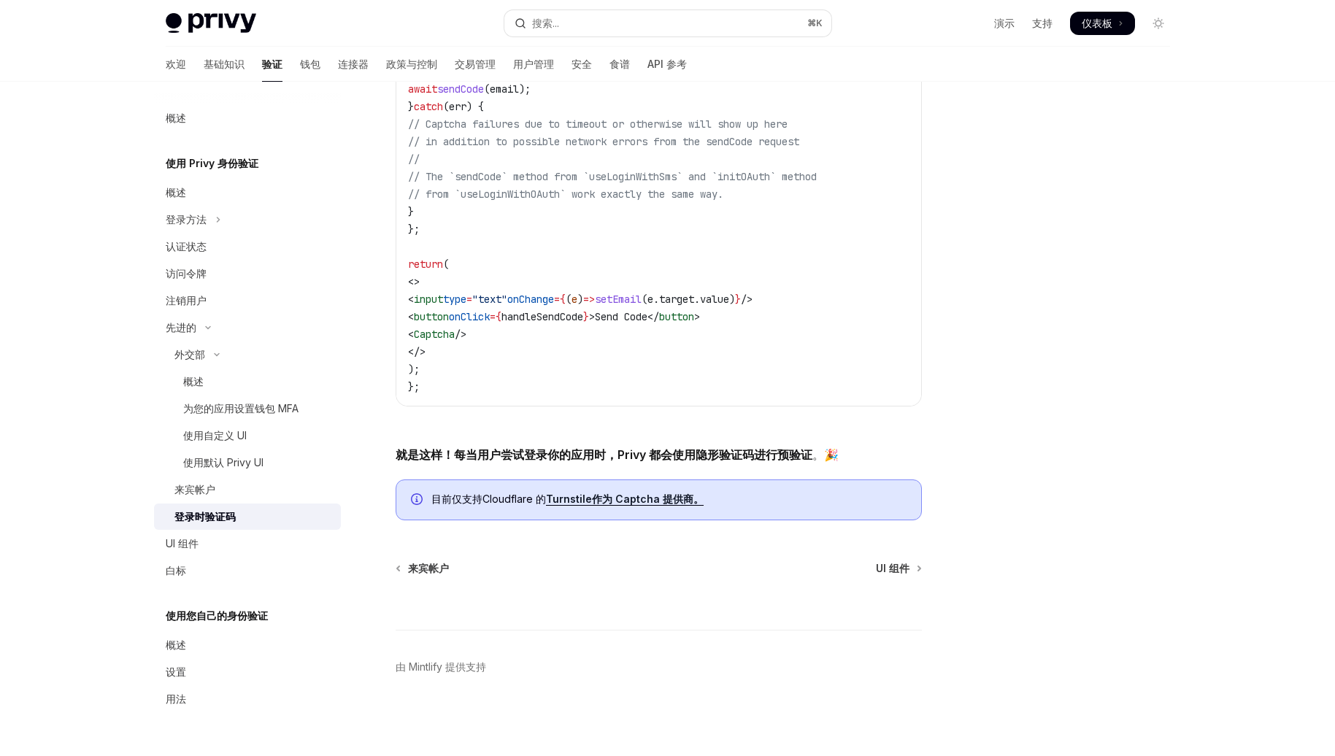
click at [572, 570] on div "来宾帐户 UI 组件" at bounding box center [659, 568] width 526 height 15
click at [204, 72] on link "基础知识" at bounding box center [224, 64] width 41 height 35
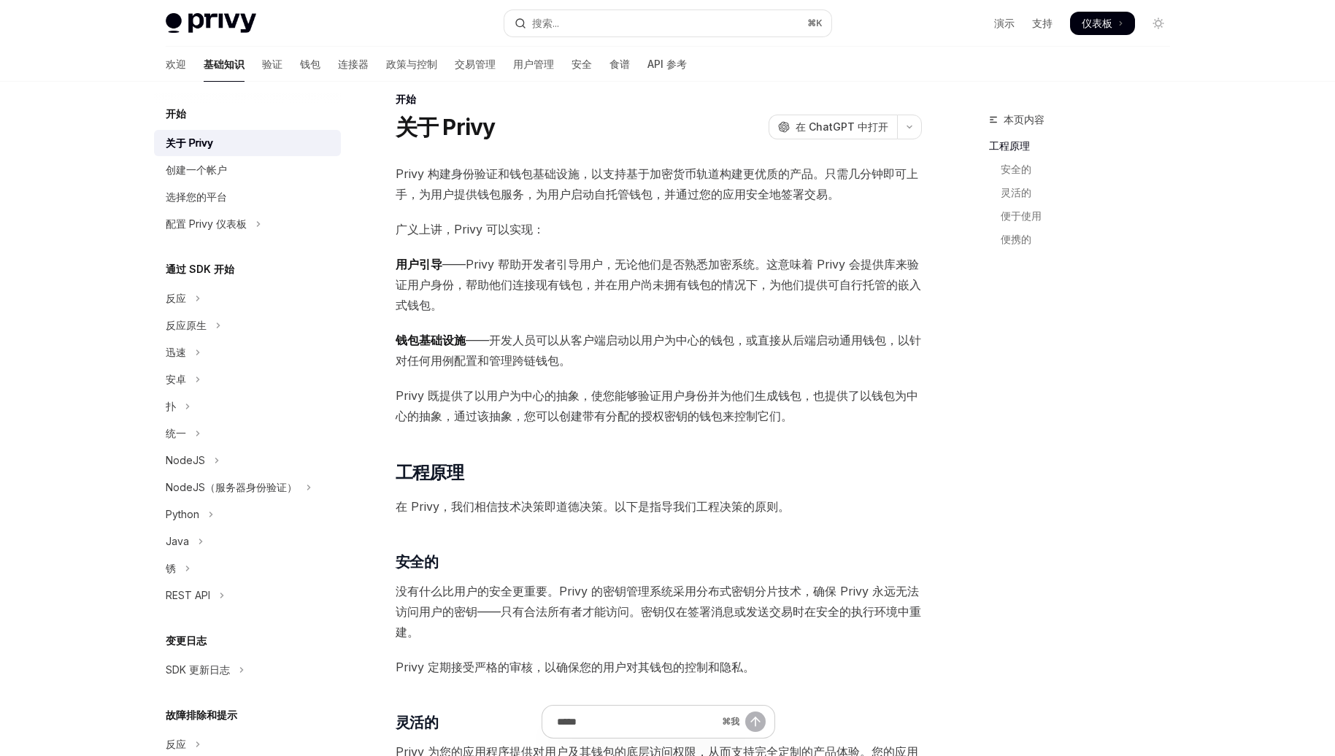
scroll to position [23, 0]
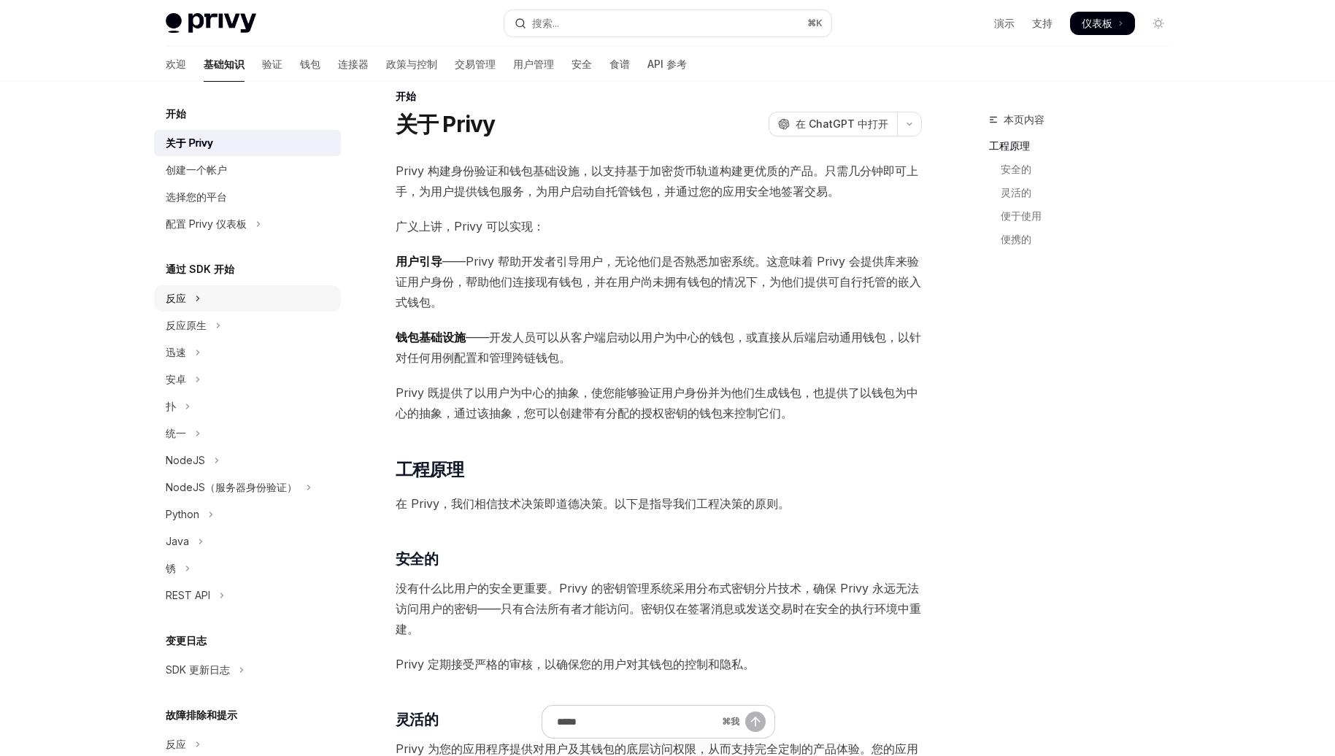
click at [204, 309] on button "反应" at bounding box center [247, 298] width 187 height 26
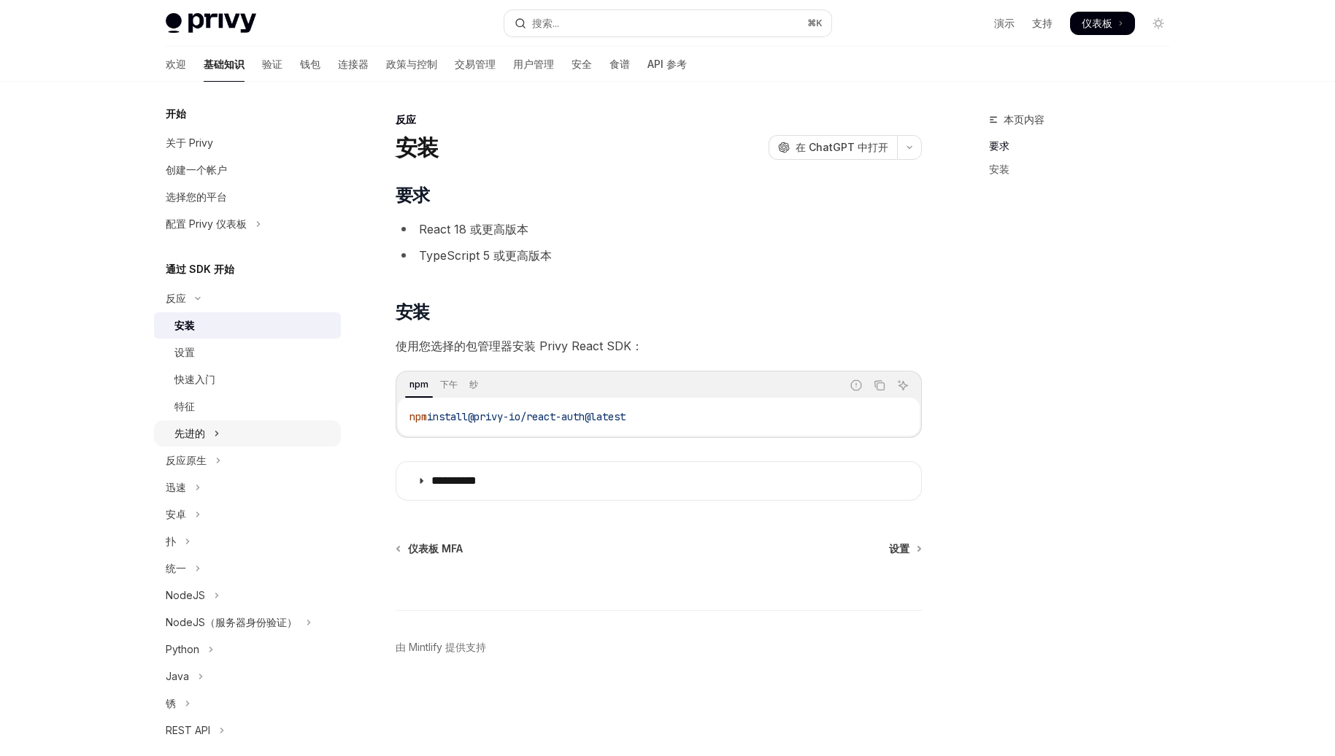
click at [244, 421] on button "先进的" at bounding box center [247, 434] width 187 height 26
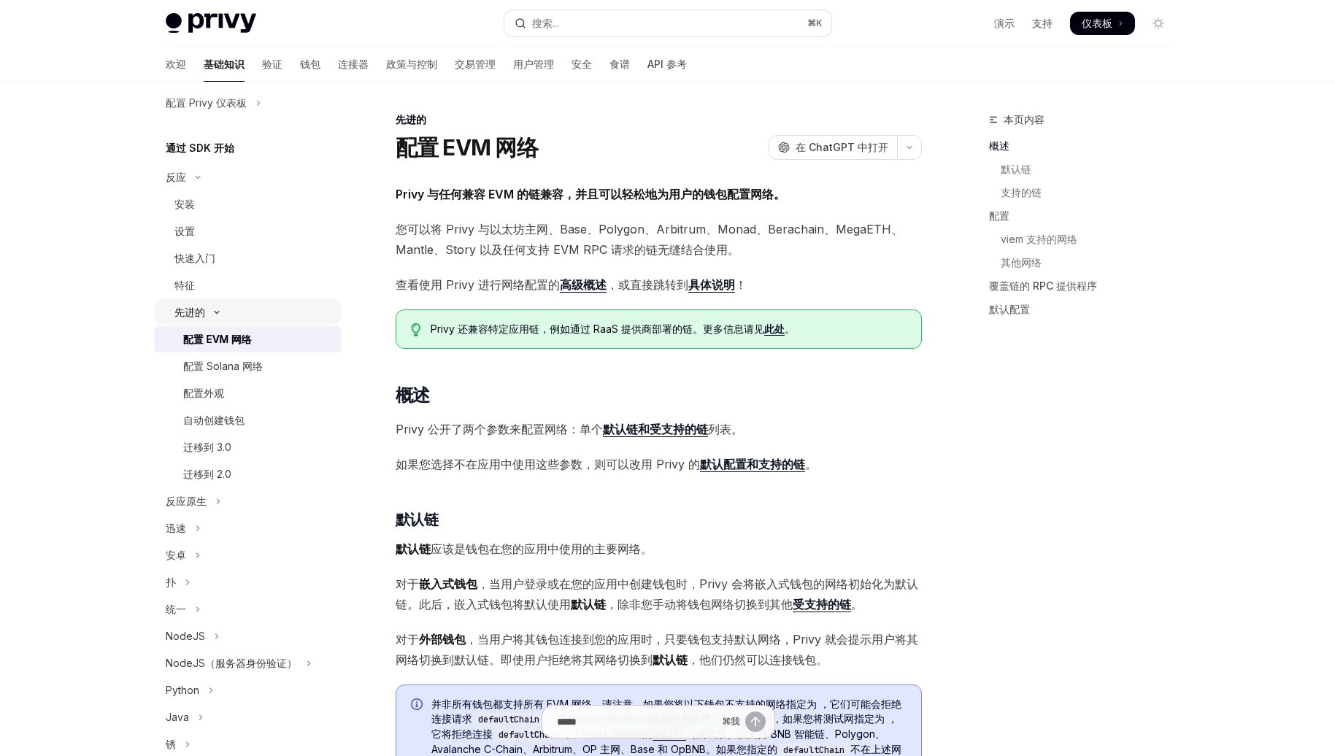
scroll to position [153, 0]
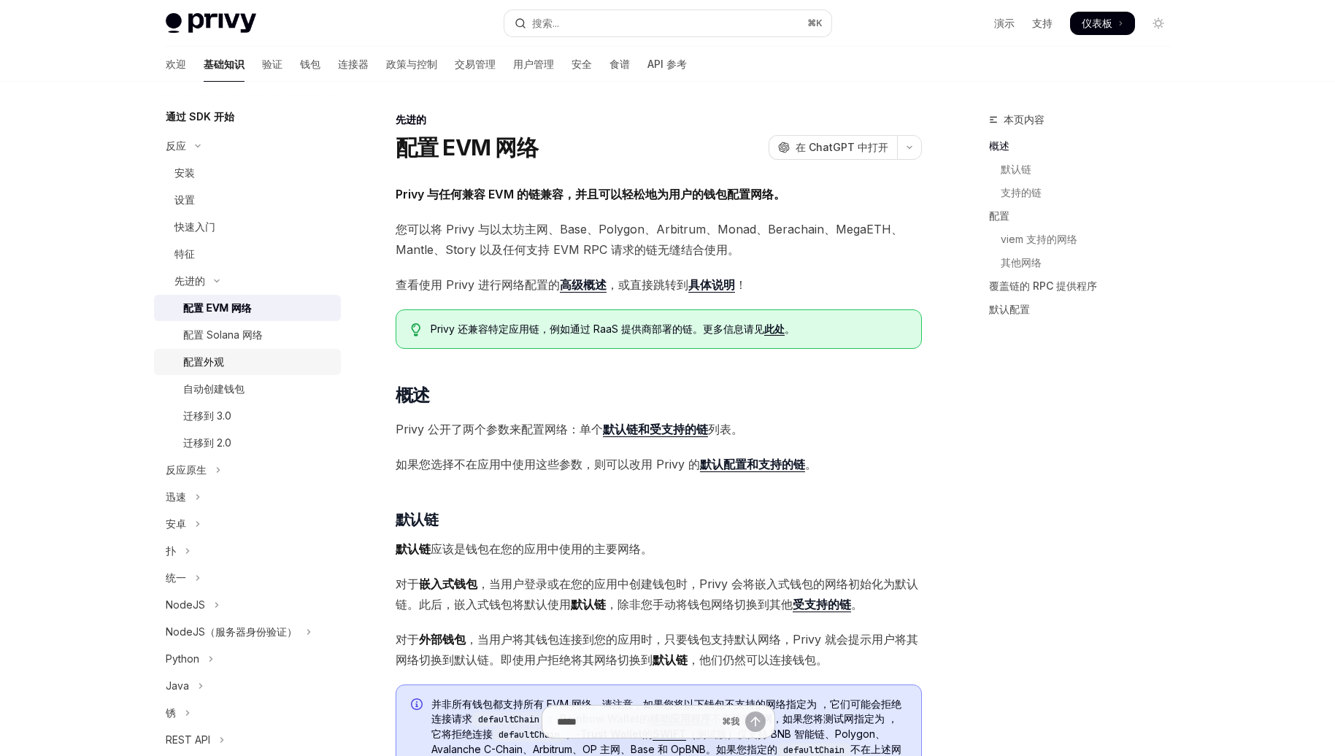
click at [262, 375] on link "配置外观" at bounding box center [247, 362] width 187 height 26
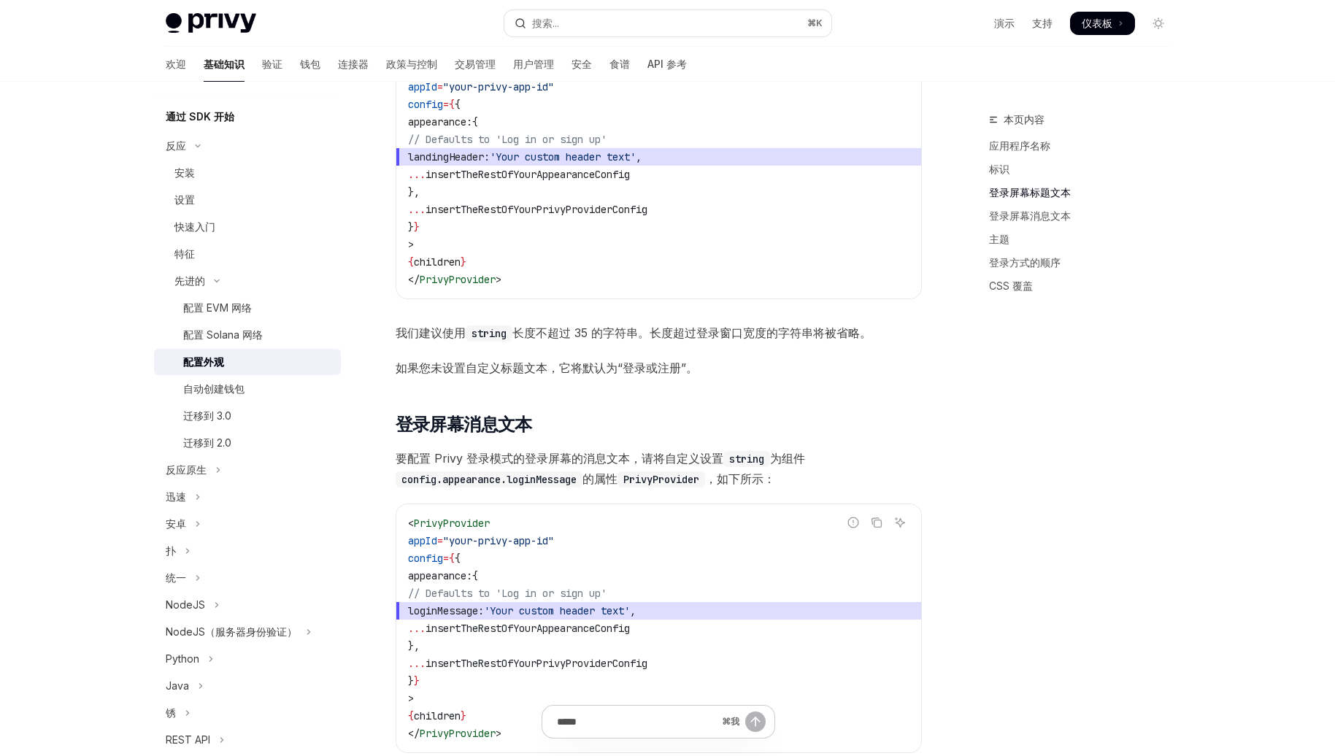
scroll to position [1175, 0]
click at [490, 162] on span "landingHeader:" at bounding box center [449, 158] width 82 height 13
copy span "landingHeader"
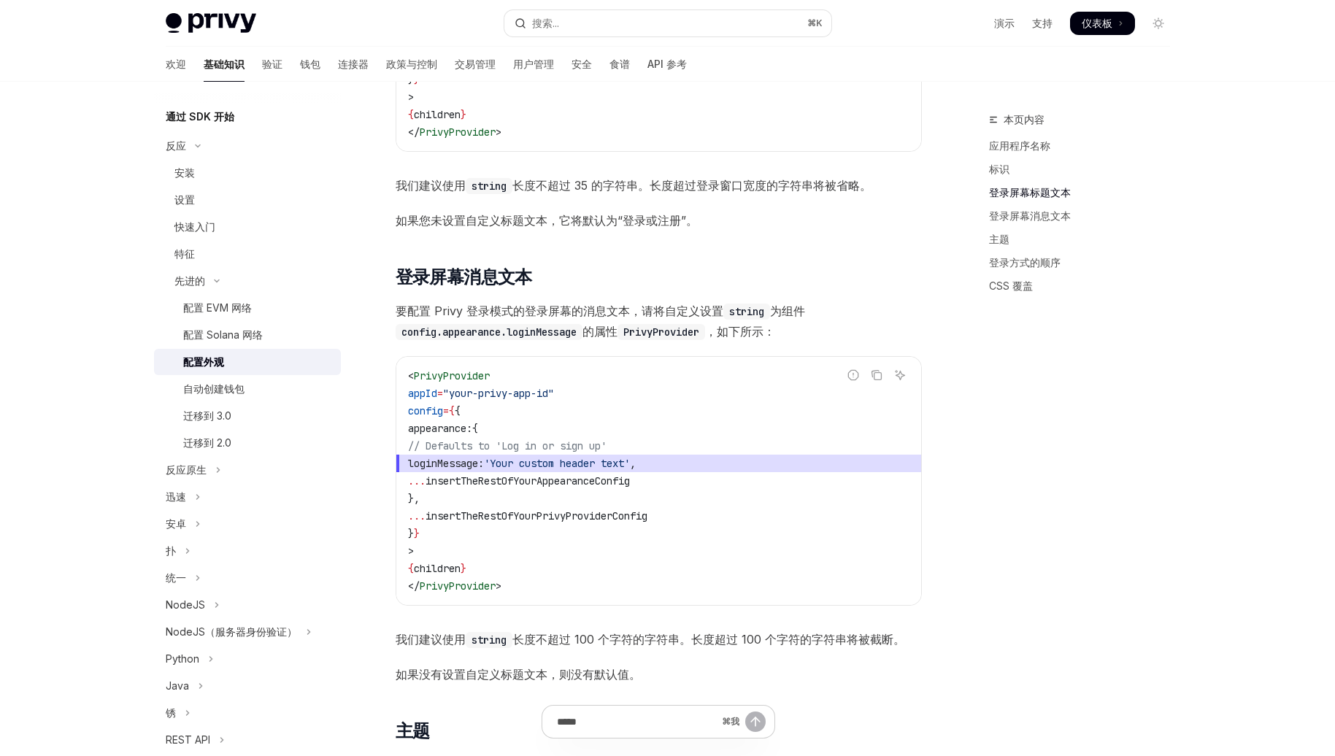
scroll to position [1327, 0]
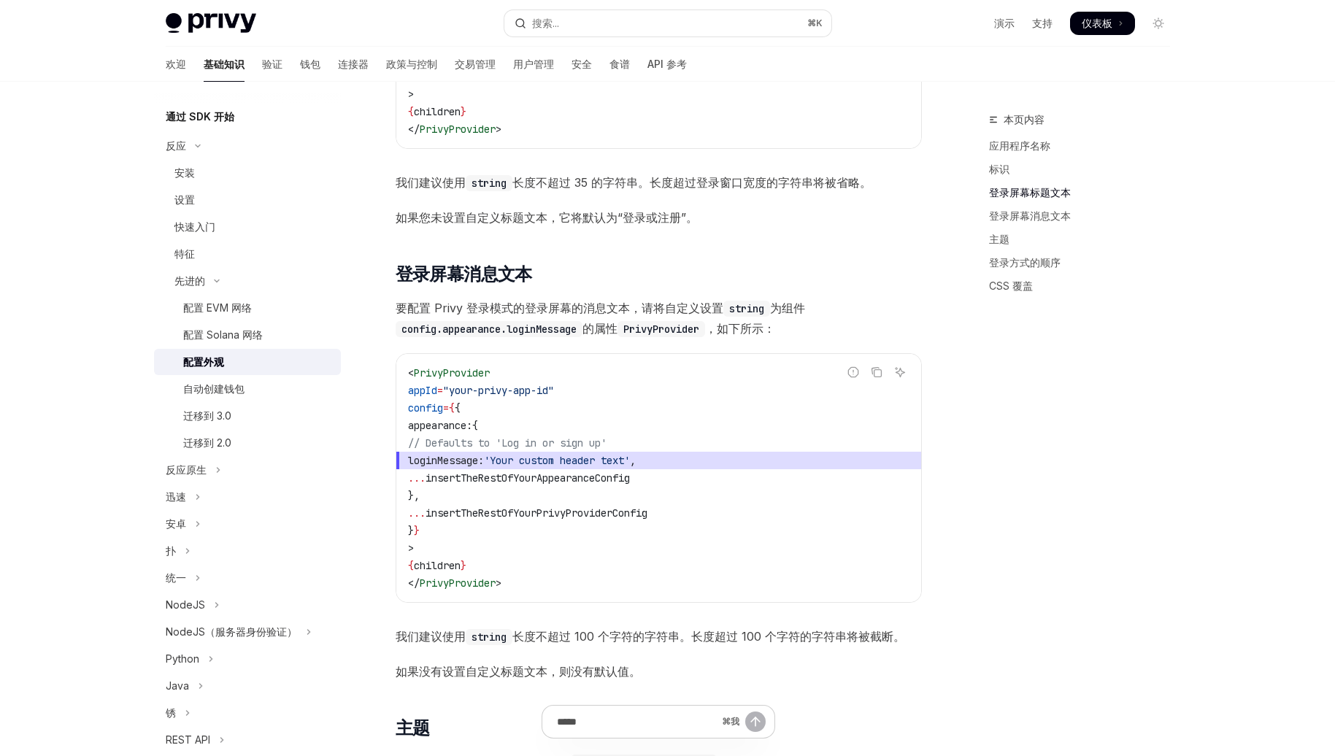
click at [504, 540] on code "< PrivyProvider appId = "your-privy-app-id" config = { { appearance: { // Defau…" at bounding box center [659, 478] width 502 height 228
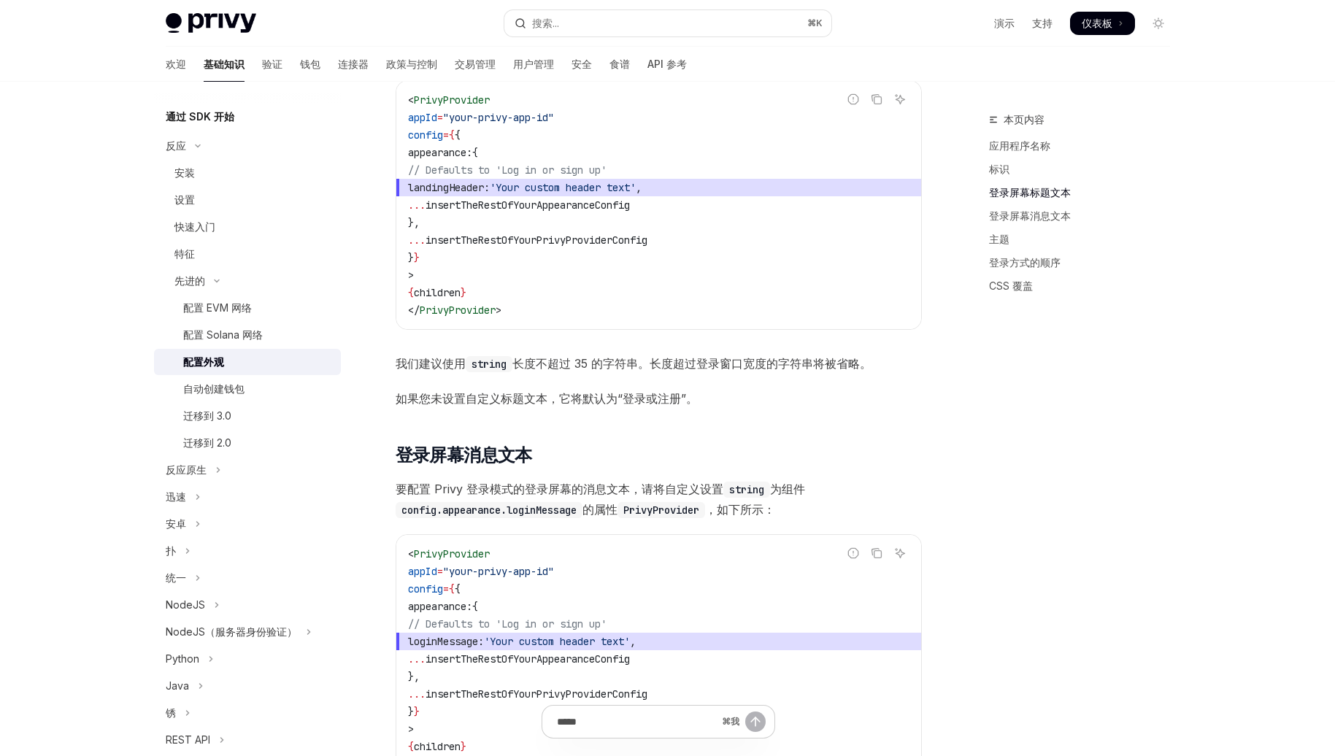
scroll to position [1120, 0]
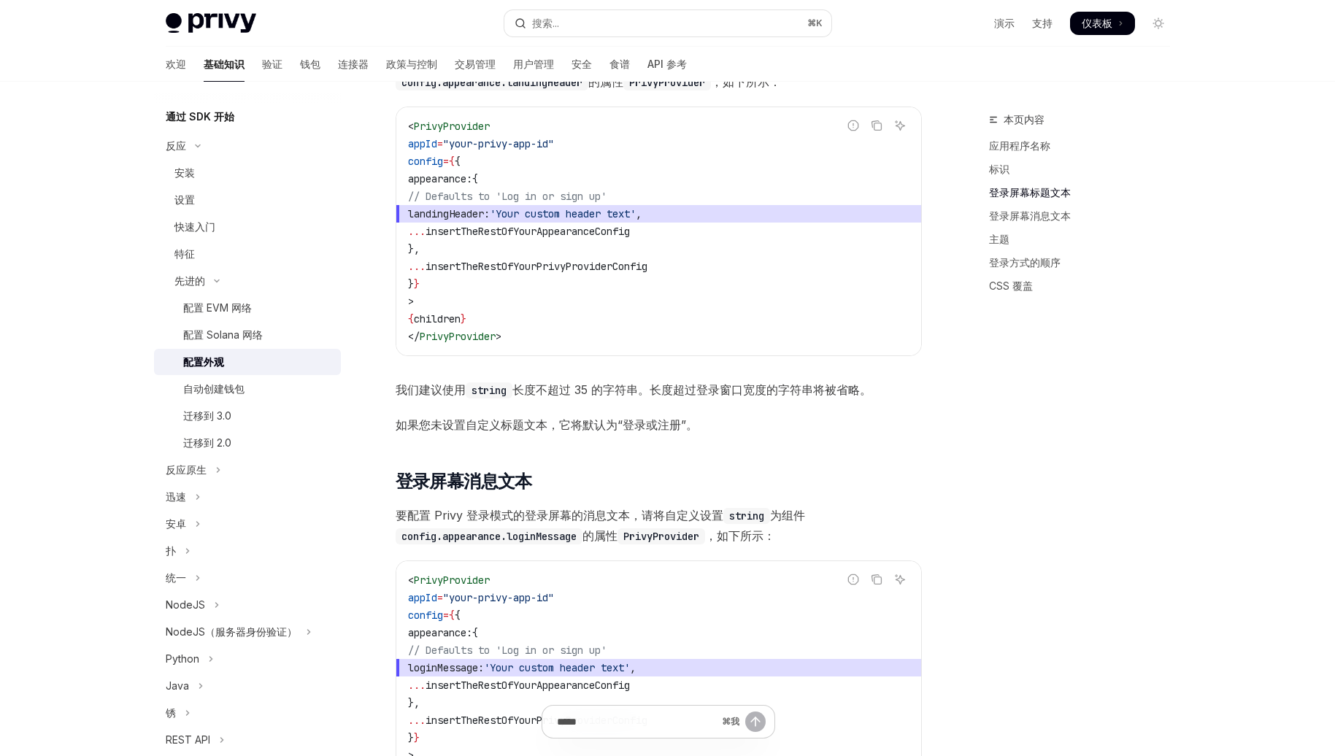
click at [490, 215] on span "landingHeader:" at bounding box center [449, 213] width 82 height 13
copy span "landingHeader"
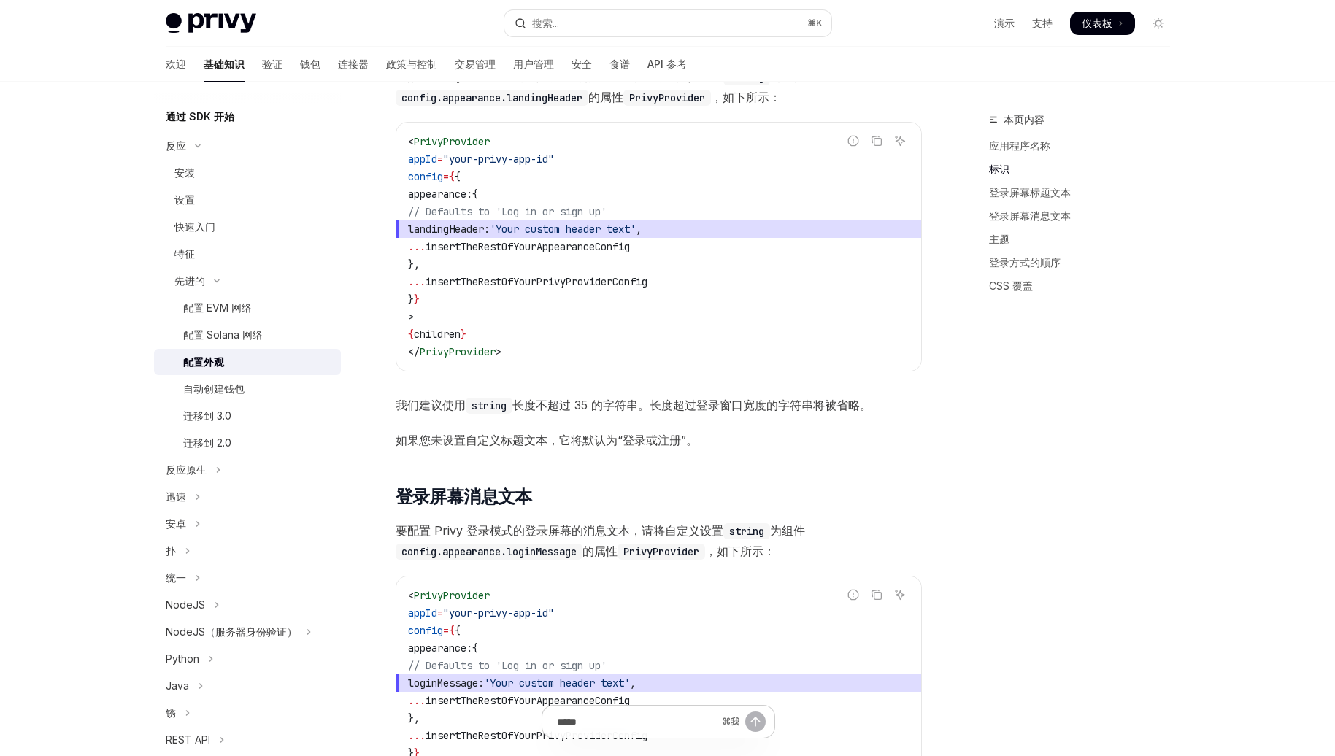
scroll to position [1105, 0]
click at [472, 675] on span "loginMessage: 'Your custom header text' ," at bounding box center [659, 683] width 502 height 18
copy span "loginMessage"
click at [467, 359] on code "< PrivyProvider appId = "your-privy-app-id" config = { { appearance: { // Defau…" at bounding box center [659, 246] width 502 height 228
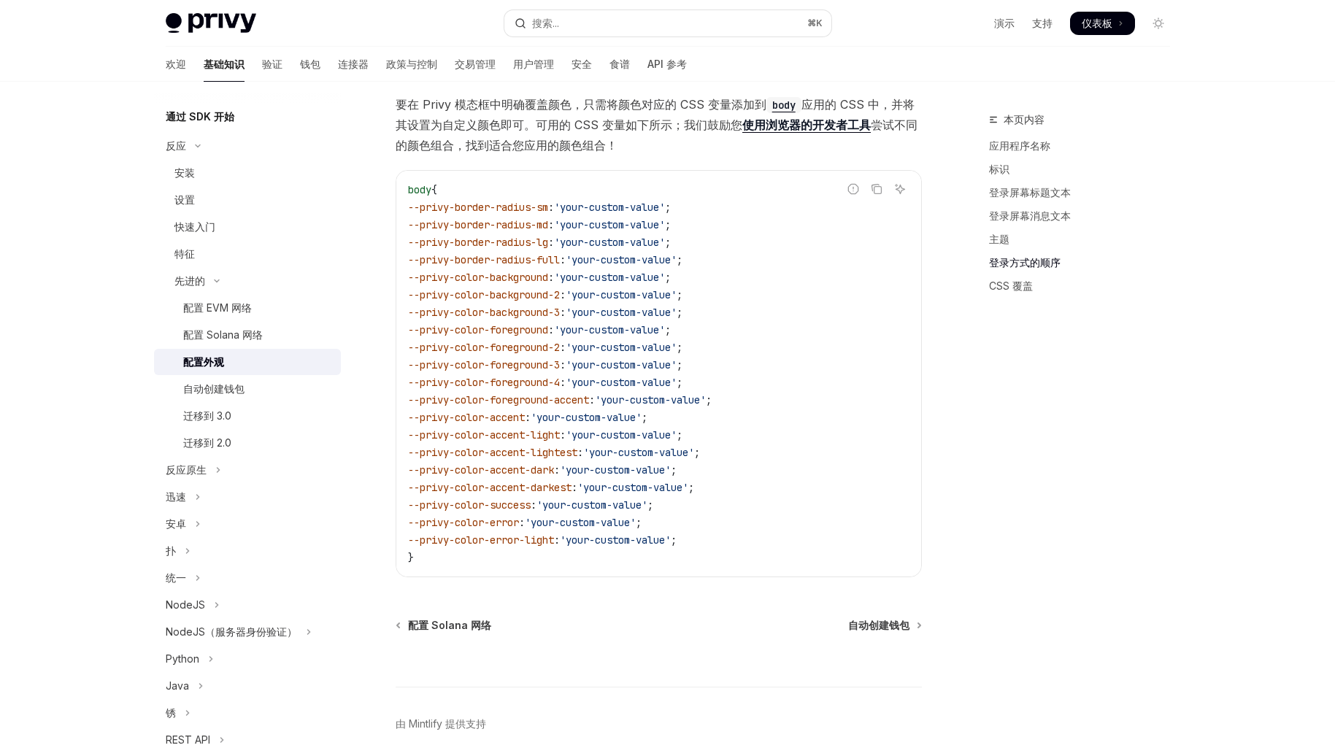
scroll to position [3326, 0]
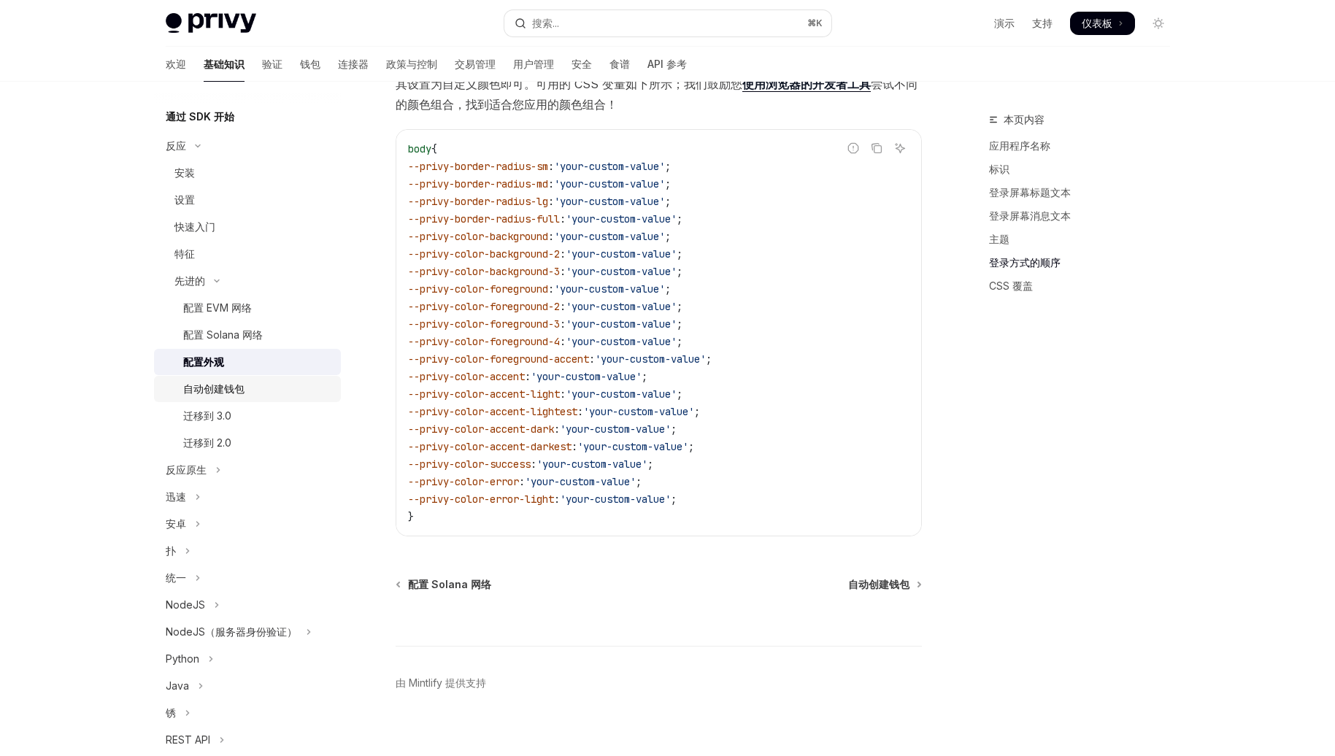
click at [238, 394] on font "自动创建钱包" at bounding box center [213, 389] width 61 height 12
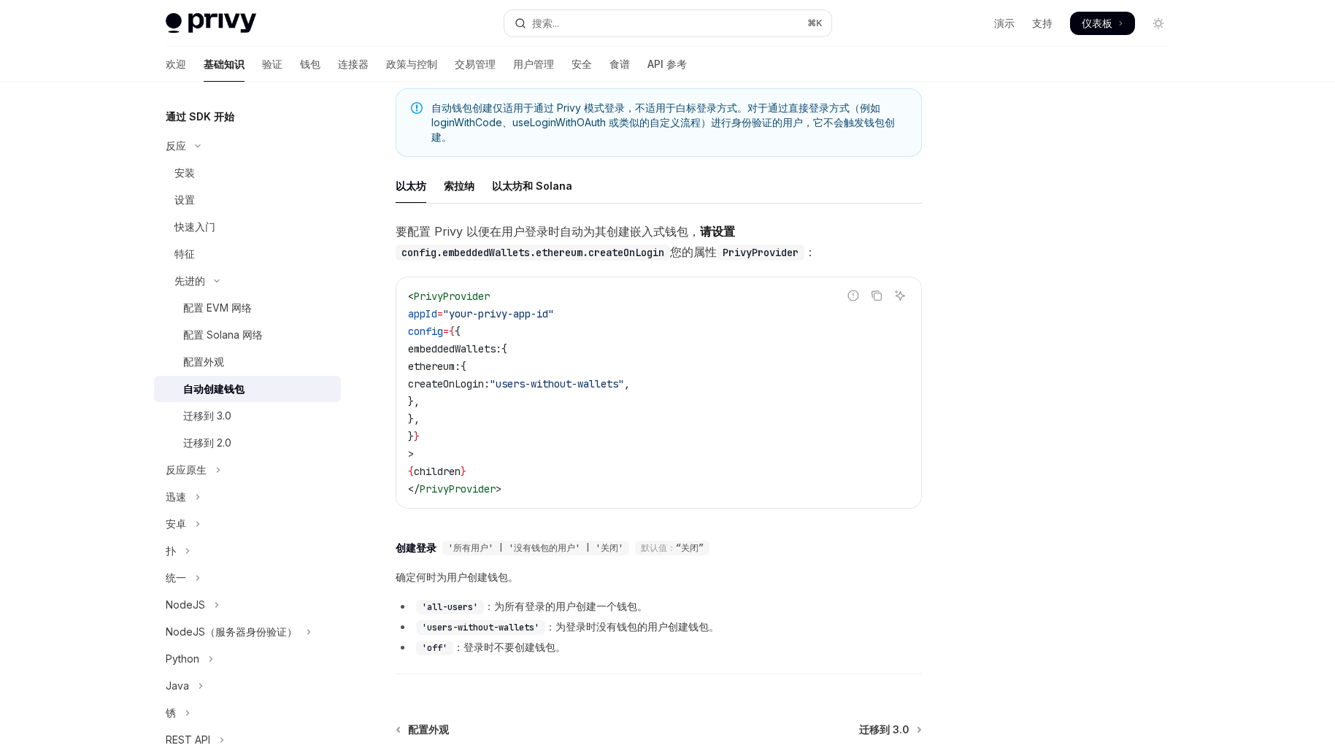
scroll to position [378, 0]
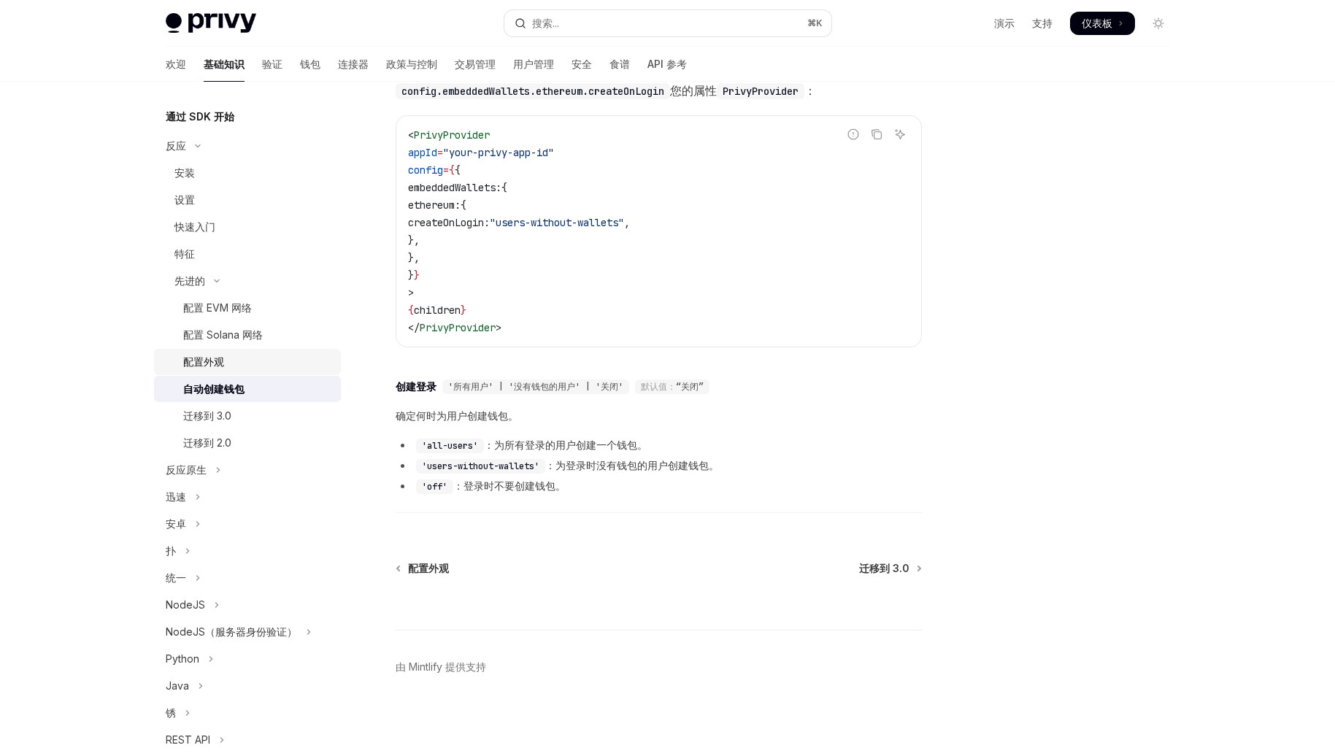
click at [226, 358] on div "配置外观" at bounding box center [257, 362] width 149 height 18
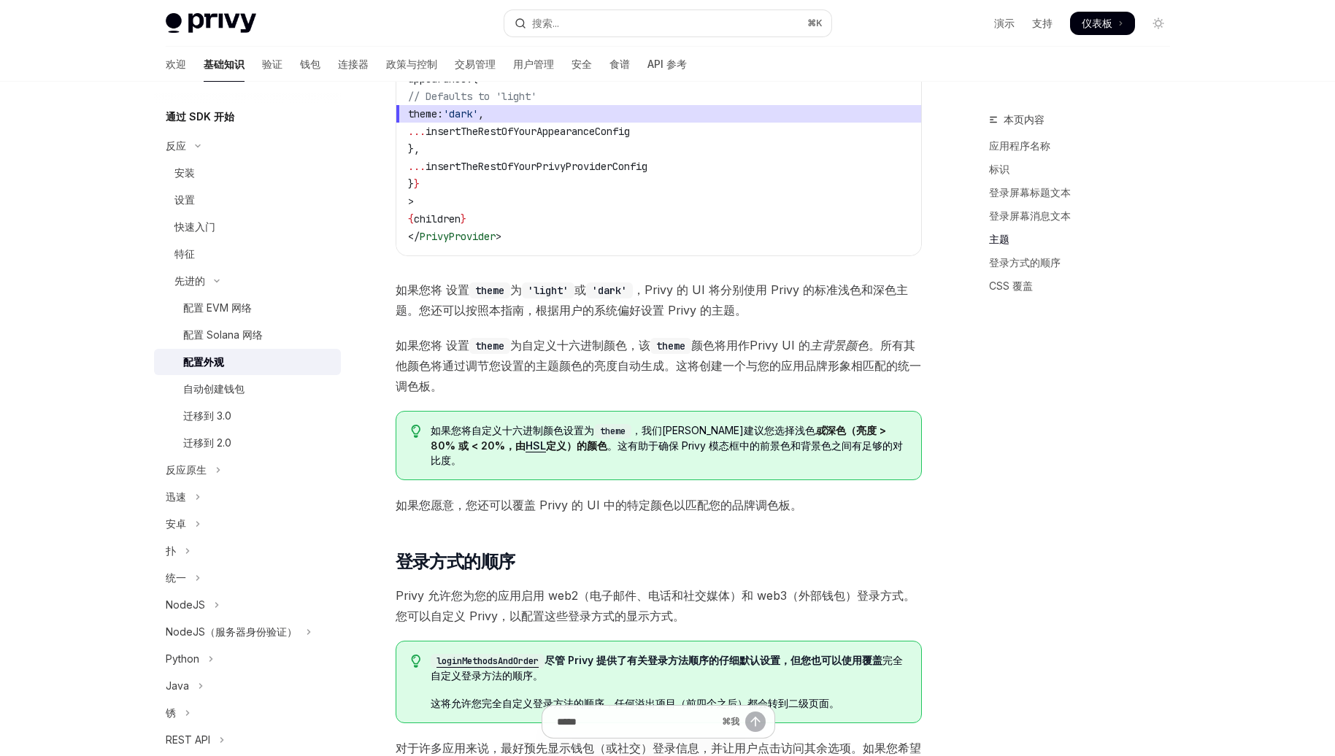
scroll to position [2090, 0]
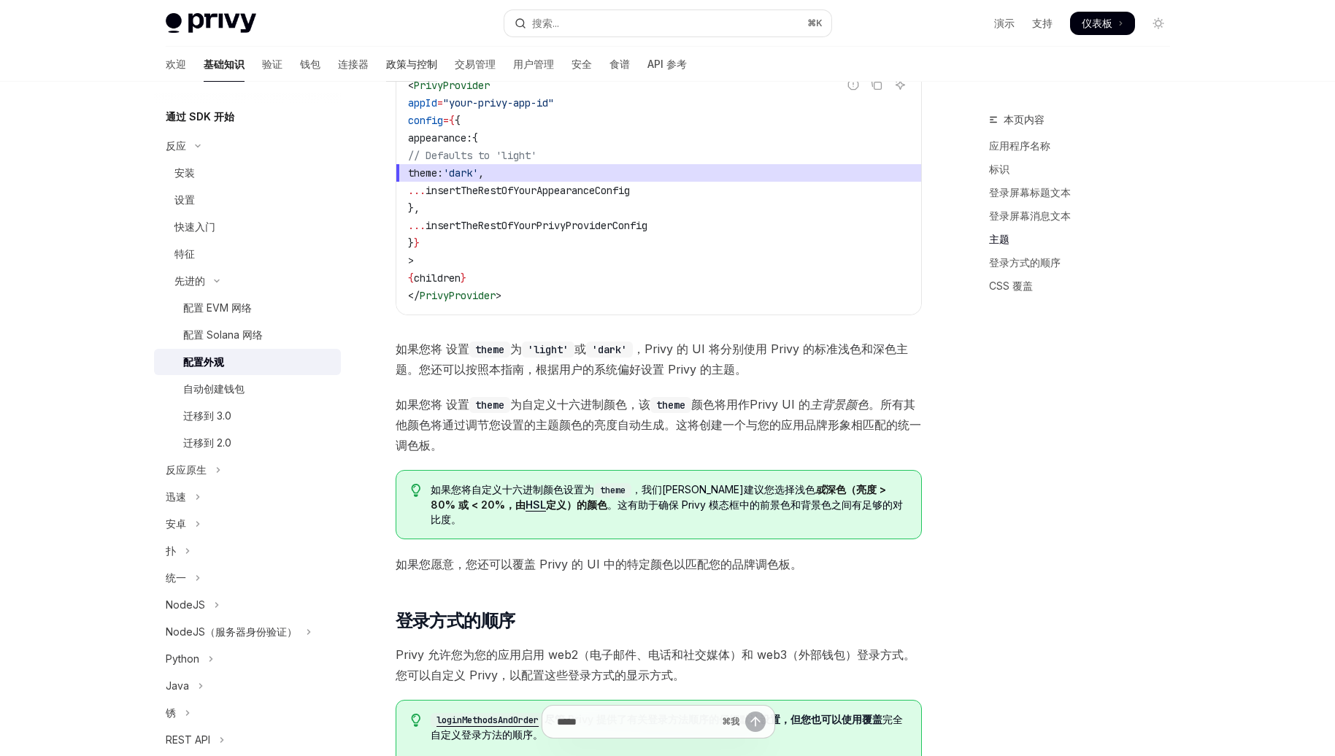
click at [386, 63] on font "政策与控制" at bounding box center [411, 64] width 51 height 12
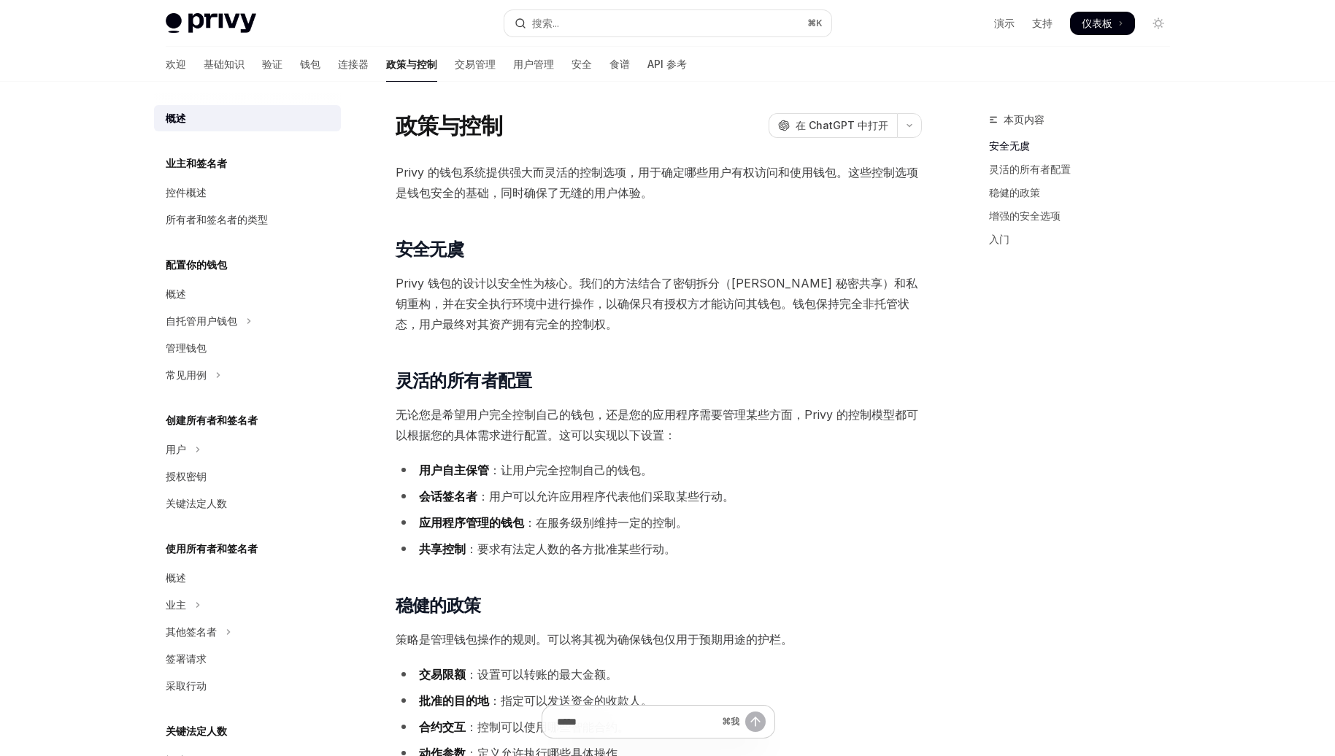
click at [455, 63] on font "交易管理" at bounding box center [475, 64] width 41 height 12
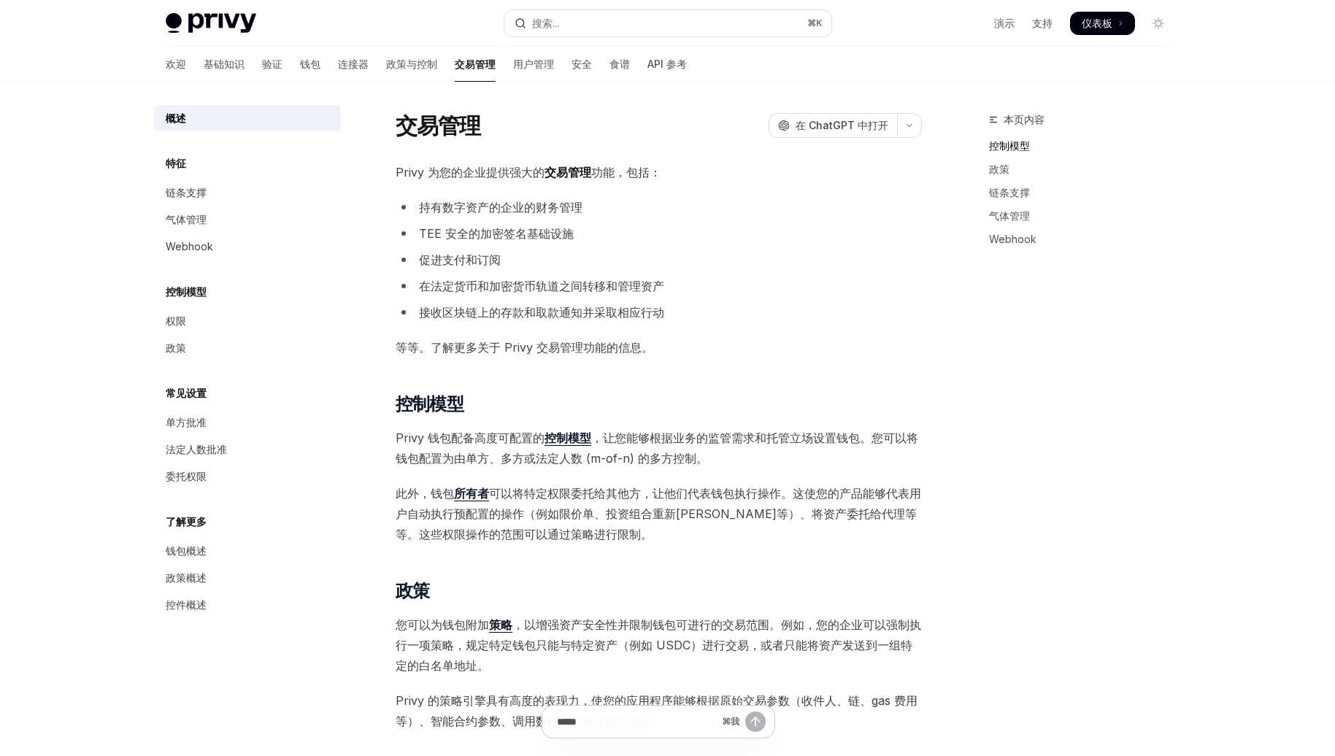
click at [294, 61] on div "欢迎 基础知识 验证 钱包 连接器 政策与控制 交易管理 用户管理 安全 食谱 API 参考" at bounding box center [426, 64] width 521 height 35
click at [338, 61] on font "连接器" at bounding box center [353, 64] width 31 height 12
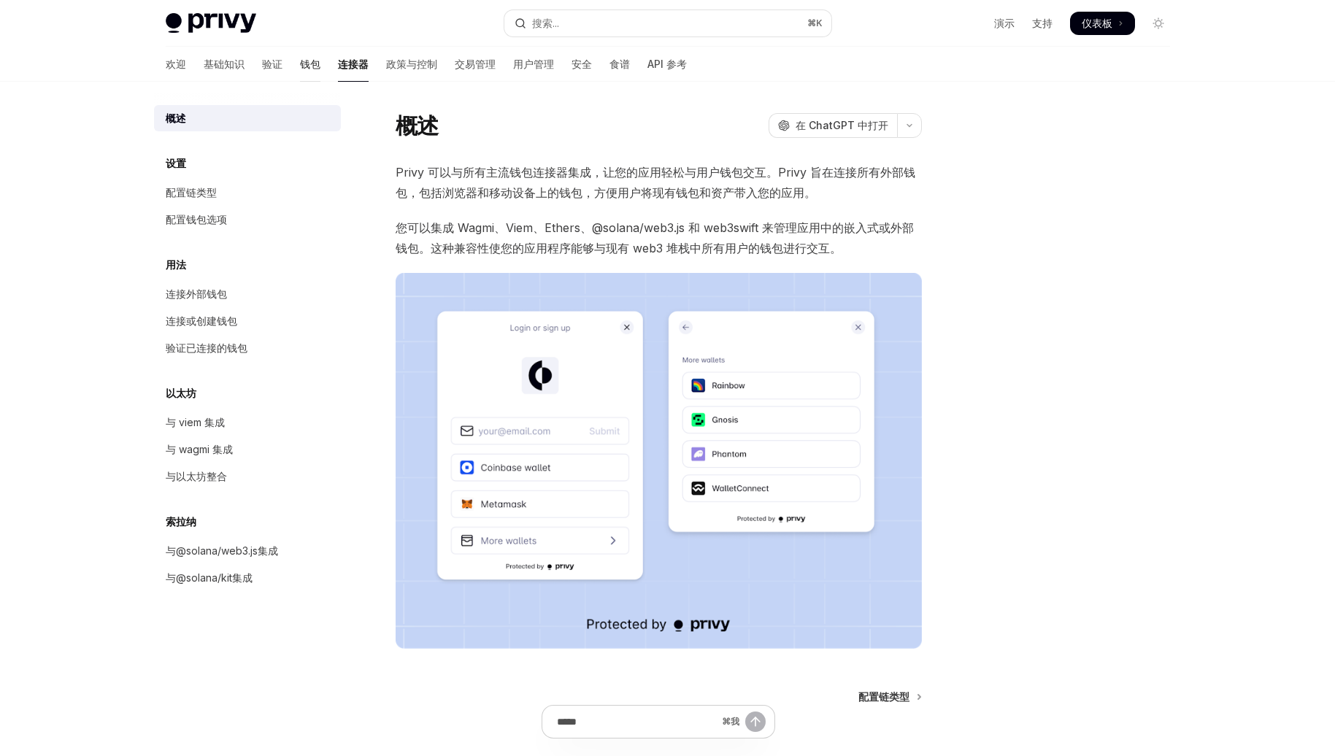
click at [300, 69] on font "钱包" at bounding box center [310, 64] width 20 height 12
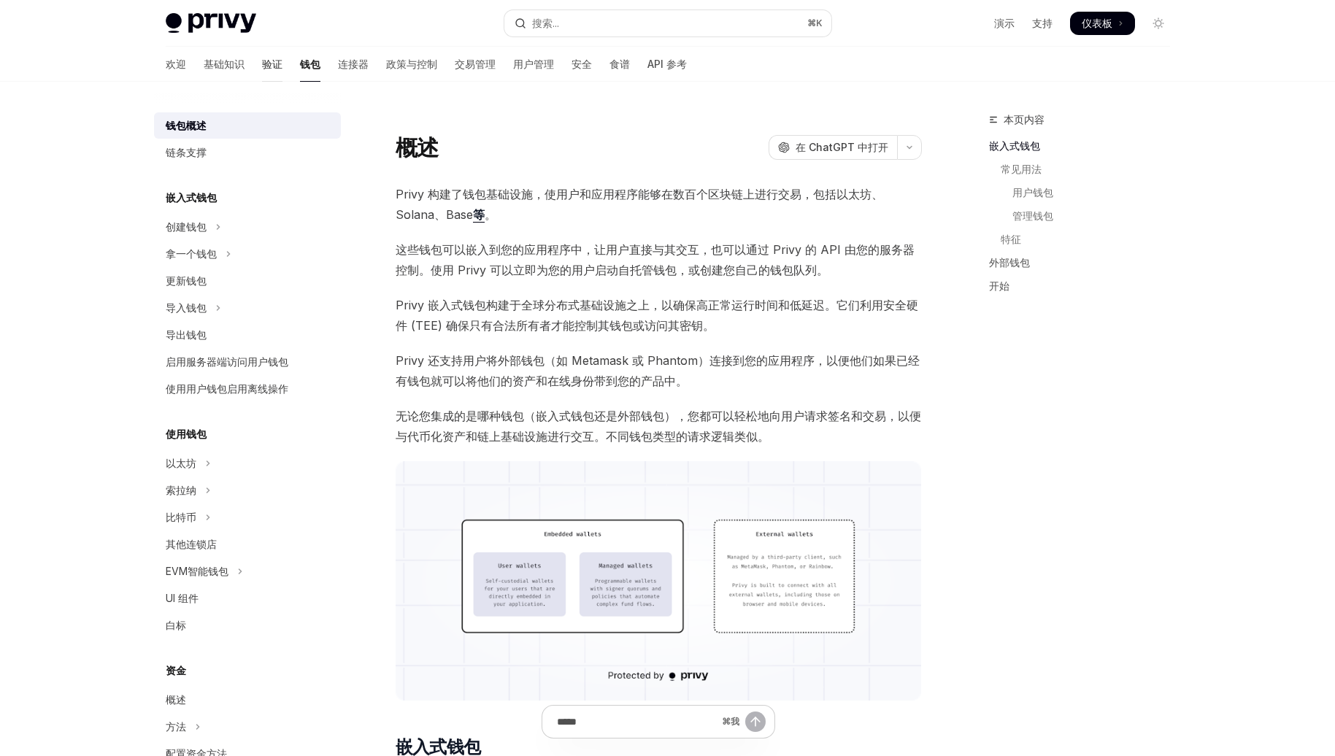
click at [262, 69] on font "验证" at bounding box center [272, 64] width 20 height 12
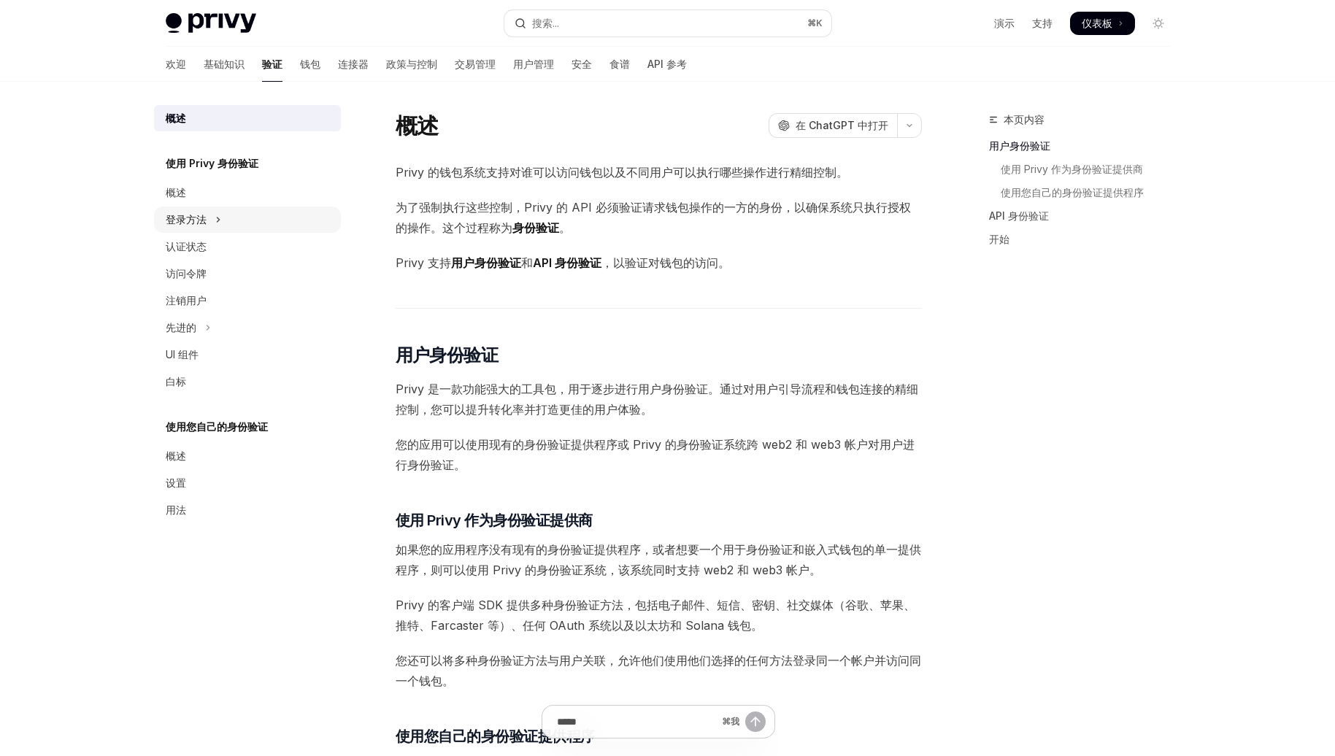
click at [272, 215] on button "登录方法" at bounding box center [247, 220] width 187 height 26
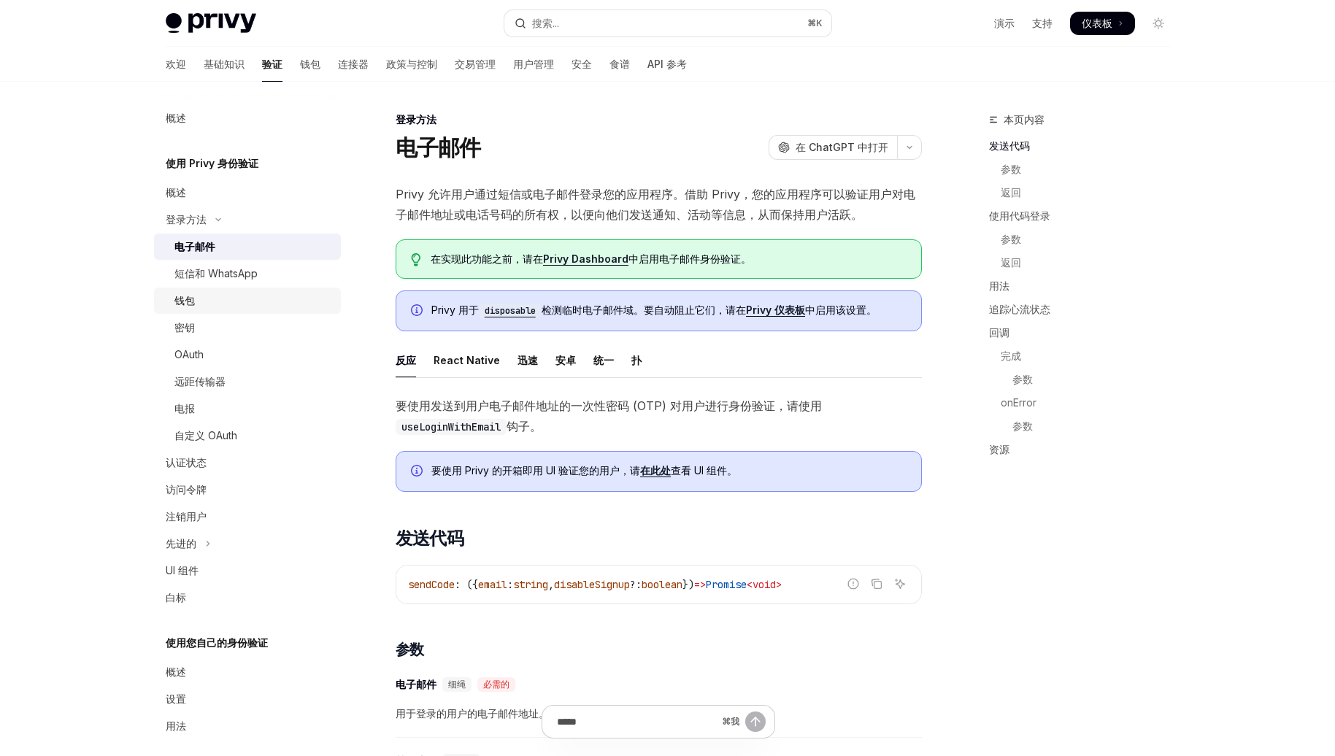
click at [317, 304] on div "钱包" at bounding box center [253, 301] width 158 height 18
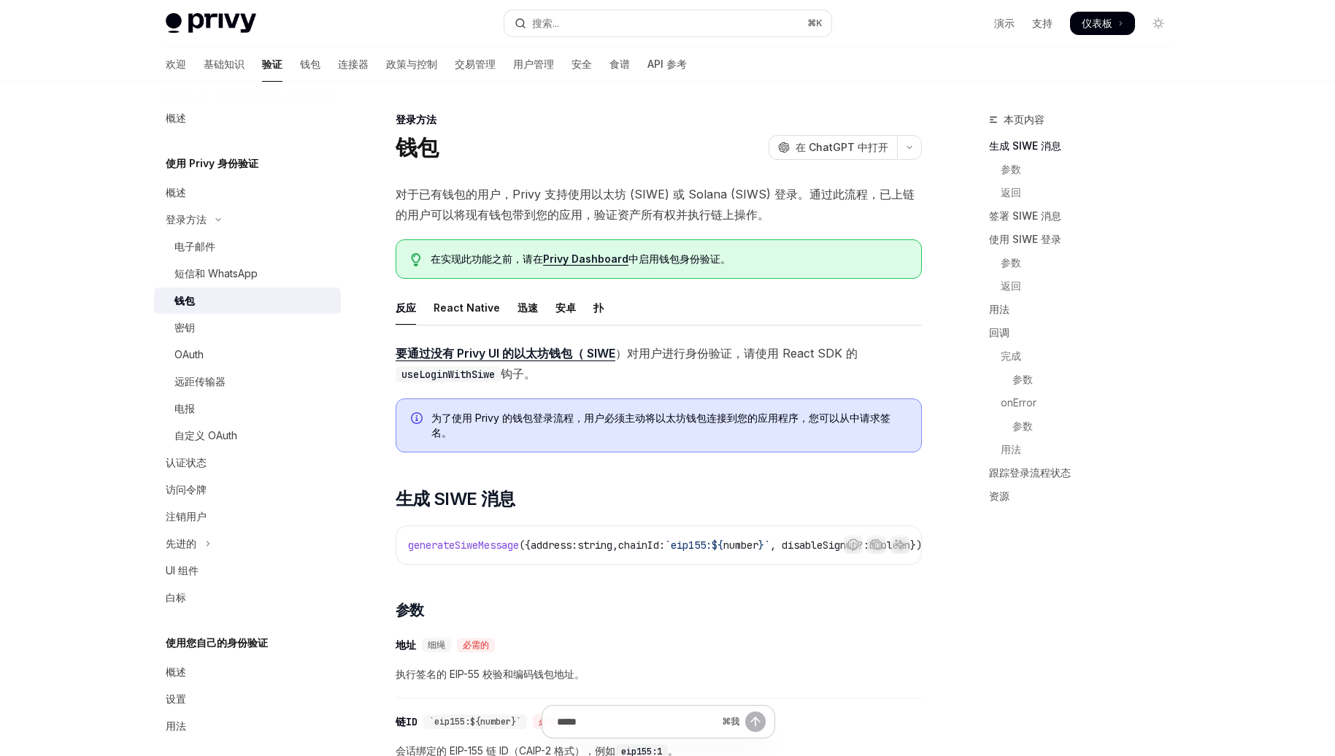
click at [1170, 115] on div "本页内容" at bounding box center [1085, 120] width 193 height 18
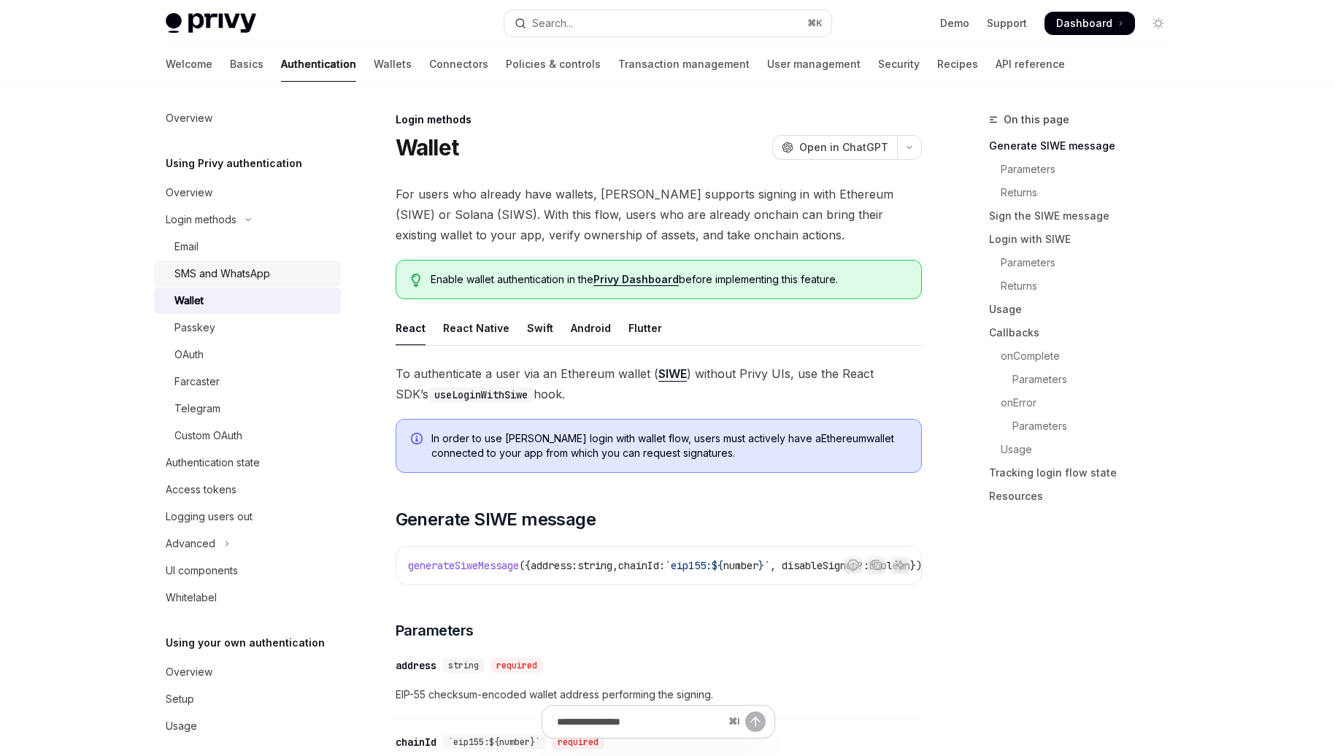
click at [258, 274] on div "SMS and WhatsApp" at bounding box center [222, 274] width 96 height 18
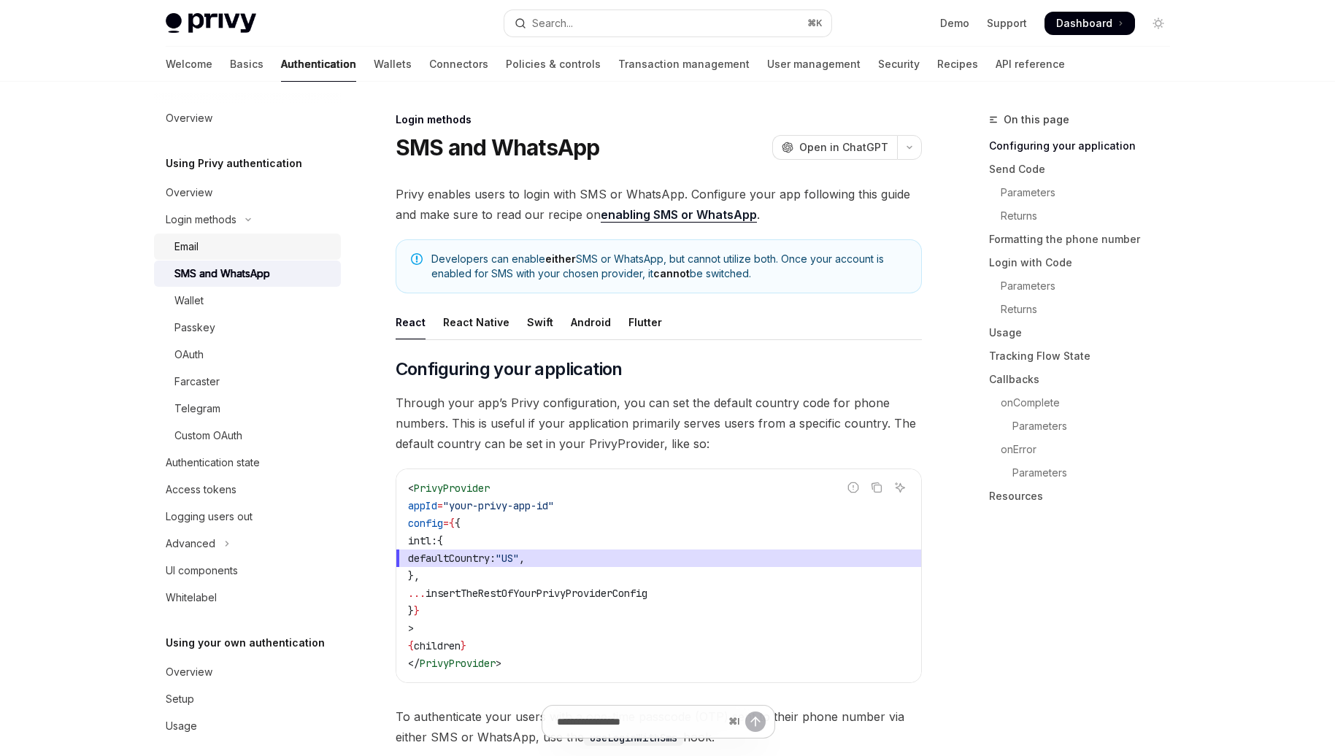
click at [269, 243] on div "Email" at bounding box center [253, 247] width 158 height 18
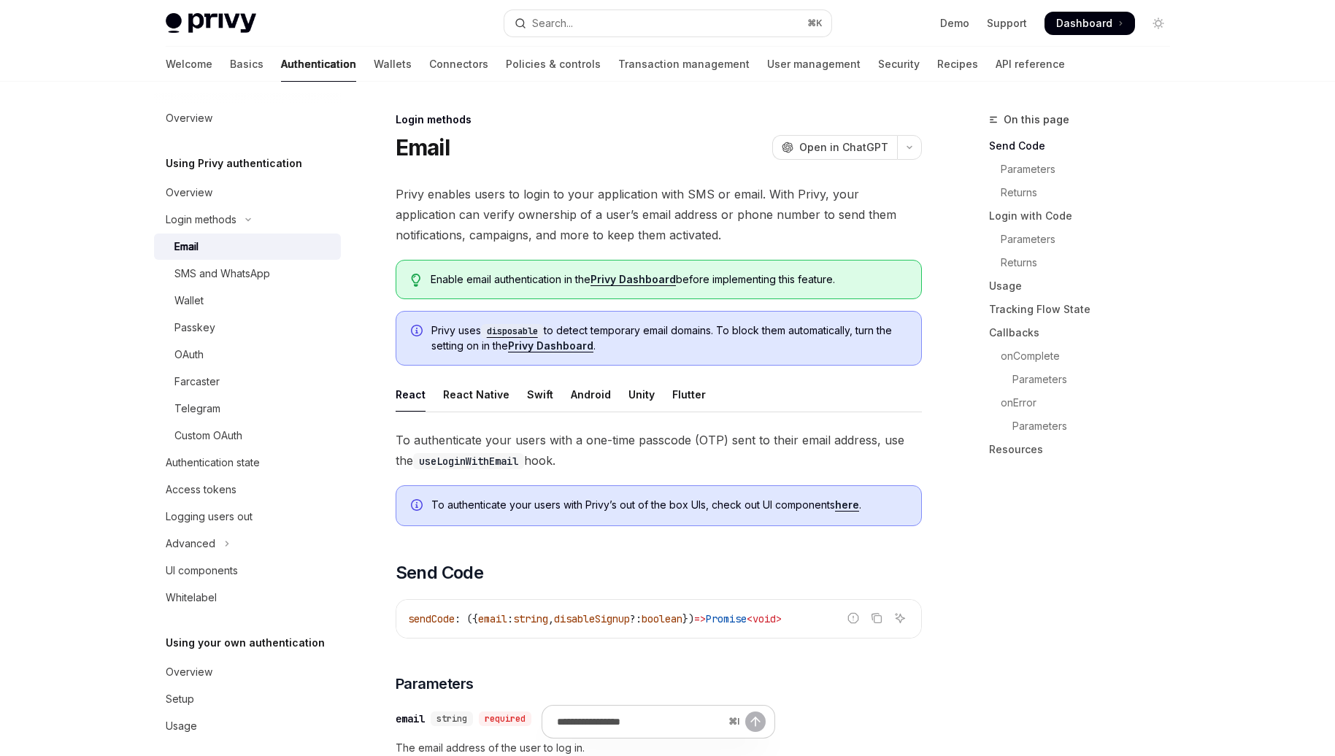
click at [1143, 129] on div "On this page Send Code Parameters Returns Login with Code Parameters Returns Us…" at bounding box center [1085, 277] width 193 height 391
click at [1132, 97] on div "On this page Send Code Parameters Returns Login with Code Parameters Returns Us…" at bounding box center [1085, 277] width 193 height 391
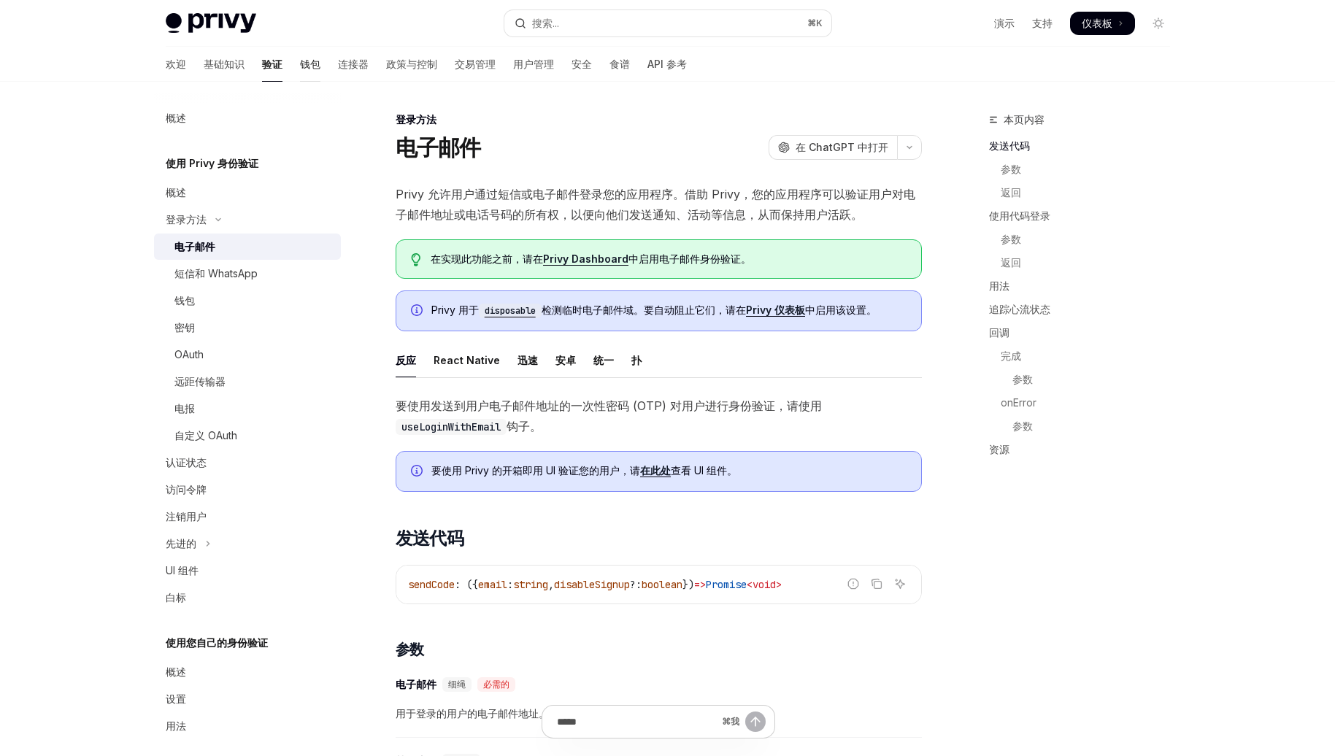
click at [300, 58] on font "钱包" at bounding box center [310, 64] width 20 height 12
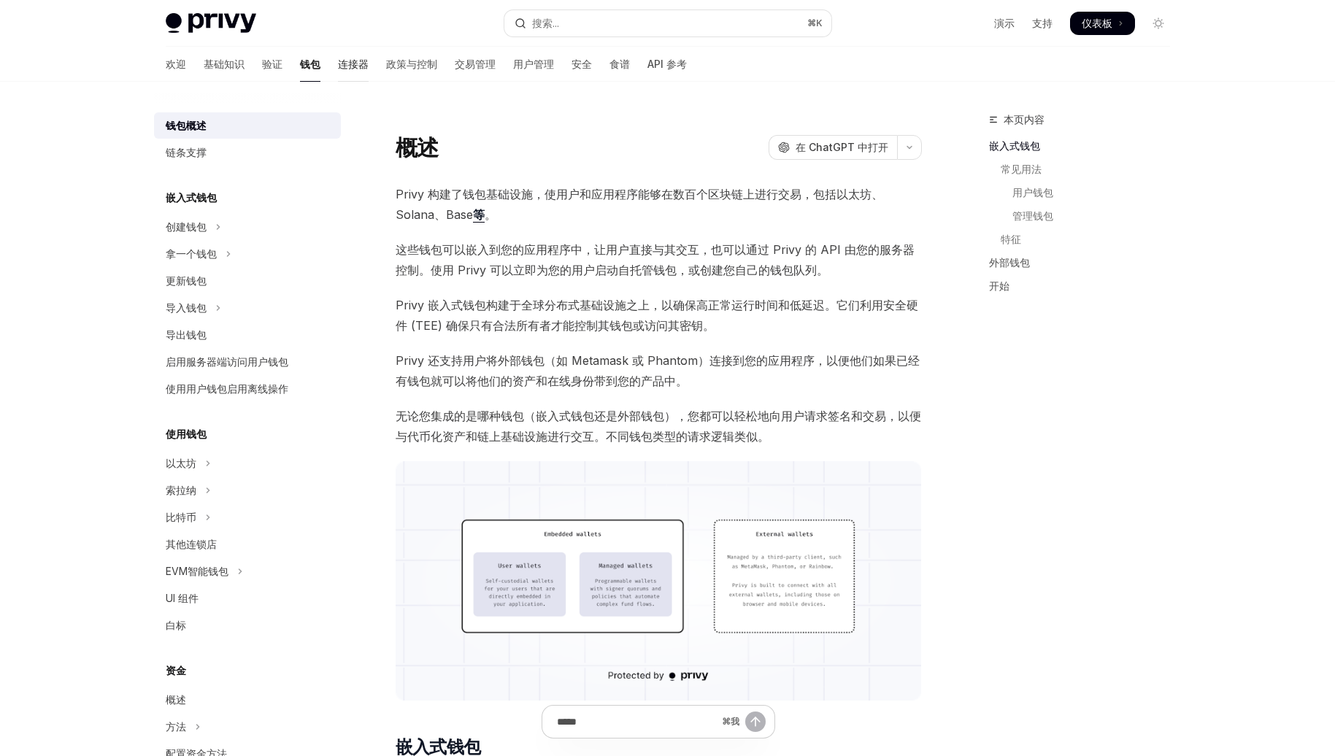
click at [338, 58] on font "连接器" at bounding box center [353, 64] width 31 height 12
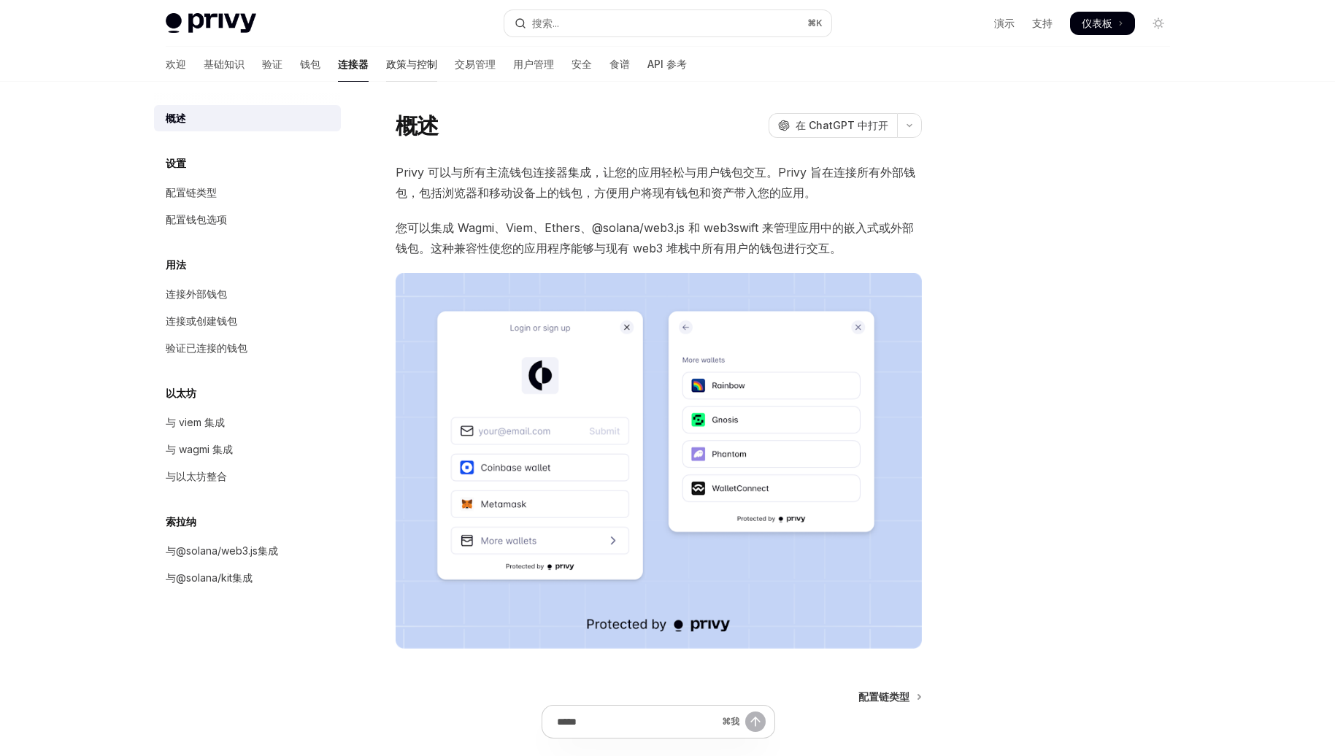
click at [386, 63] on font "政策与控制" at bounding box center [411, 64] width 51 height 12
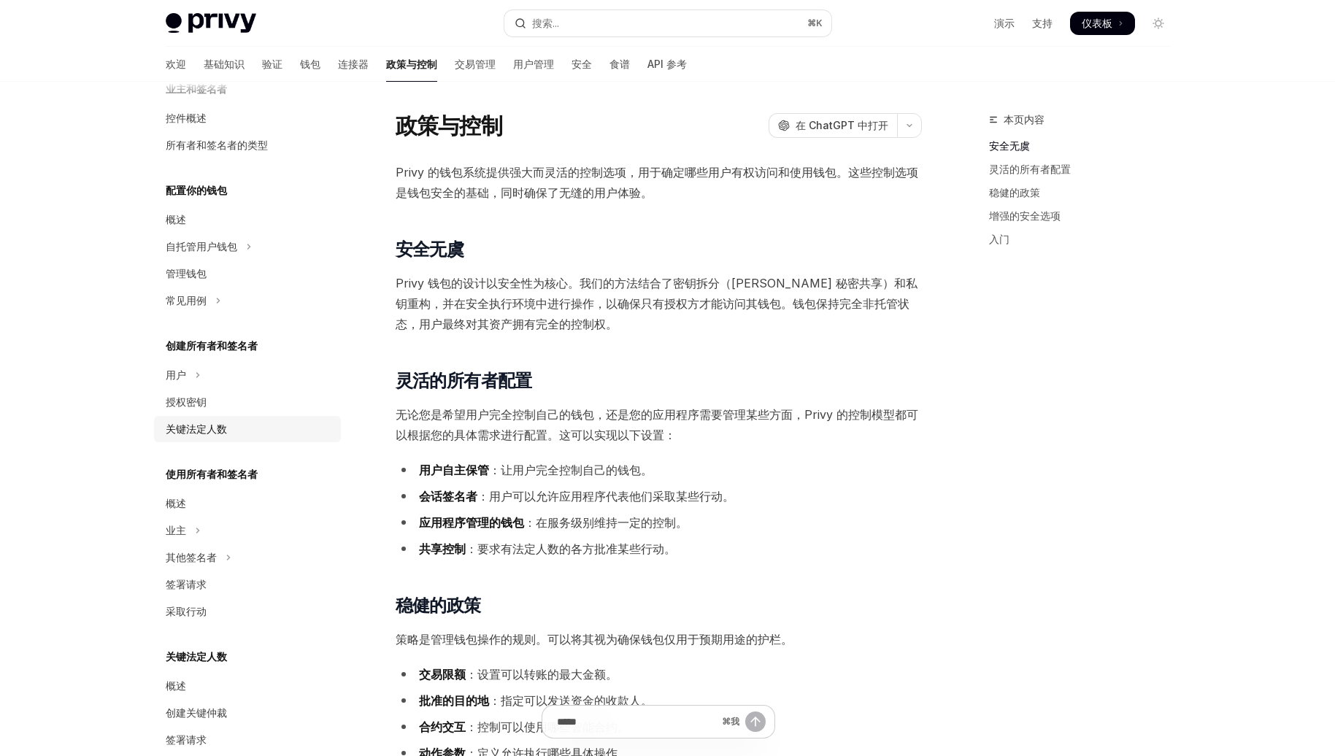
scroll to position [88, 0]
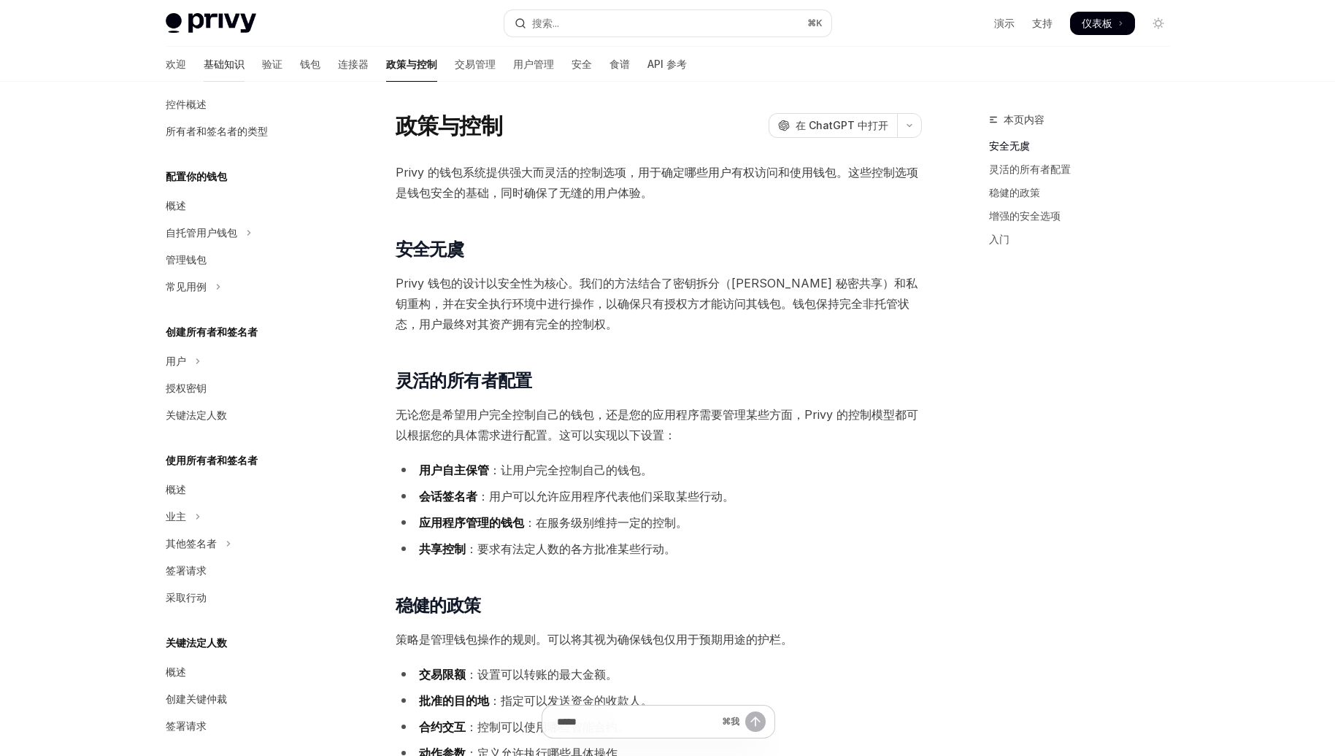
click at [204, 59] on font "基础知识" at bounding box center [224, 64] width 41 height 12
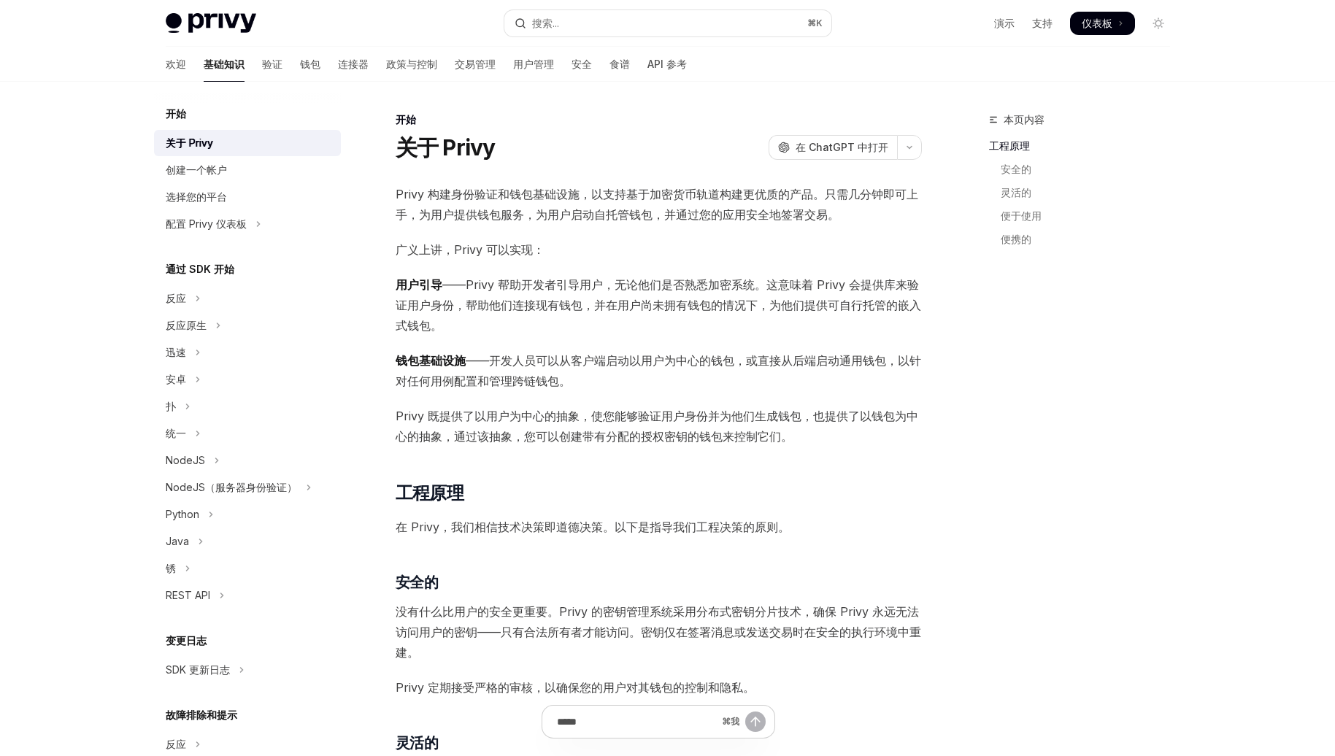
click at [262, 59] on font "验证" at bounding box center [272, 64] width 20 height 12
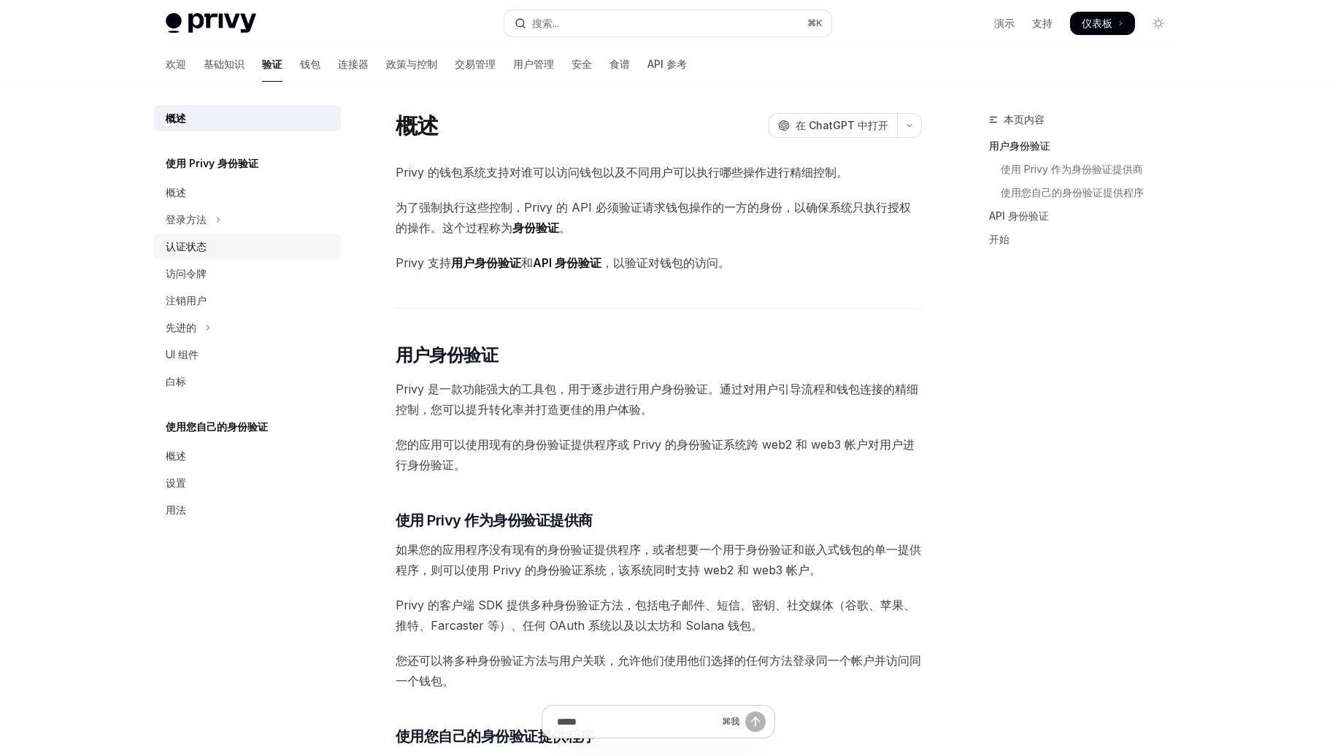
click at [236, 258] on link "认证状态" at bounding box center [247, 247] width 187 height 26
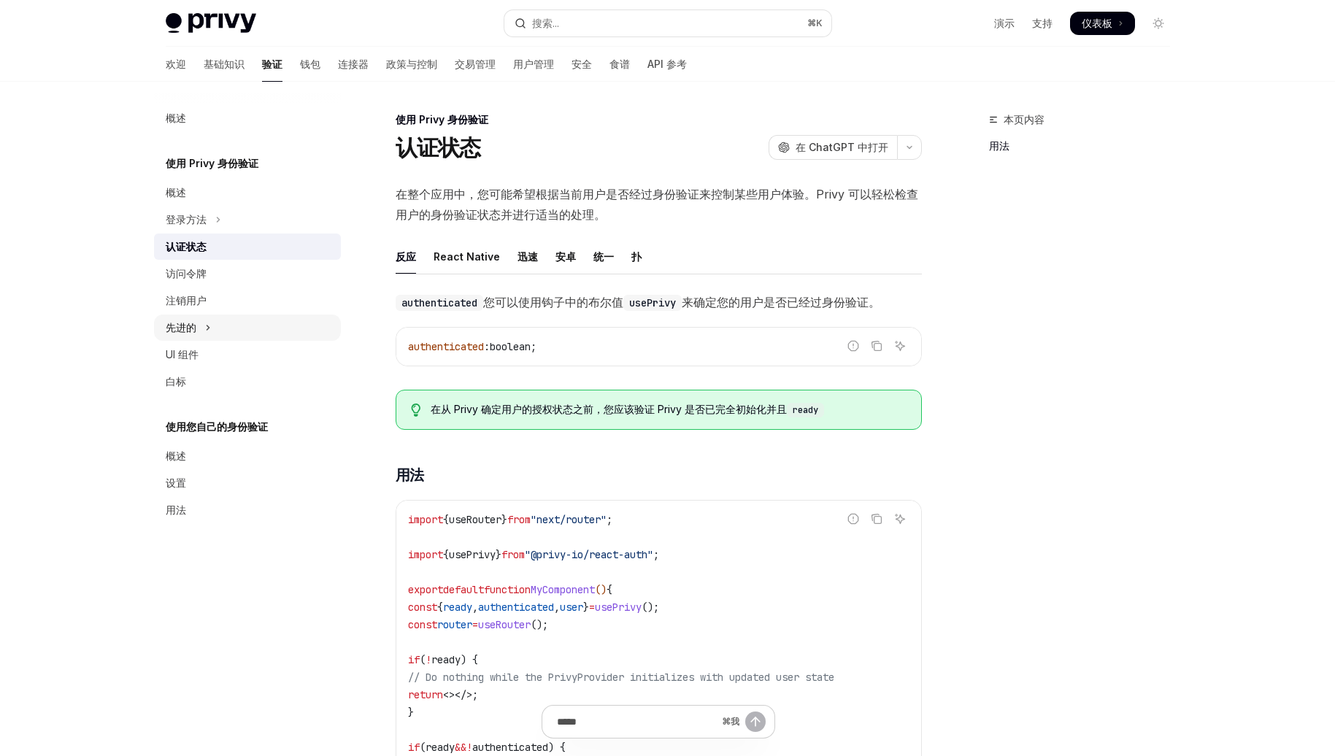
click at [241, 321] on button "先进的" at bounding box center [247, 328] width 187 height 26
click at [231, 348] on button "外交部" at bounding box center [247, 355] width 187 height 26
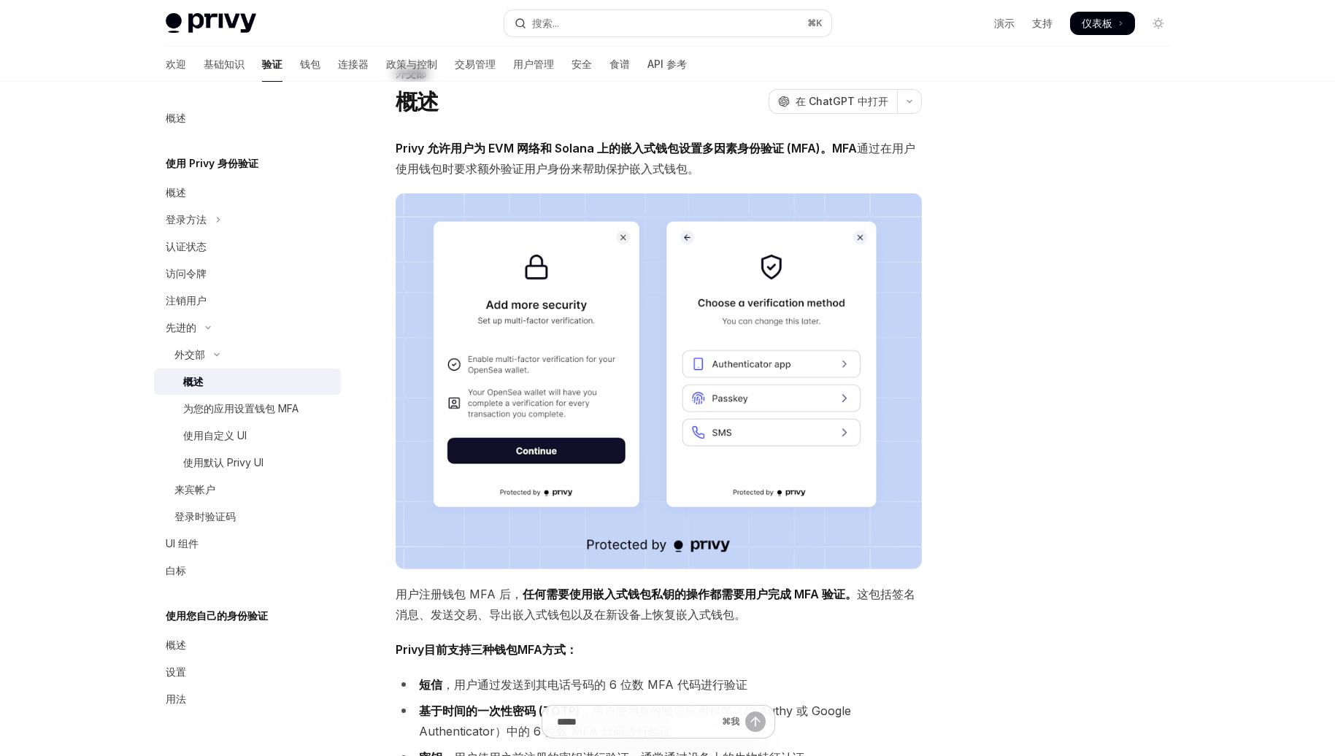
scroll to position [47, 0]
click at [233, 515] on font "登录时验证码" at bounding box center [204, 516] width 61 height 12
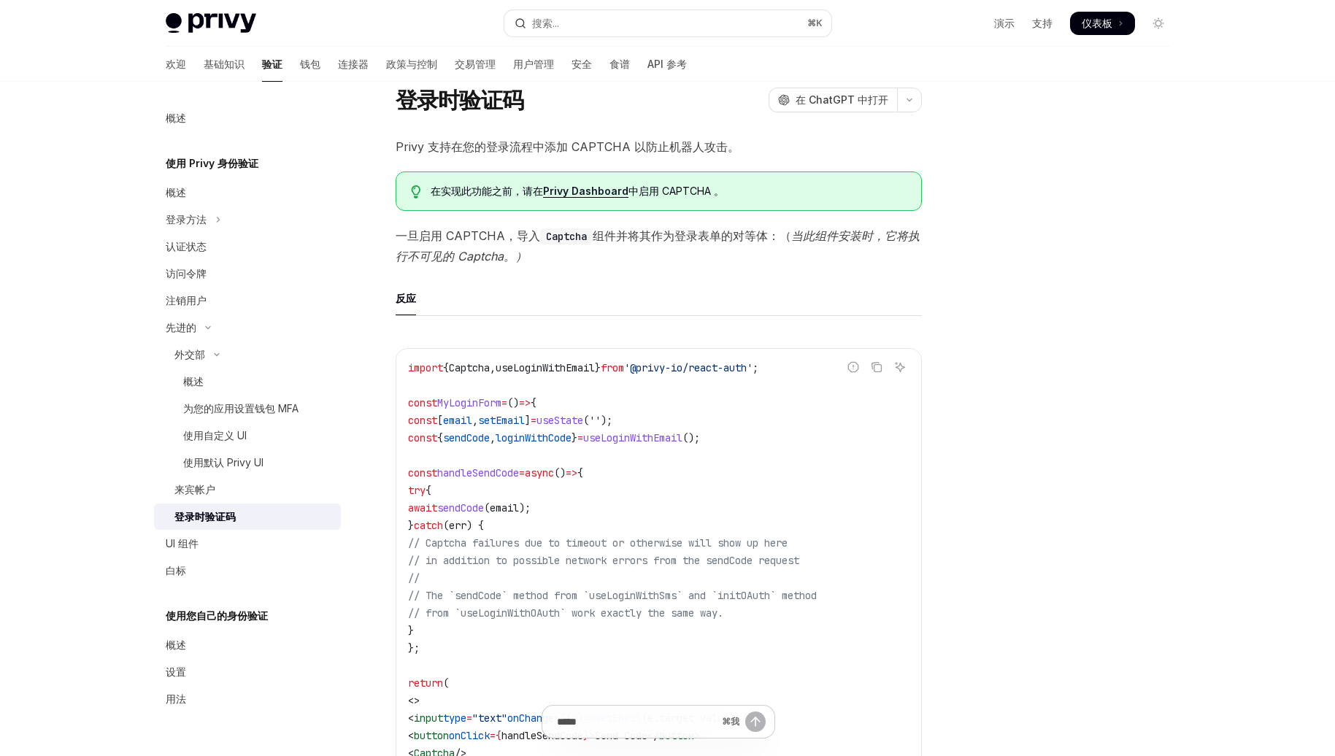
scroll to position [467, 0]
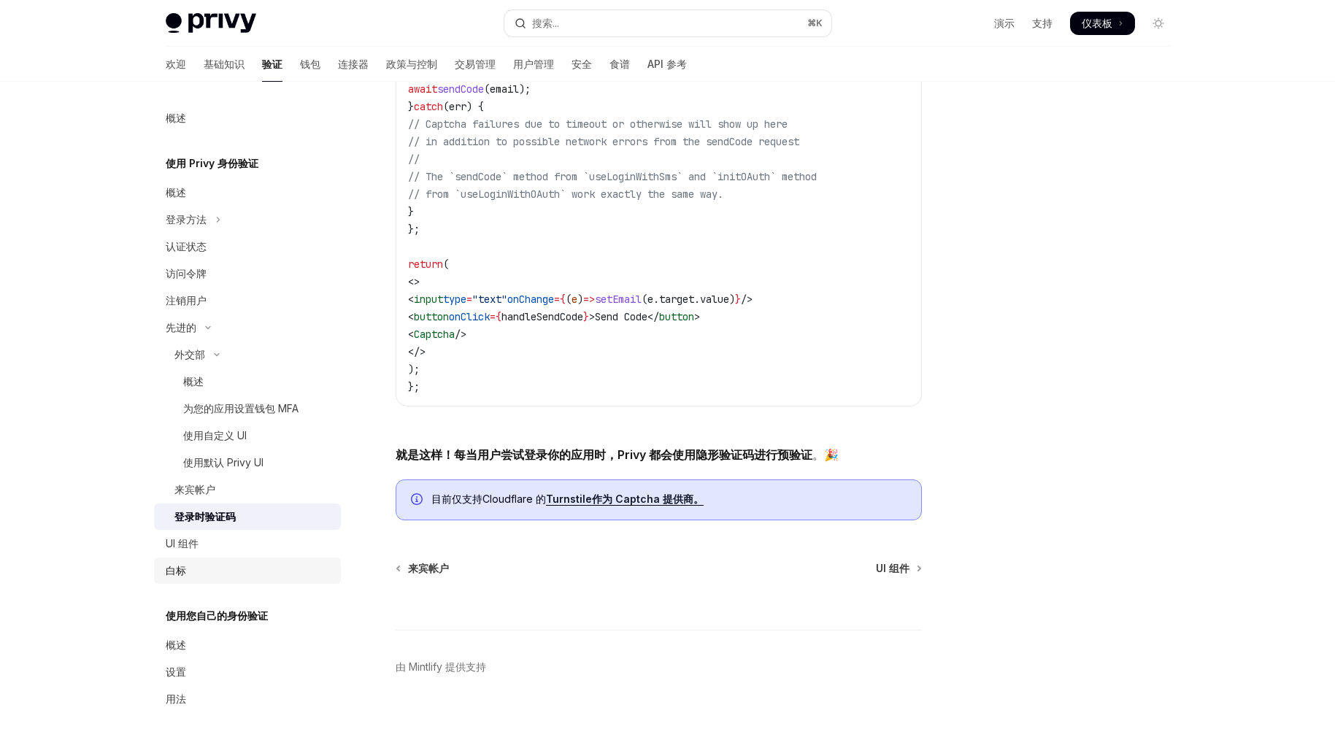
click at [218, 574] on div "白标" at bounding box center [249, 571] width 166 height 18
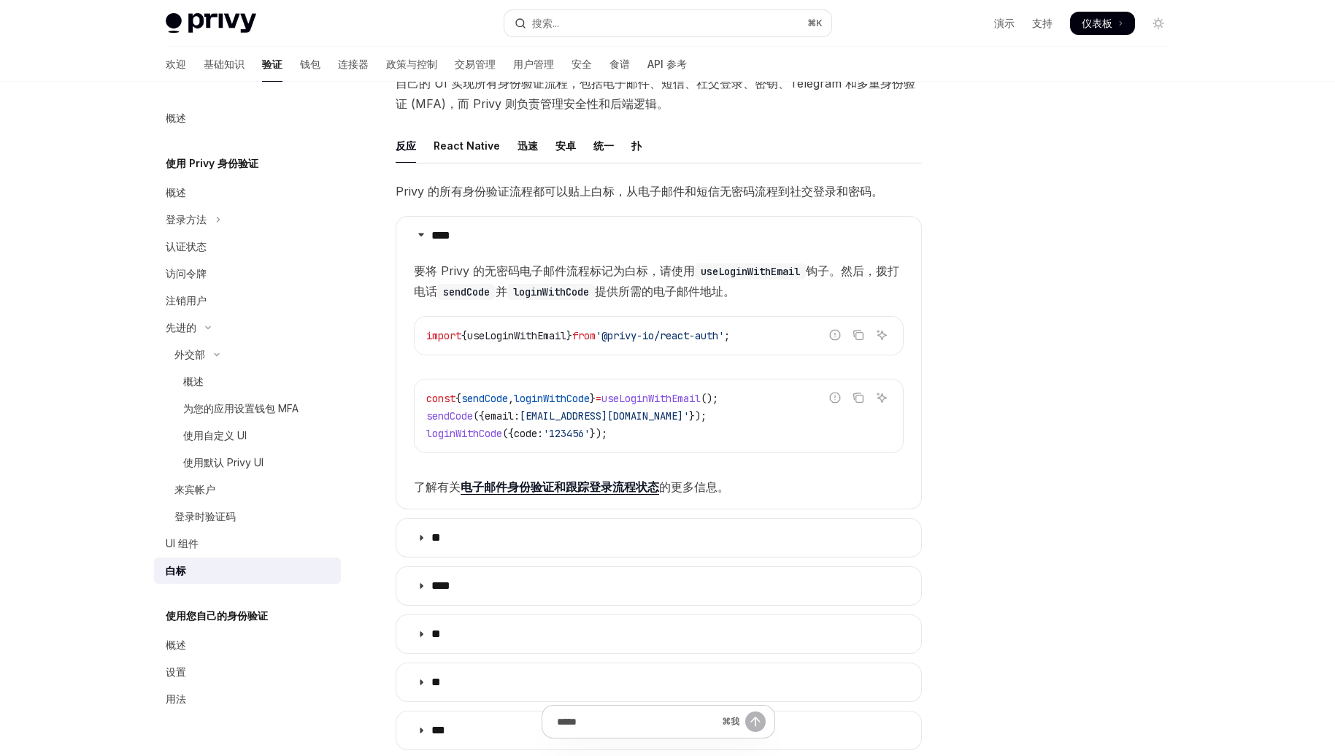
scroll to position [20, 0]
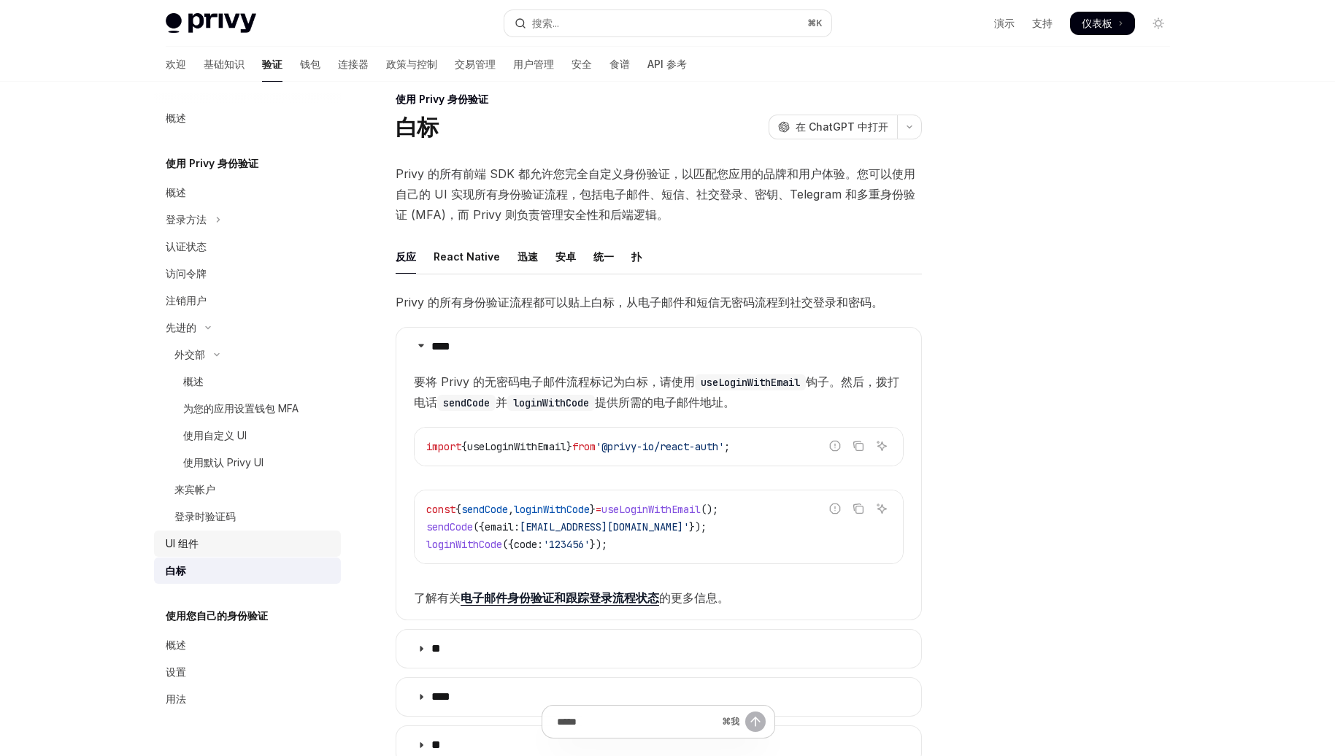
click at [242, 551] on div "UI 组件" at bounding box center [249, 544] width 166 height 18
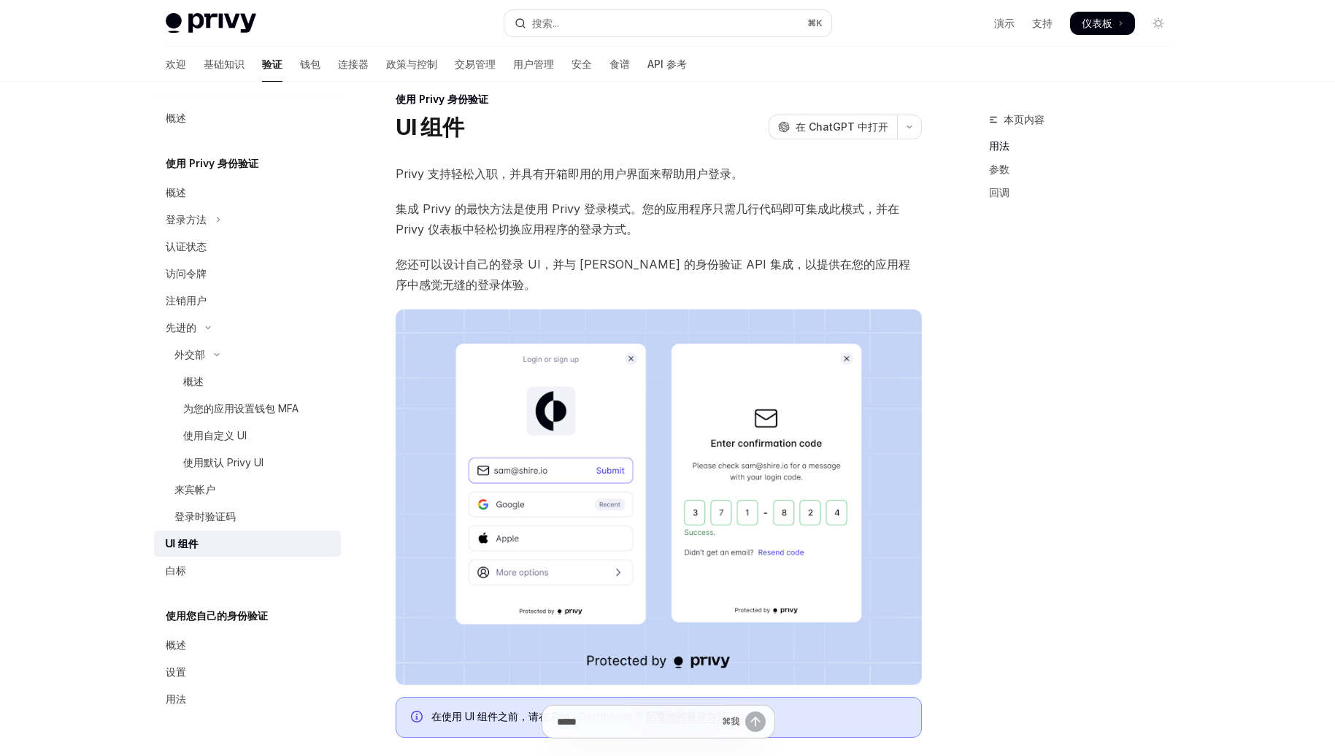
type textarea "*"
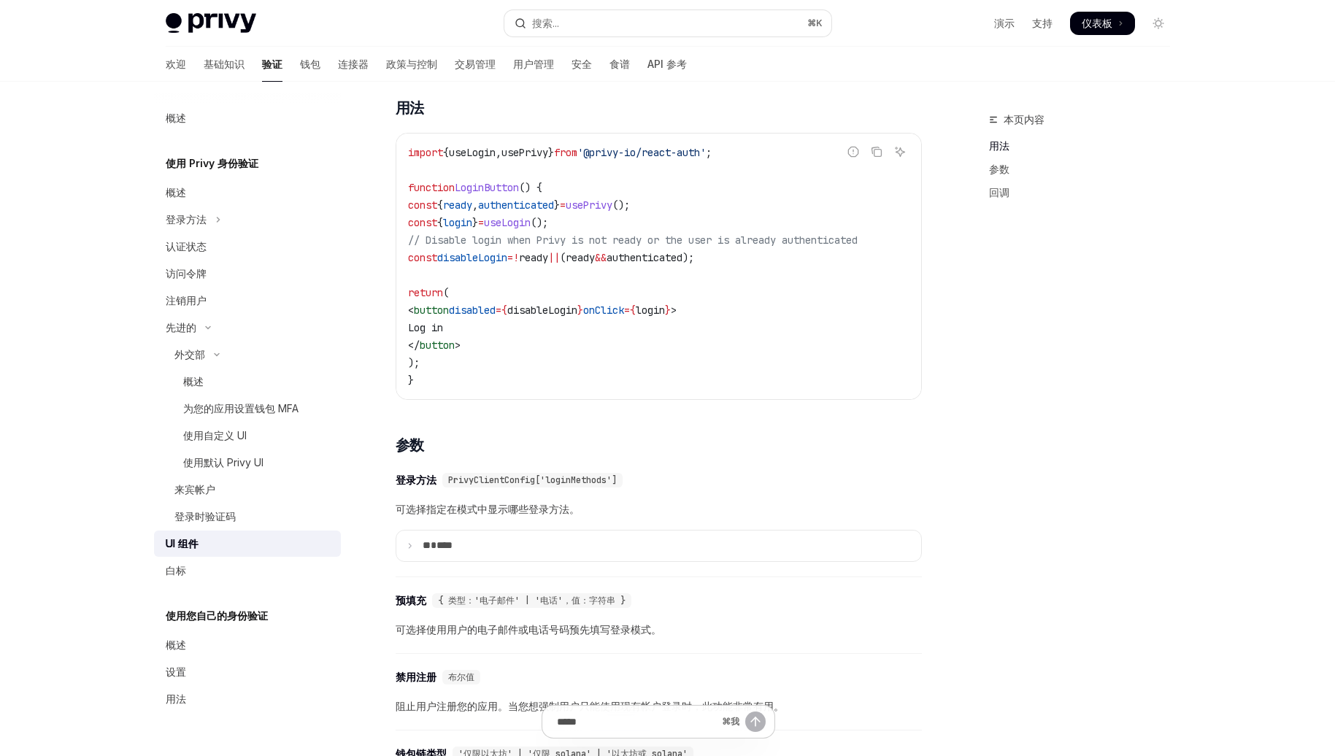
scroll to position [902, 0]
click at [488, 558] on summary "** ****" at bounding box center [658, 544] width 525 height 31
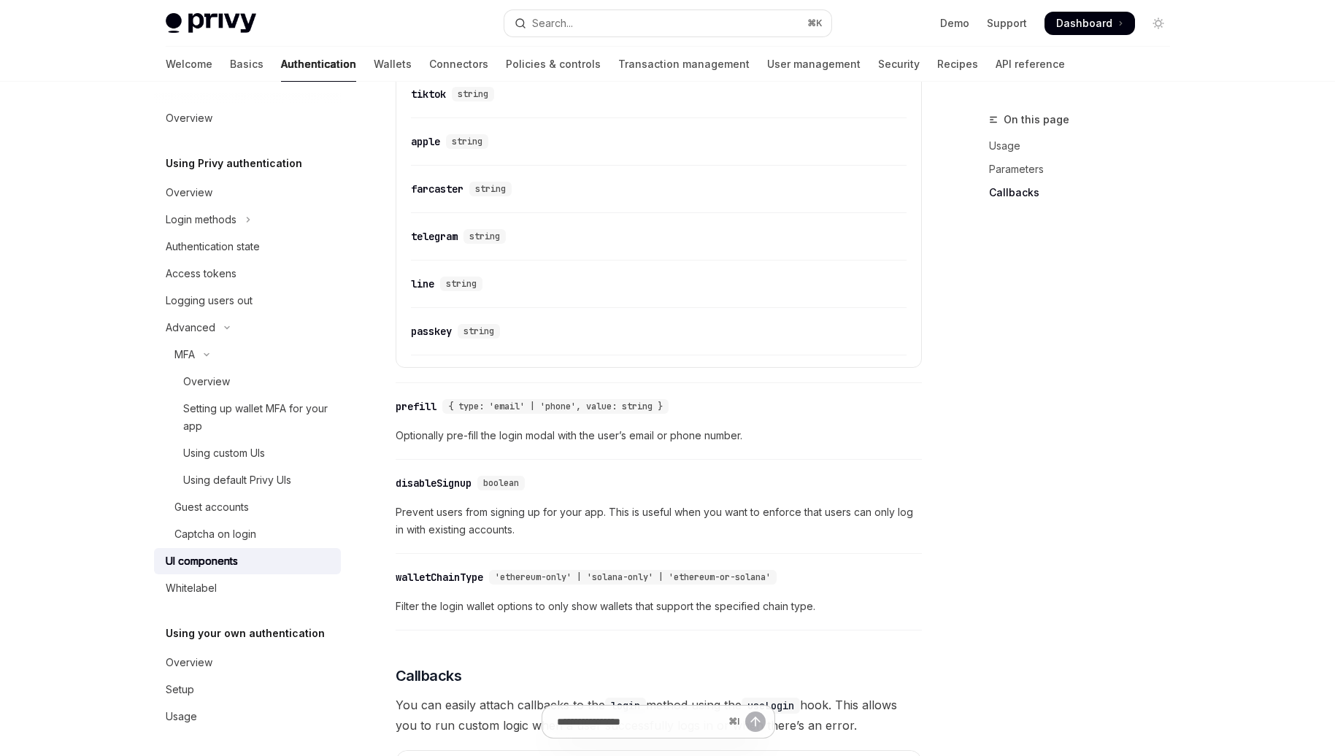
scroll to position [1947, 0]
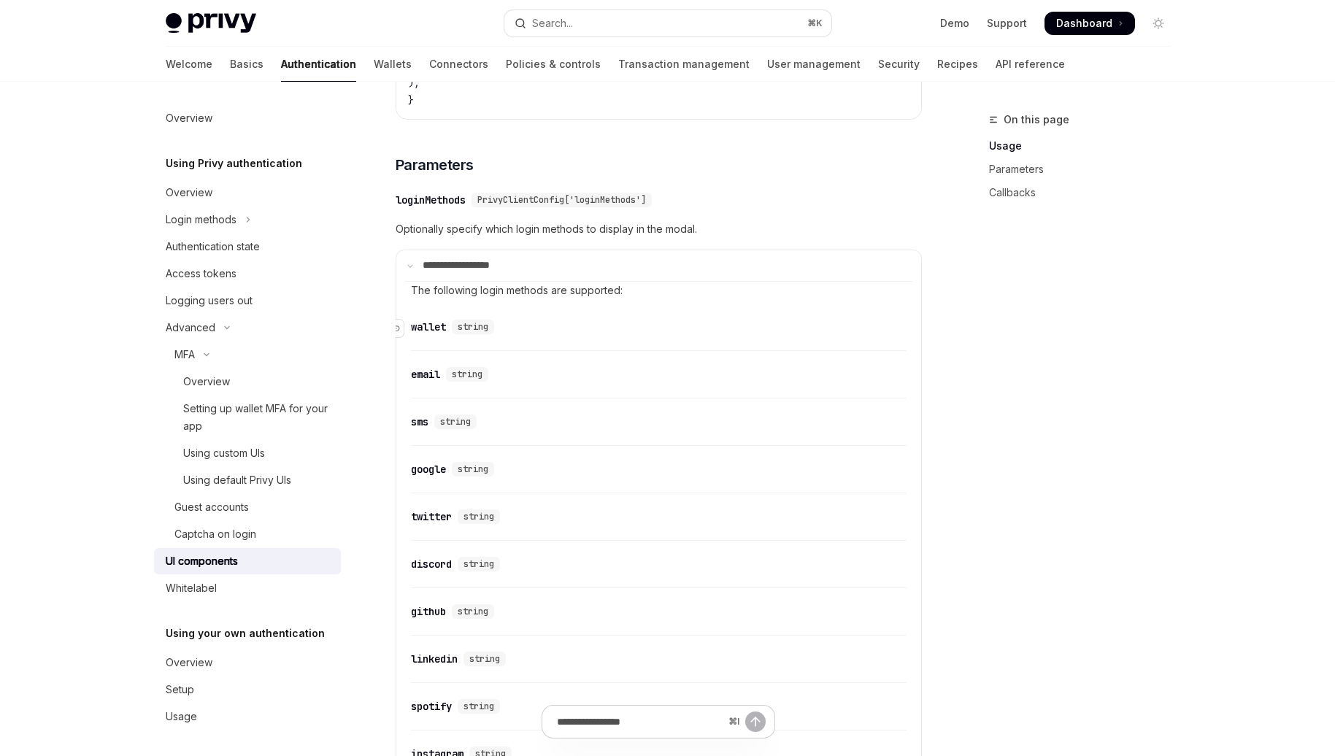
click at [426, 334] on div "wallet" at bounding box center [428, 327] width 35 height 15
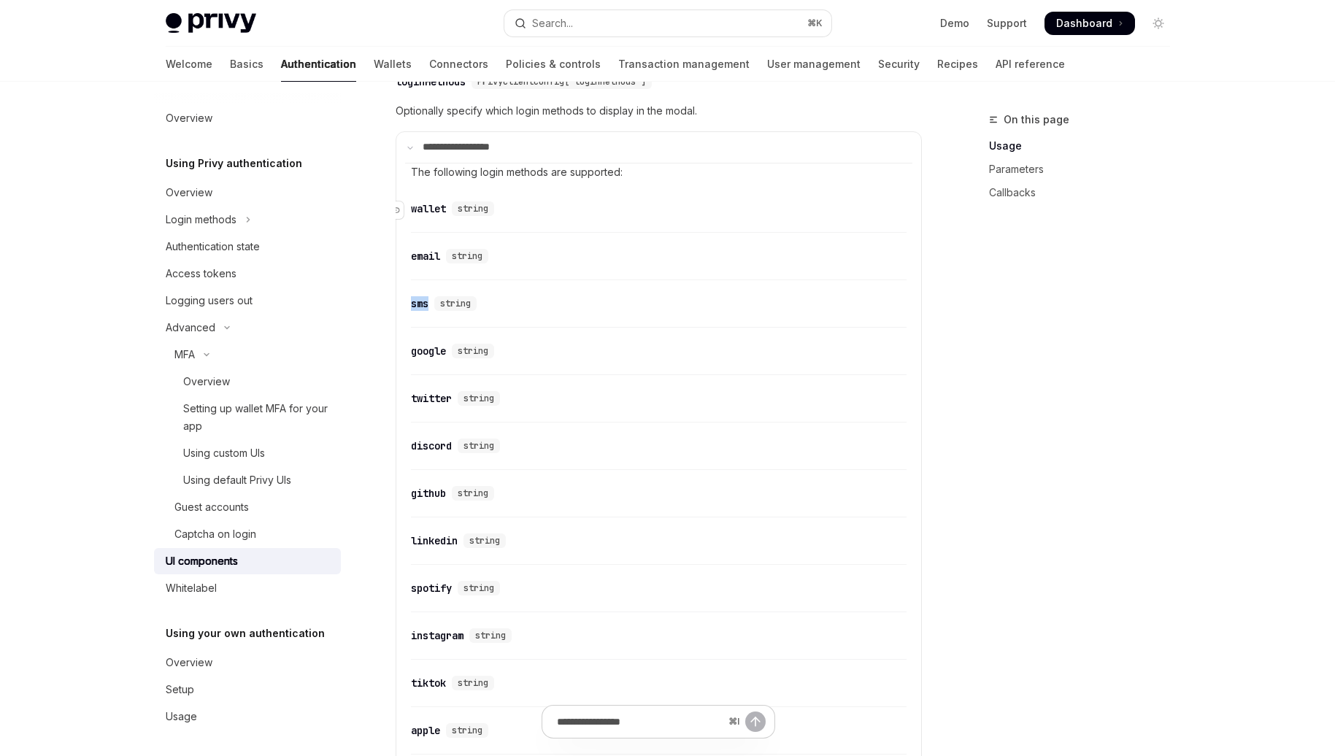
click at [426, 339] on ul "​ wallet string ​ email string ​ sms string ​ google string ​ twitter string ​ …" at bounding box center [659, 569] width 496 height 752
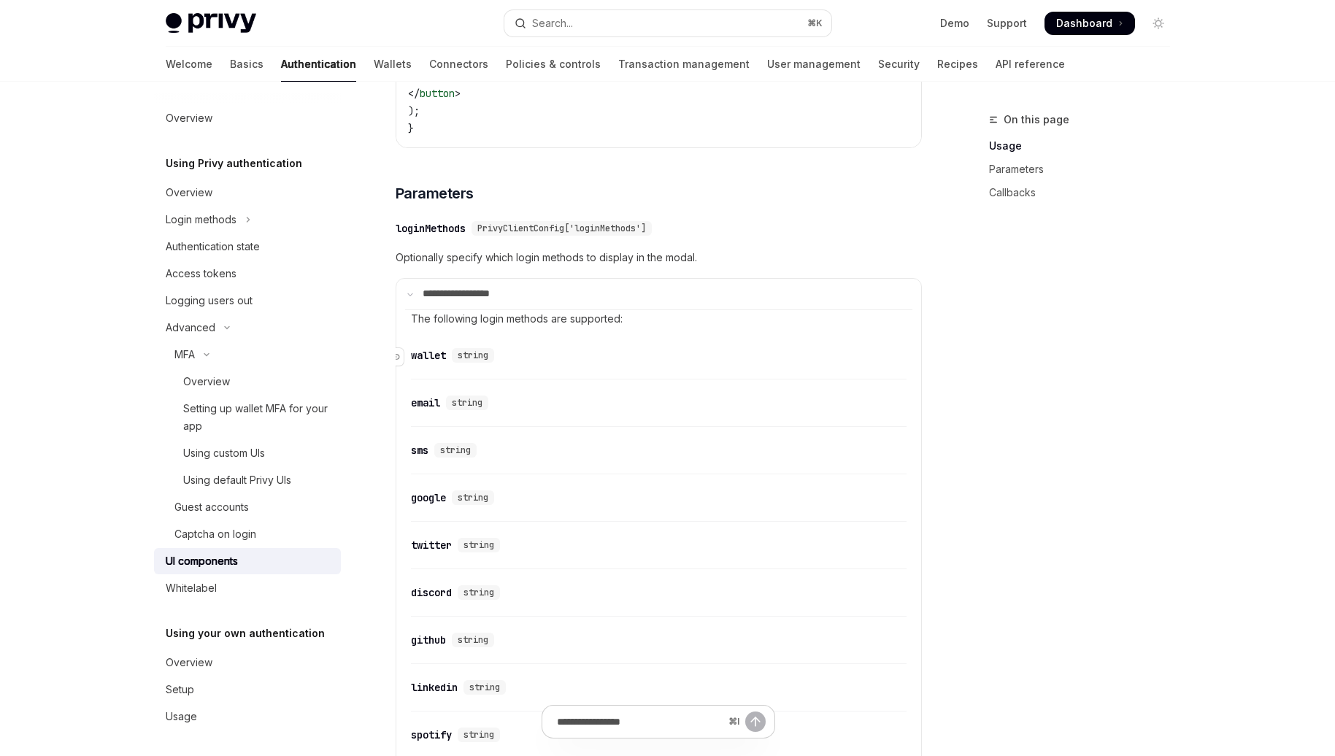
click at [442, 363] on div "wallet" at bounding box center [428, 355] width 35 height 15
click at [434, 363] on div "wallet" at bounding box center [428, 355] width 35 height 15
copy div "wallet"
click at [422, 458] on div "sms" at bounding box center [420, 450] width 18 height 15
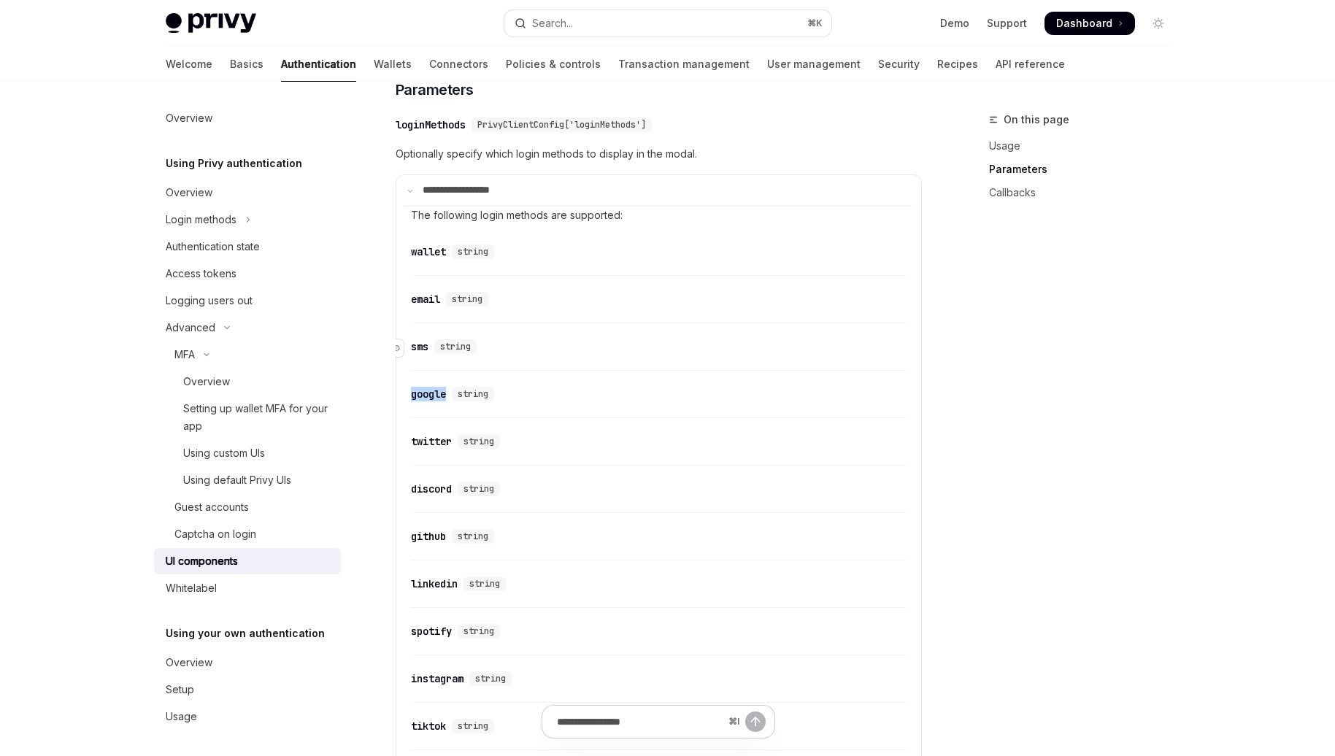
click at [422, 458] on ul "​ wallet string ​ email string ​ sms string ​ google string ​ twitter string ​ …" at bounding box center [659, 612] width 496 height 752
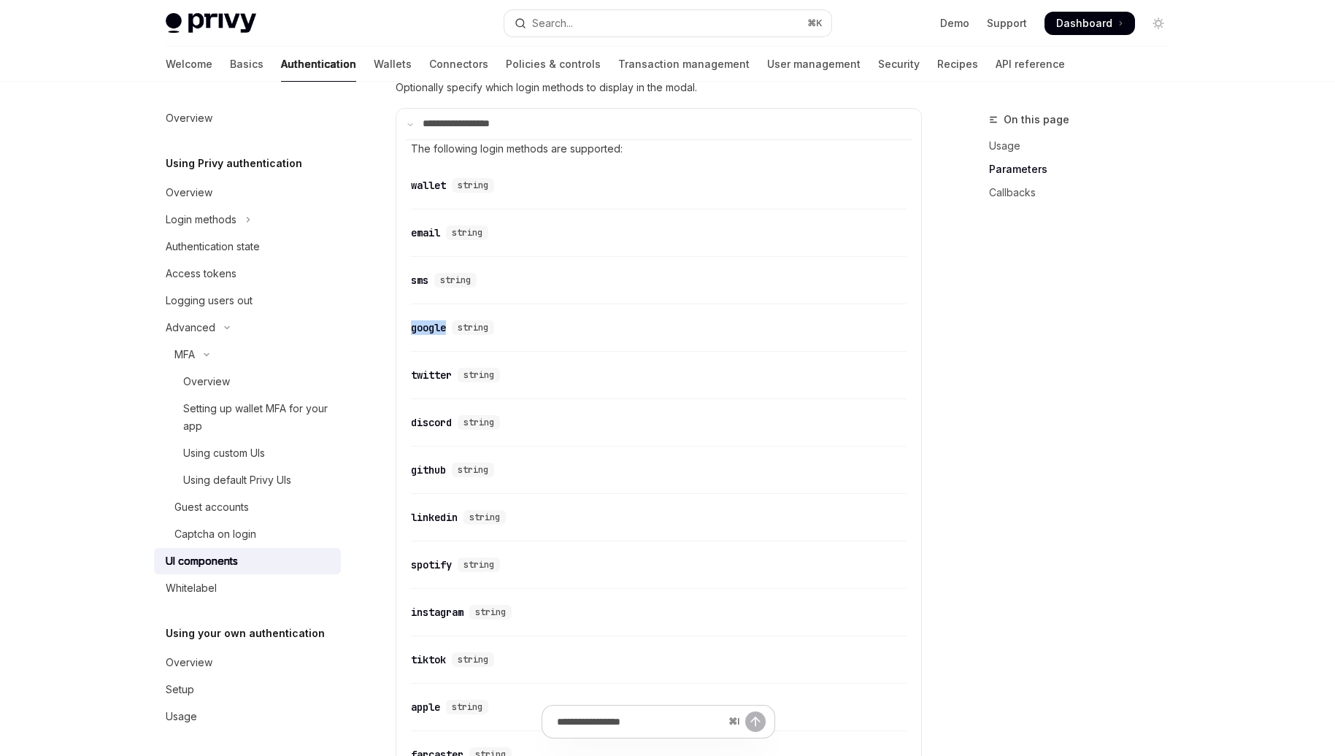
scroll to position [1358, 0]
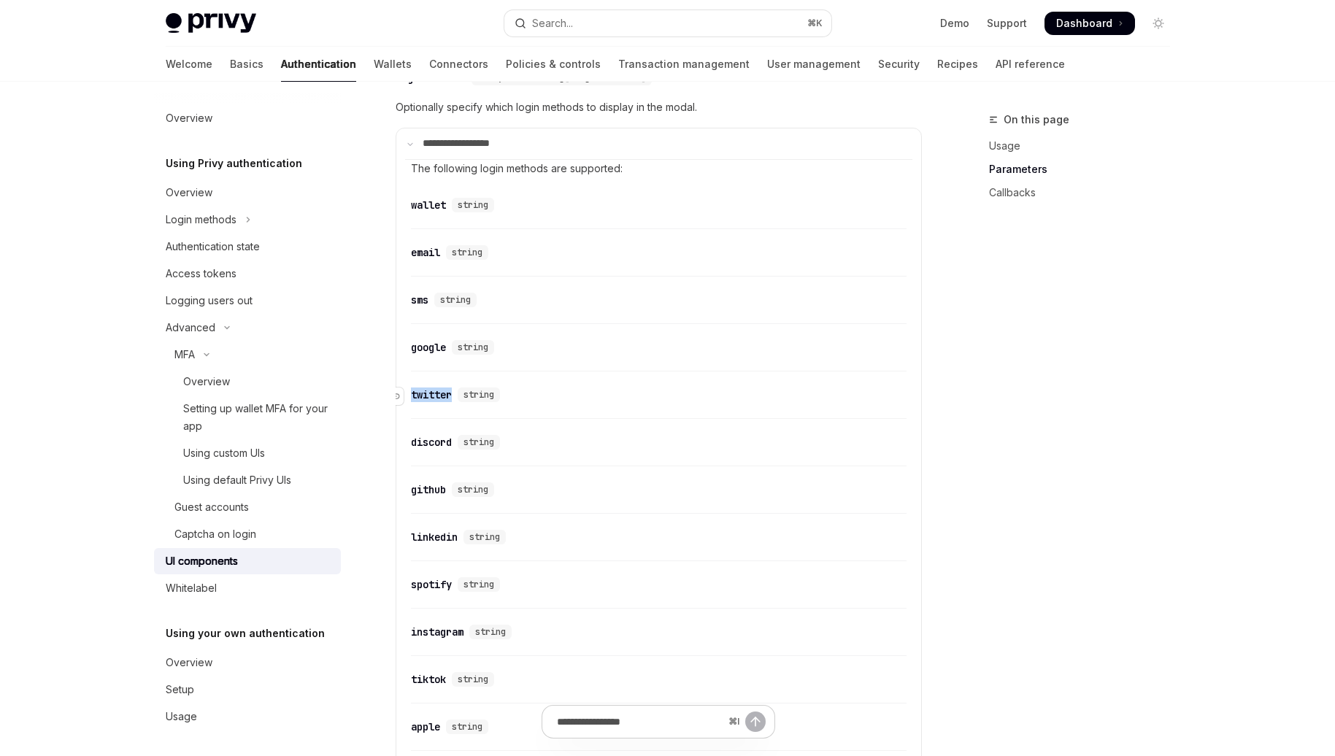
drag, startPoint x: 461, startPoint y: 407, endPoint x: 411, endPoint y: 407, distance: 50.4
click at [411, 402] on div "​ twitter string" at bounding box center [458, 395] width 95 height 15
copy div "twitter"
click at [439, 450] on div "discord" at bounding box center [431, 442] width 41 height 15
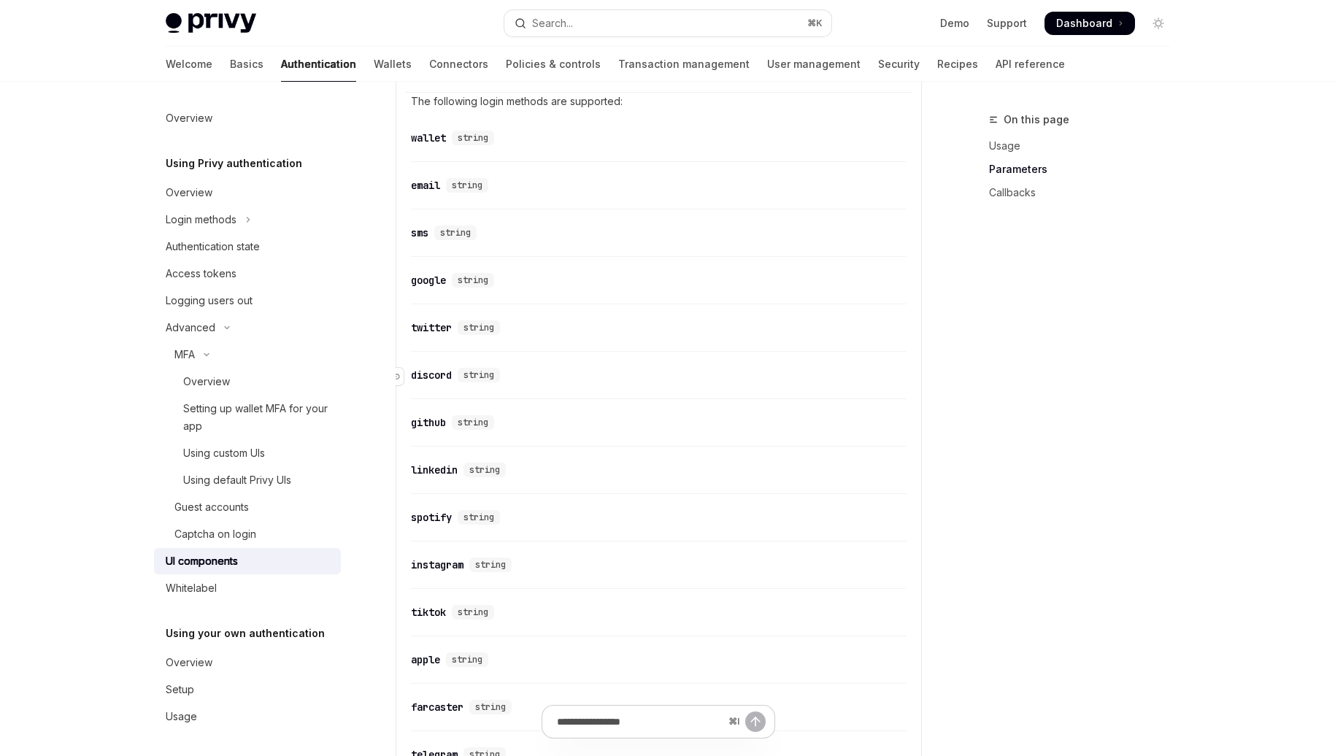
click at [439, 450] on ul "​ wallet string ​ email string ​ sms string ​ google string ​ twitter string ​ …" at bounding box center [659, 498] width 496 height 752
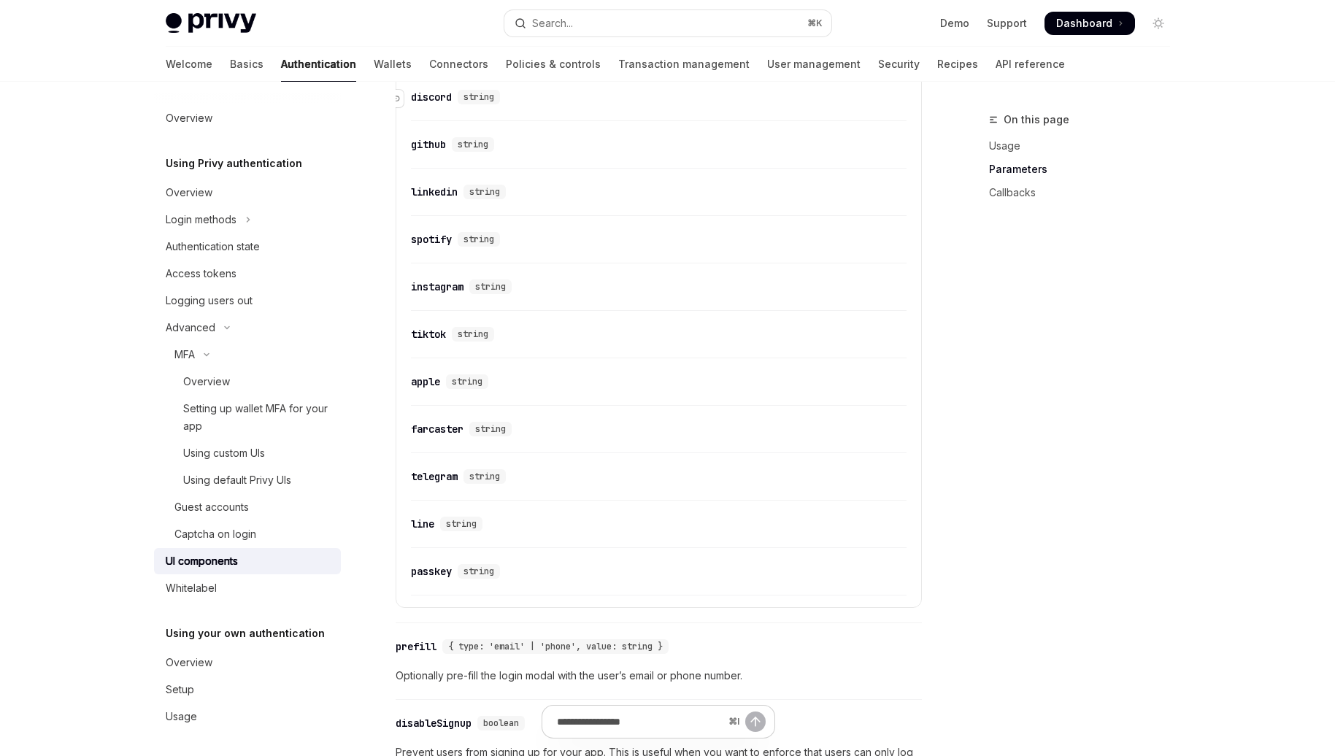
scroll to position [1706, 0]
click at [432, 101] on div "discord" at bounding box center [431, 94] width 41 height 15
copy div "discord"
click at [431, 147] on div "github" at bounding box center [428, 141] width 35 height 15
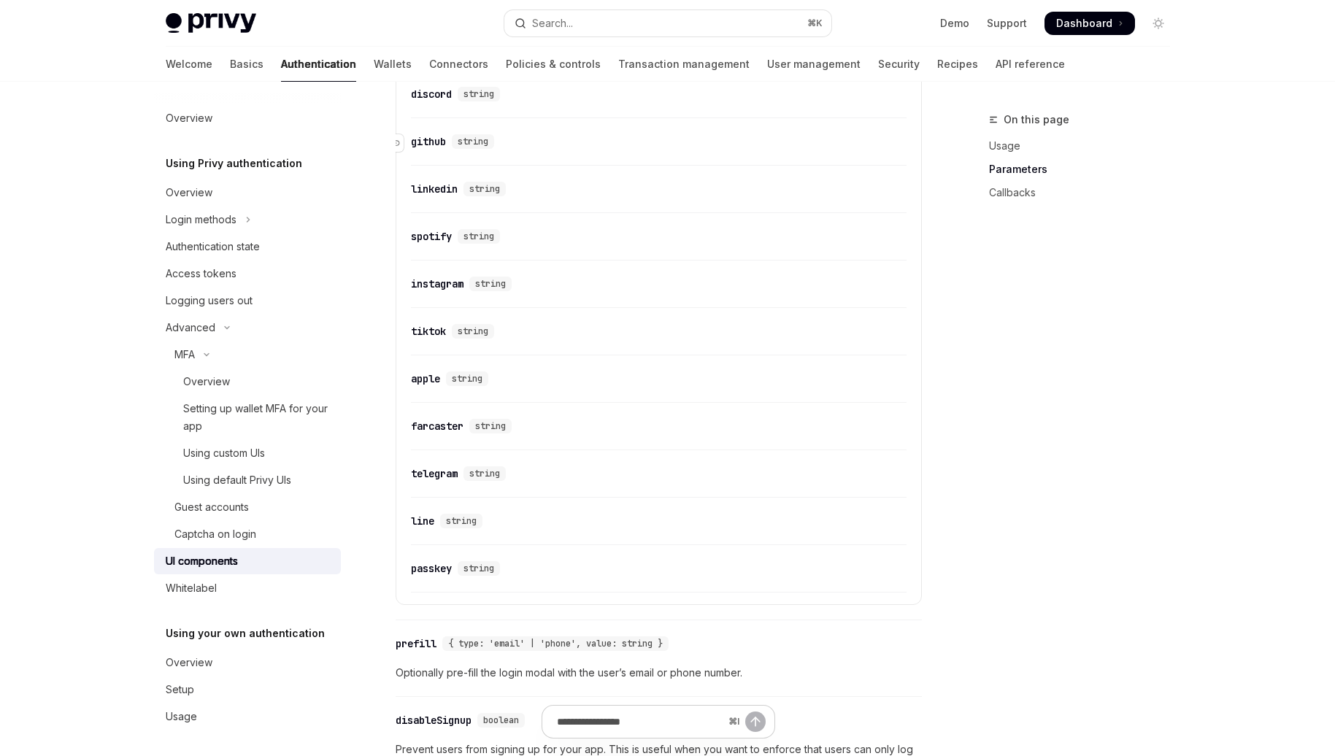
scroll to position [1754, 0]
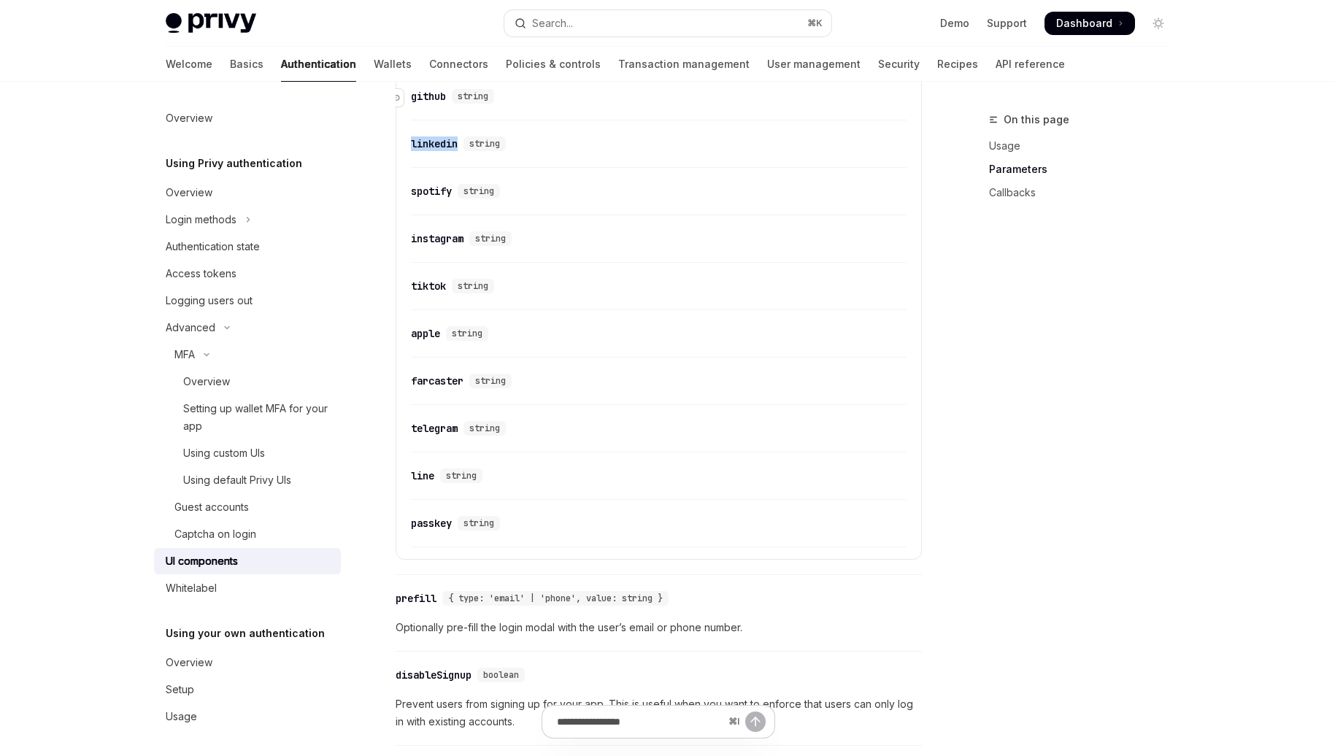
click at [431, 147] on div "​ linkedin string" at bounding box center [659, 148] width 496 height 40
click at [432, 101] on div "github" at bounding box center [428, 94] width 35 height 15
copy div "github"
click at [442, 147] on div "linkedin" at bounding box center [434, 141] width 47 height 15
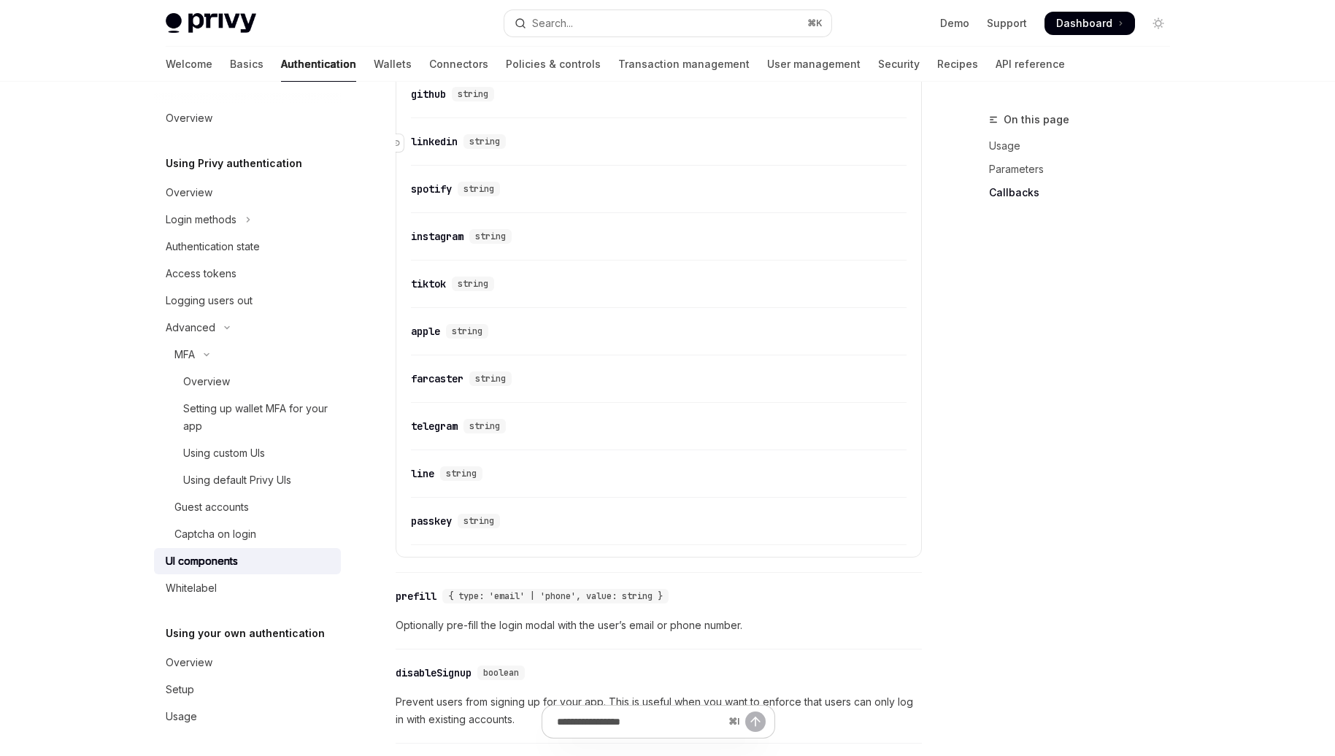
scroll to position [1801, 0]
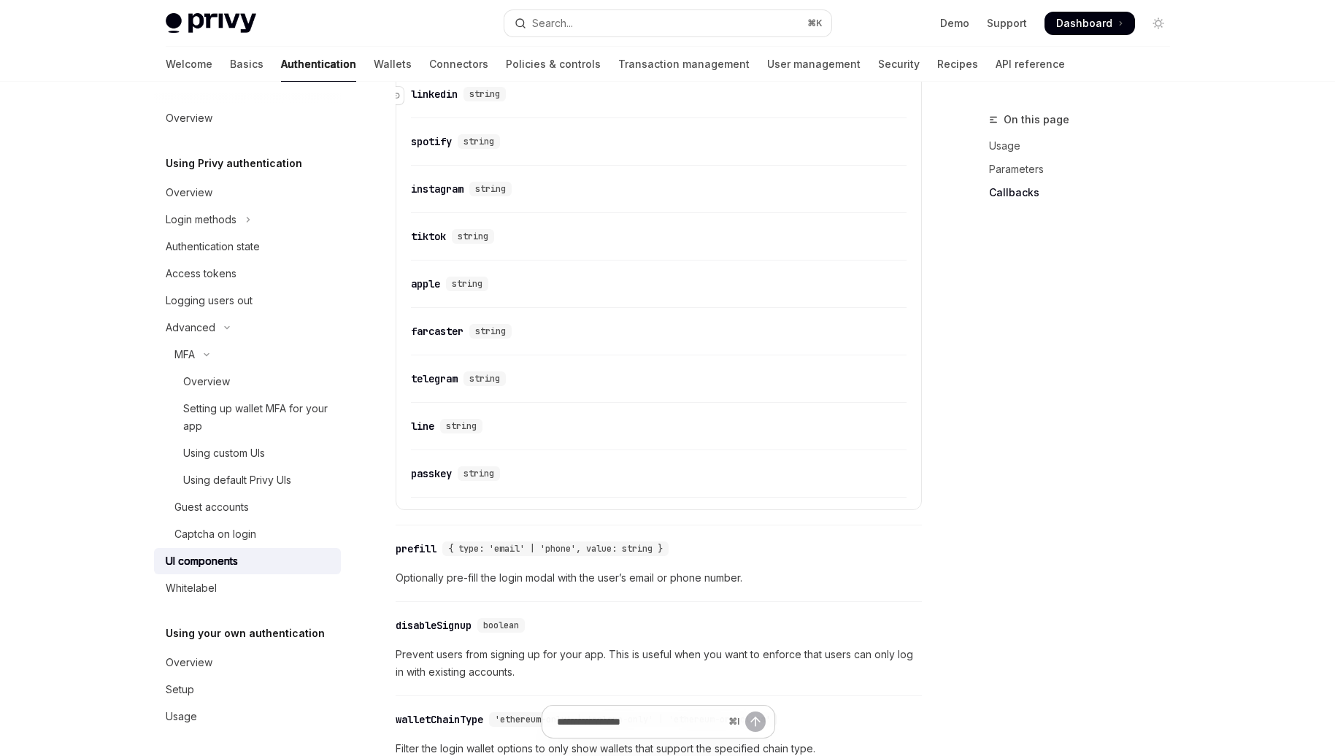
click at [439, 101] on div "linkedin" at bounding box center [434, 94] width 47 height 15
click at [440, 149] on div "spotify" at bounding box center [431, 141] width 41 height 15
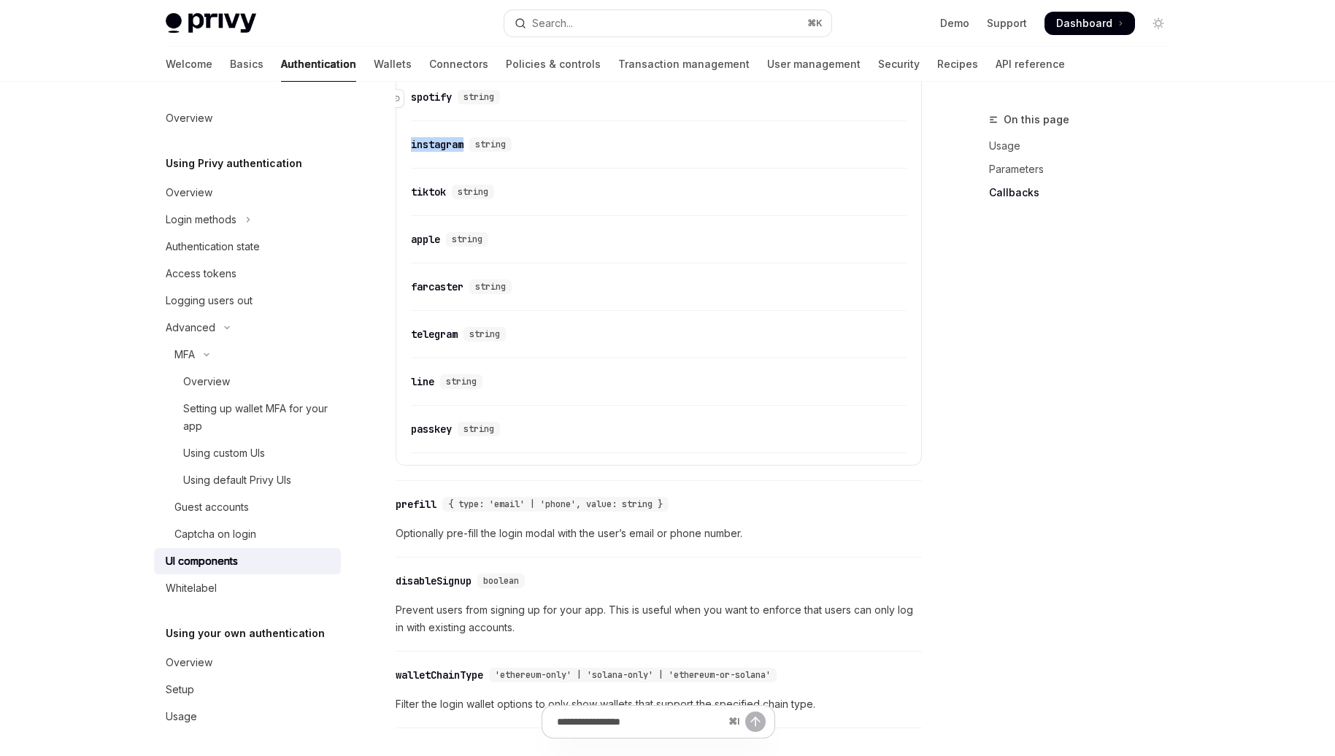
click at [440, 153] on div "​ instagram string" at bounding box center [659, 148] width 496 height 40
click at [435, 94] on div "​ spotify string" at bounding box center [659, 98] width 496 height 40
click at [427, 101] on div "spotify" at bounding box center [431, 94] width 41 height 15
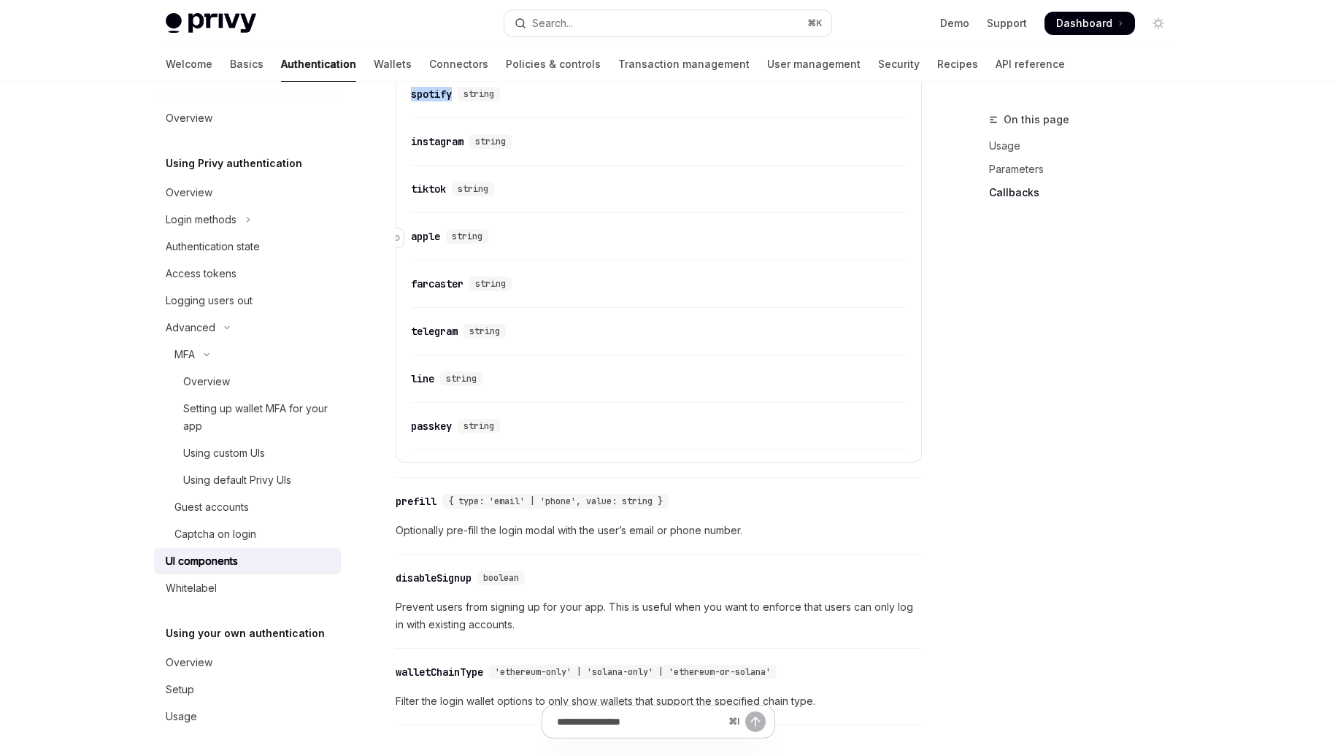
copy div "spotify"
click at [448, 149] on div "instagram" at bounding box center [437, 141] width 53 height 15
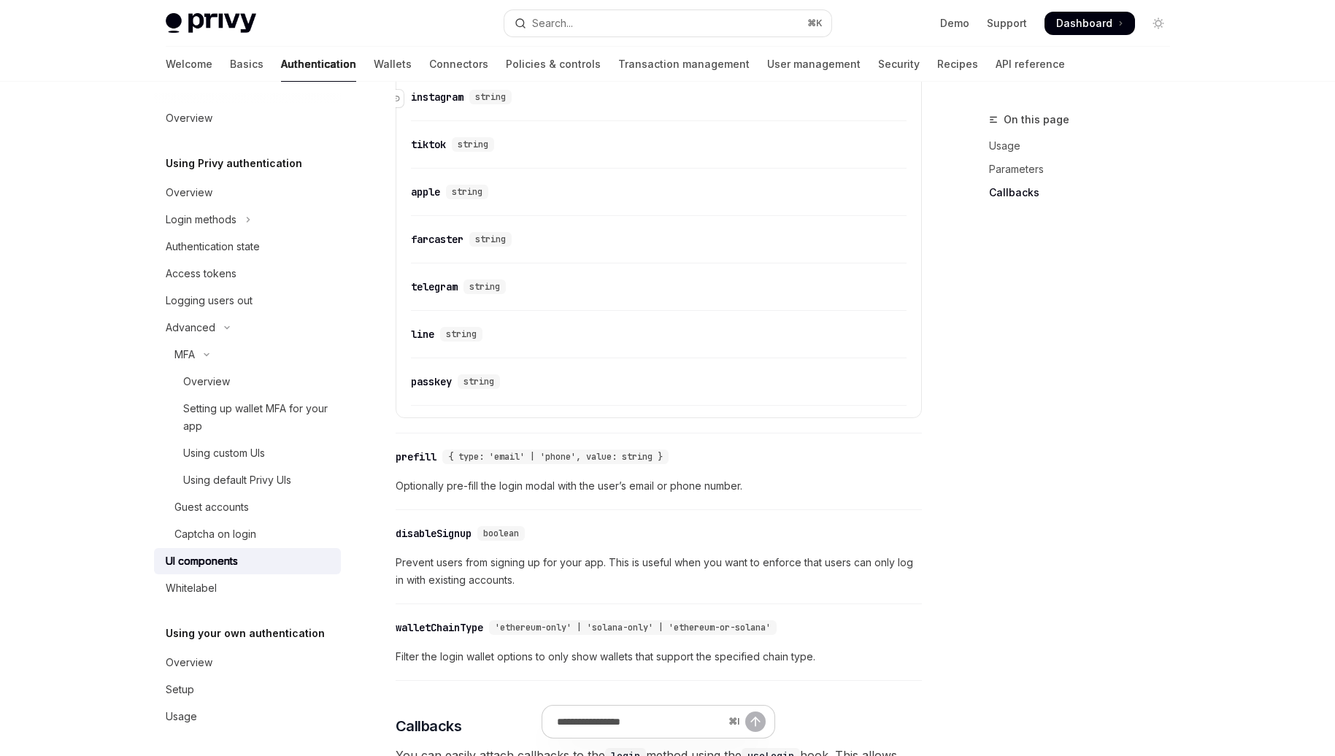
scroll to position [1896, 0]
click at [444, 101] on div "instagram" at bounding box center [437, 94] width 53 height 15
copy div "instagram"
click at [421, 145] on div "​ tiktok string" at bounding box center [651, 142] width 481 height 18
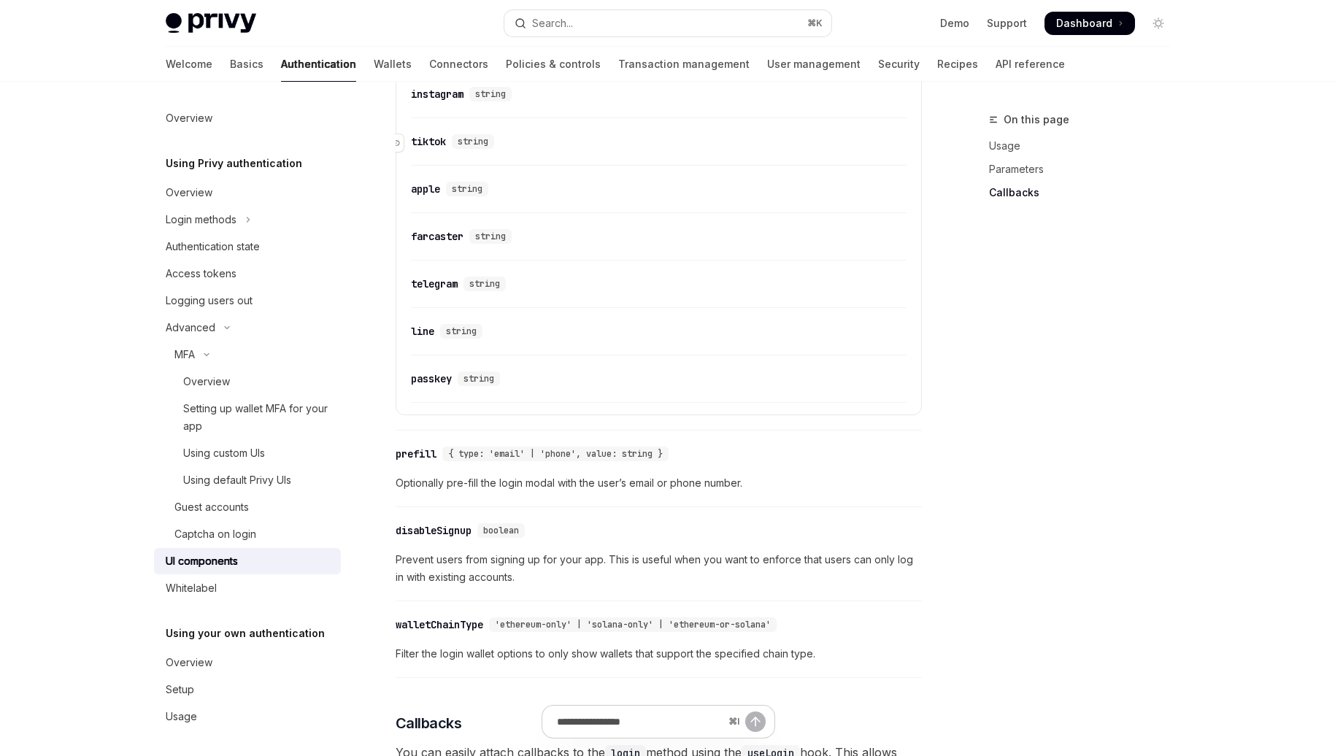
click at [434, 149] on div "tiktok" at bounding box center [428, 141] width 35 height 15
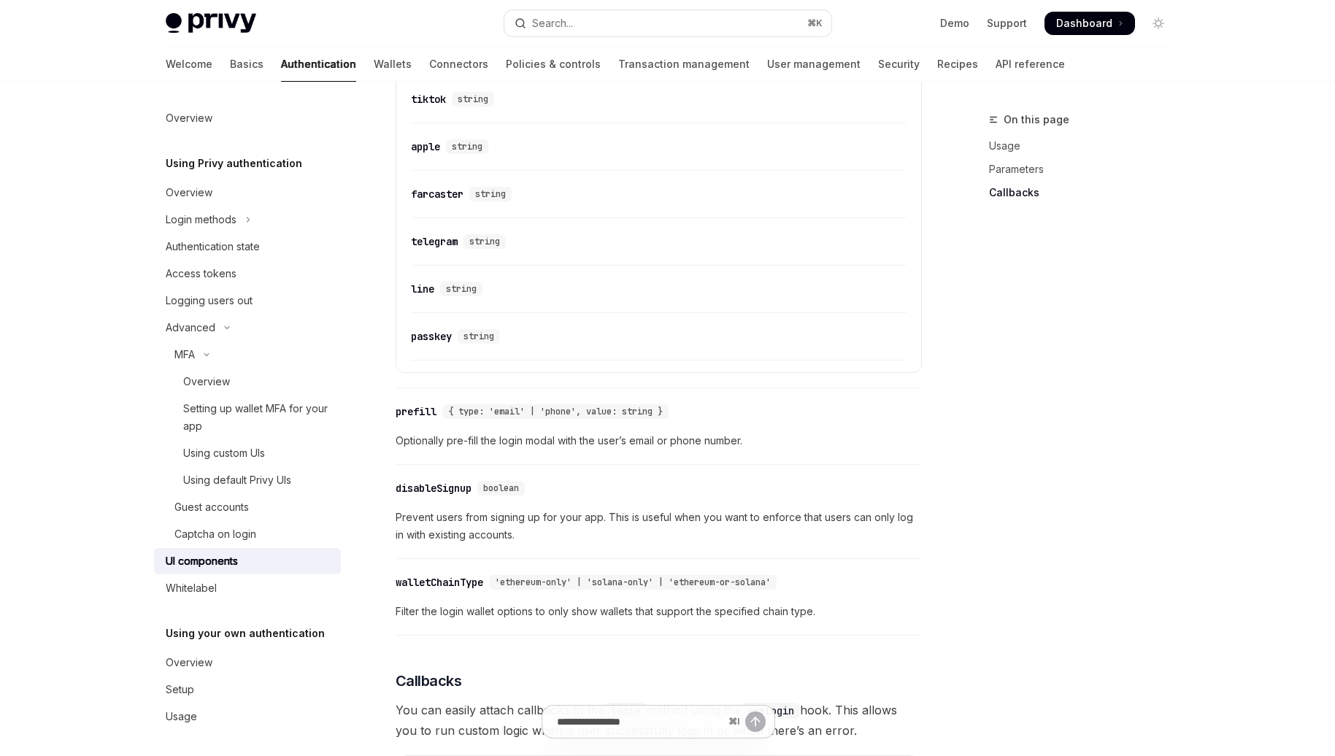
scroll to position [1944, 0]
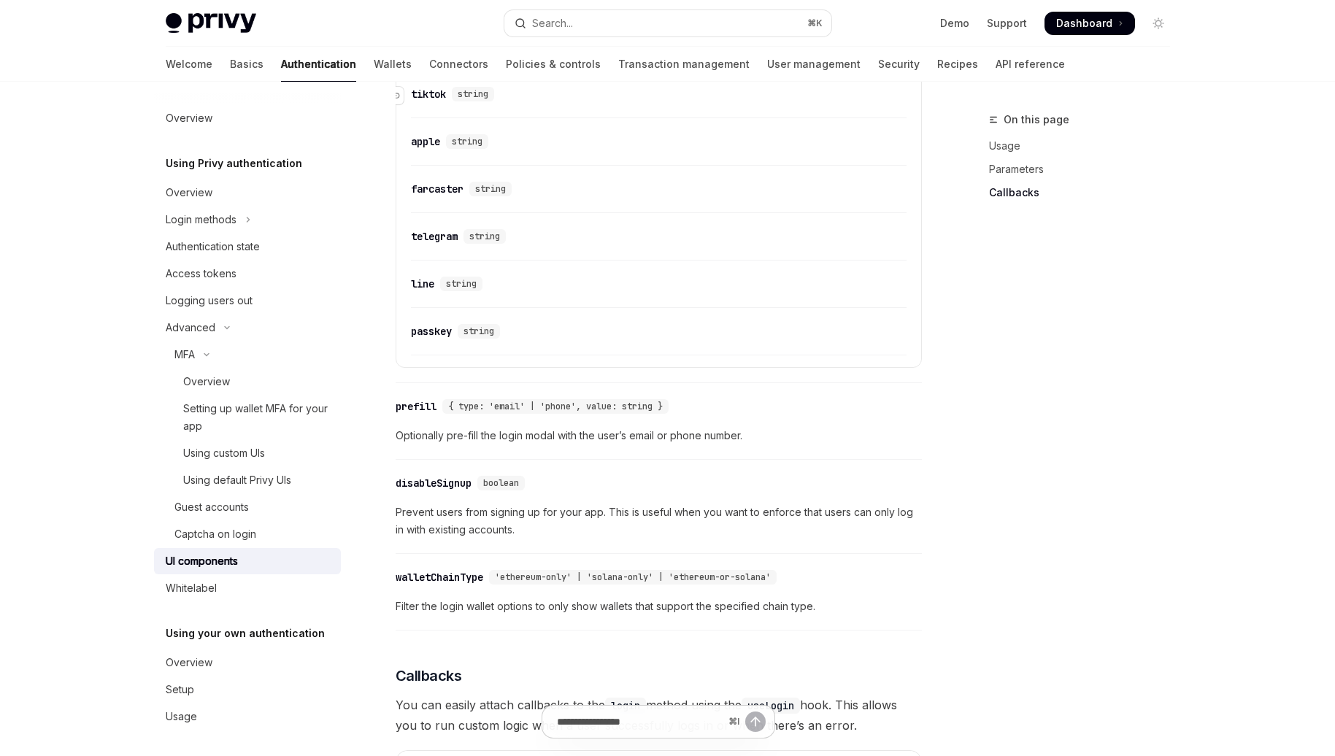
click at [423, 98] on div "tiktok" at bounding box center [428, 94] width 35 height 15
copy div "tiktok"
click at [427, 149] on div "apple" at bounding box center [425, 141] width 29 height 15
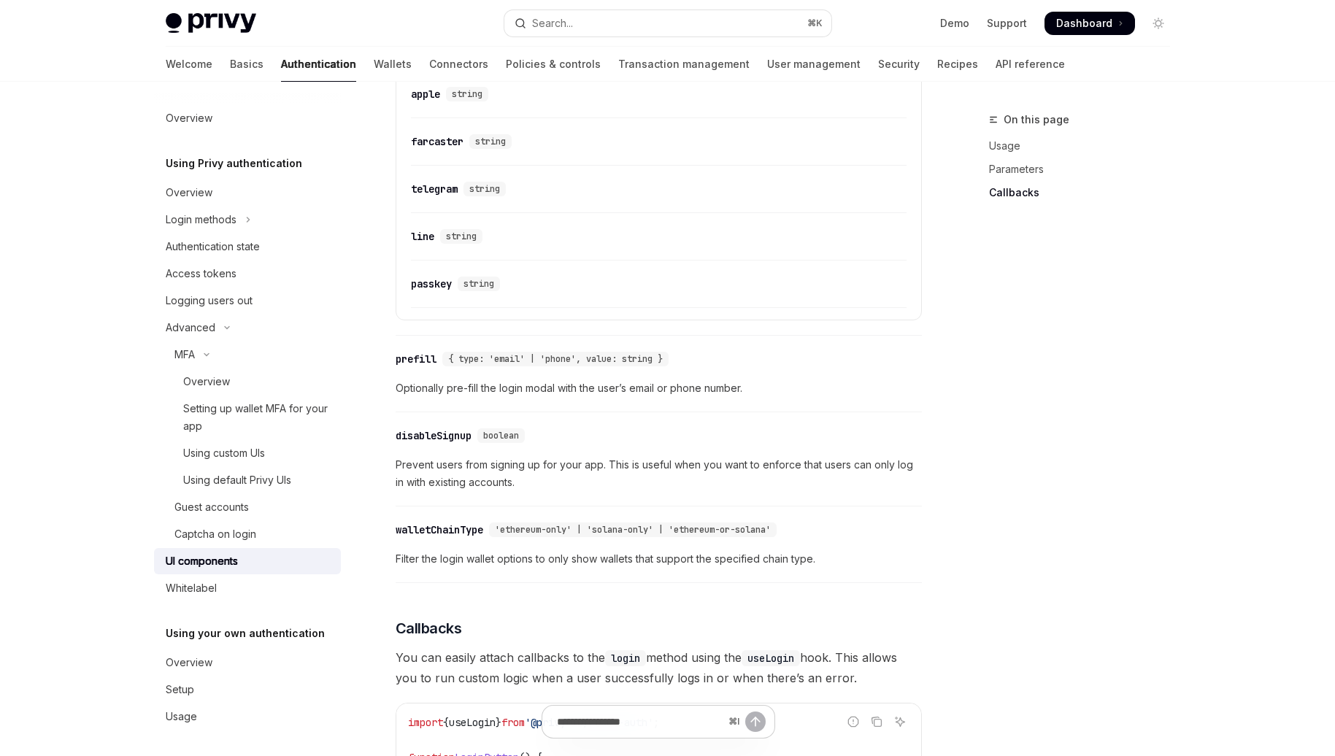
click at [429, 94] on div "​ apple string" at bounding box center [659, 98] width 496 height 40
click at [428, 101] on div "apple" at bounding box center [425, 94] width 29 height 15
click at [439, 149] on div "farcaster" at bounding box center [437, 141] width 53 height 15
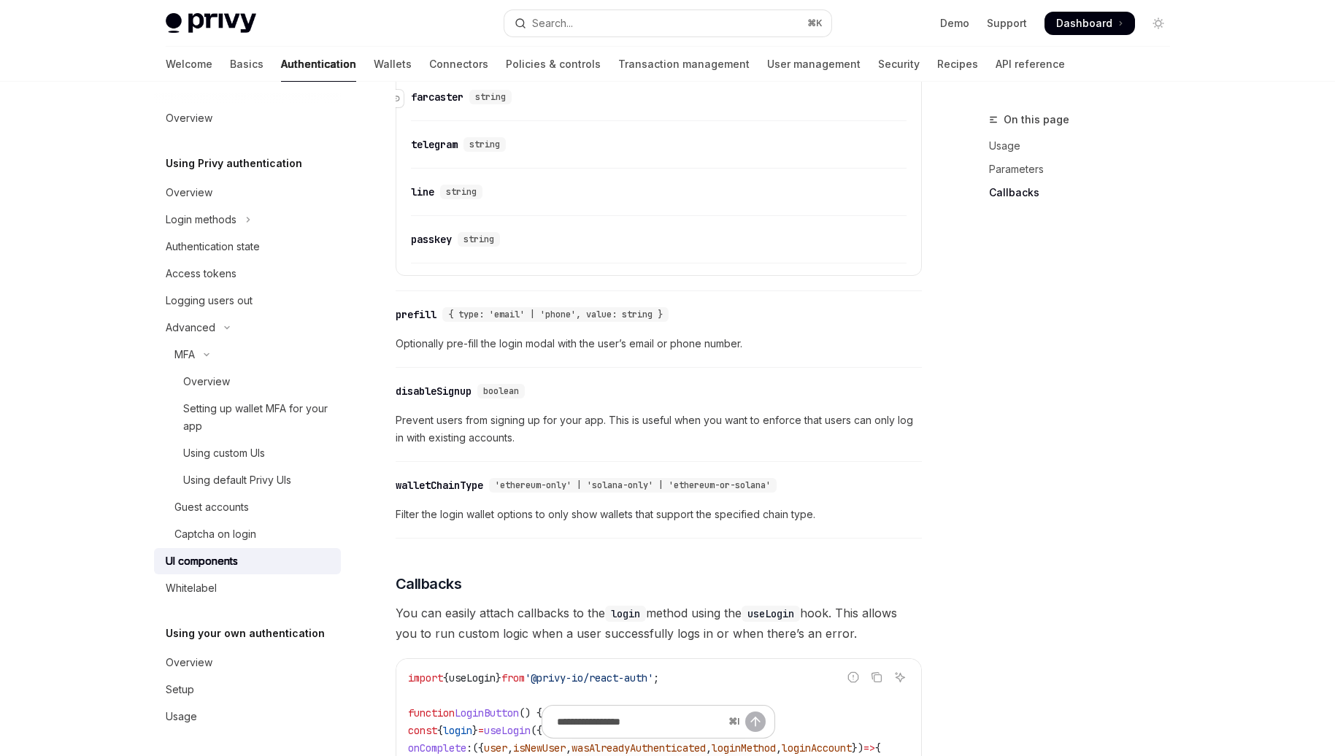
scroll to position [2038, 0]
click at [448, 101] on div "farcaster" at bounding box center [437, 94] width 53 height 15
click at [440, 149] on div "telegram" at bounding box center [434, 141] width 47 height 15
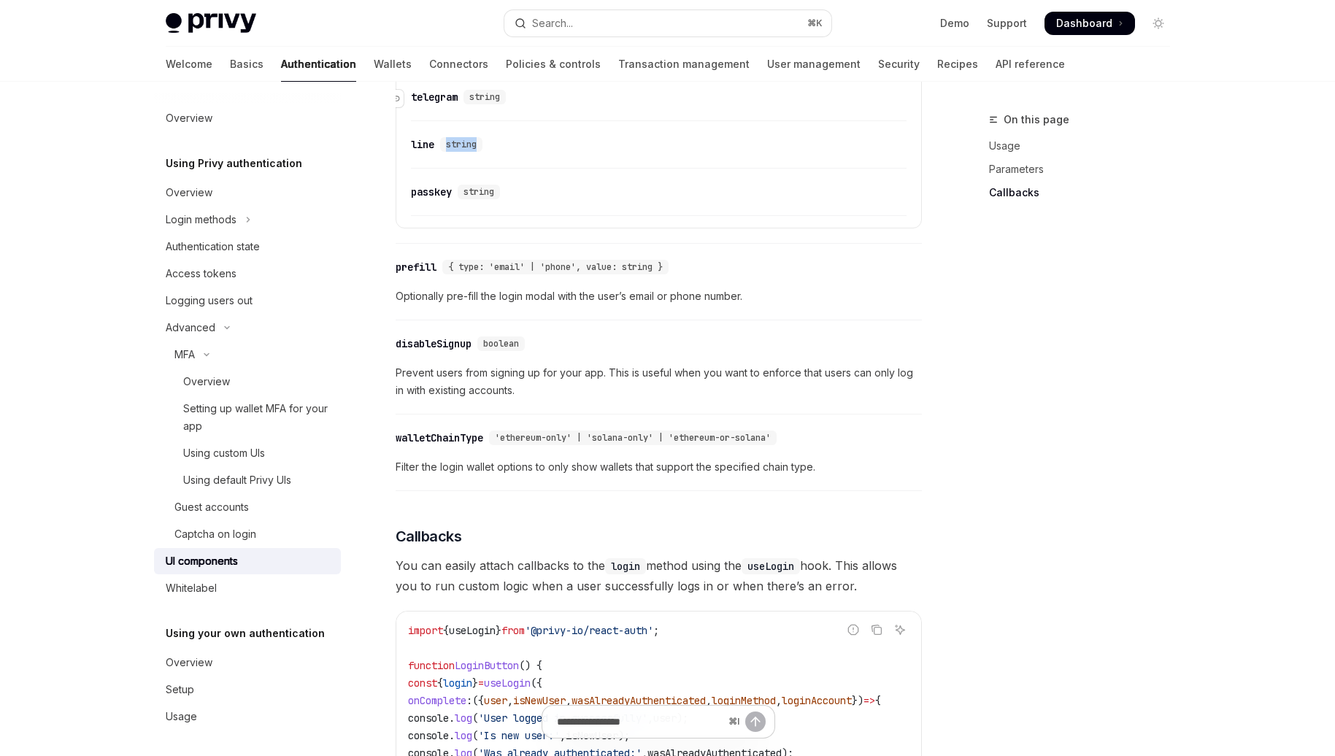
click at [440, 150] on div "​ line string" at bounding box center [659, 148] width 496 height 40
click at [438, 114] on div "​ telegram string" at bounding box center [659, 98] width 496 height 40
click at [440, 101] on div "telegram" at bounding box center [434, 94] width 47 height 15
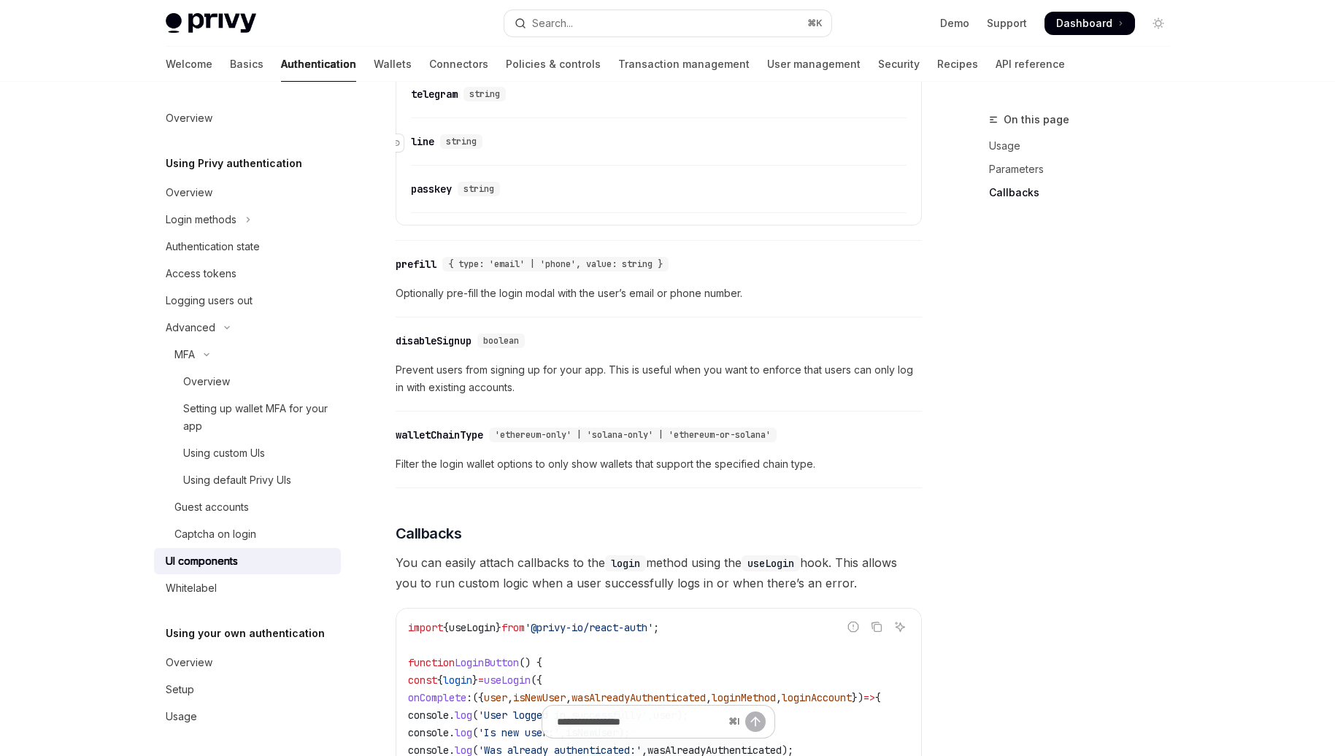
click at [418, 149] on div "line" at bounding box center [422, 141] width 23 height 15
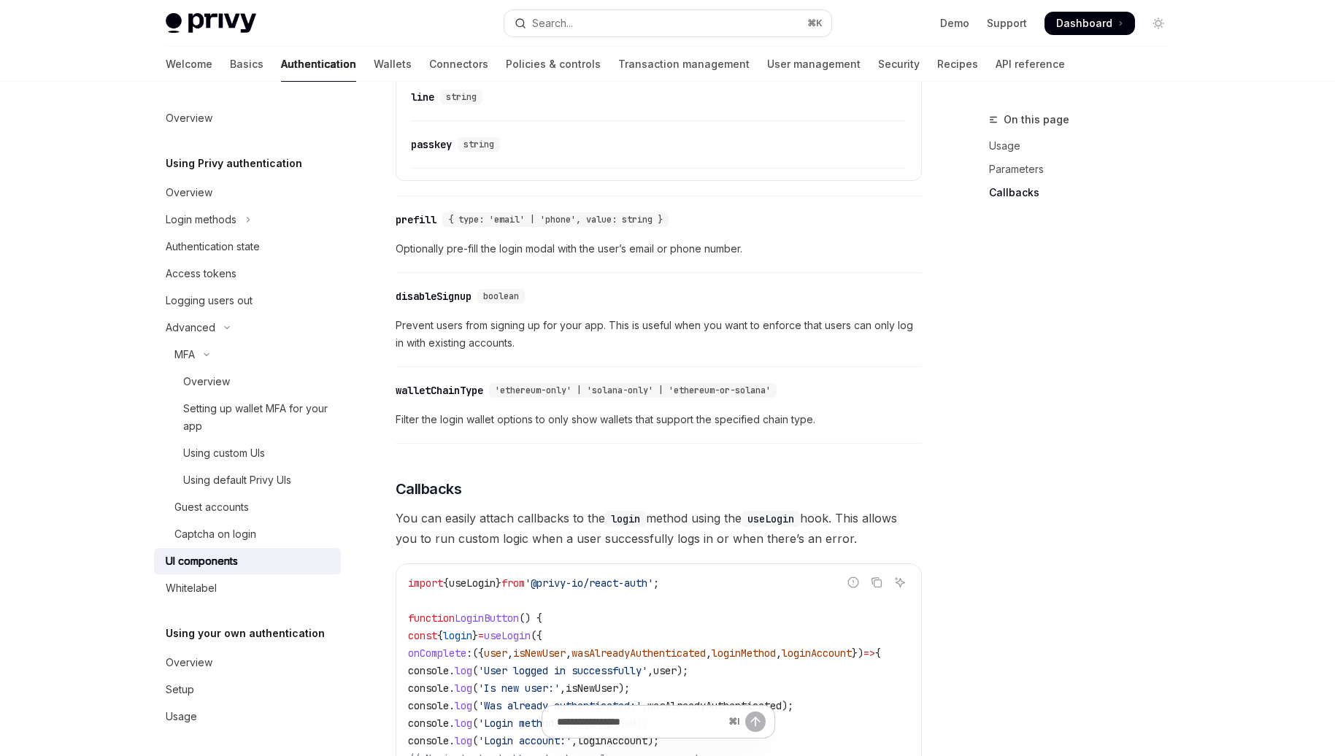
scroll to position [2133, 0]
click at [421, 101] on div "line" at bounding box center [422, 94] width 23 height 15
click at [429, 149] on div "passkey" at bounding box center [431, 141] width 41 height 15
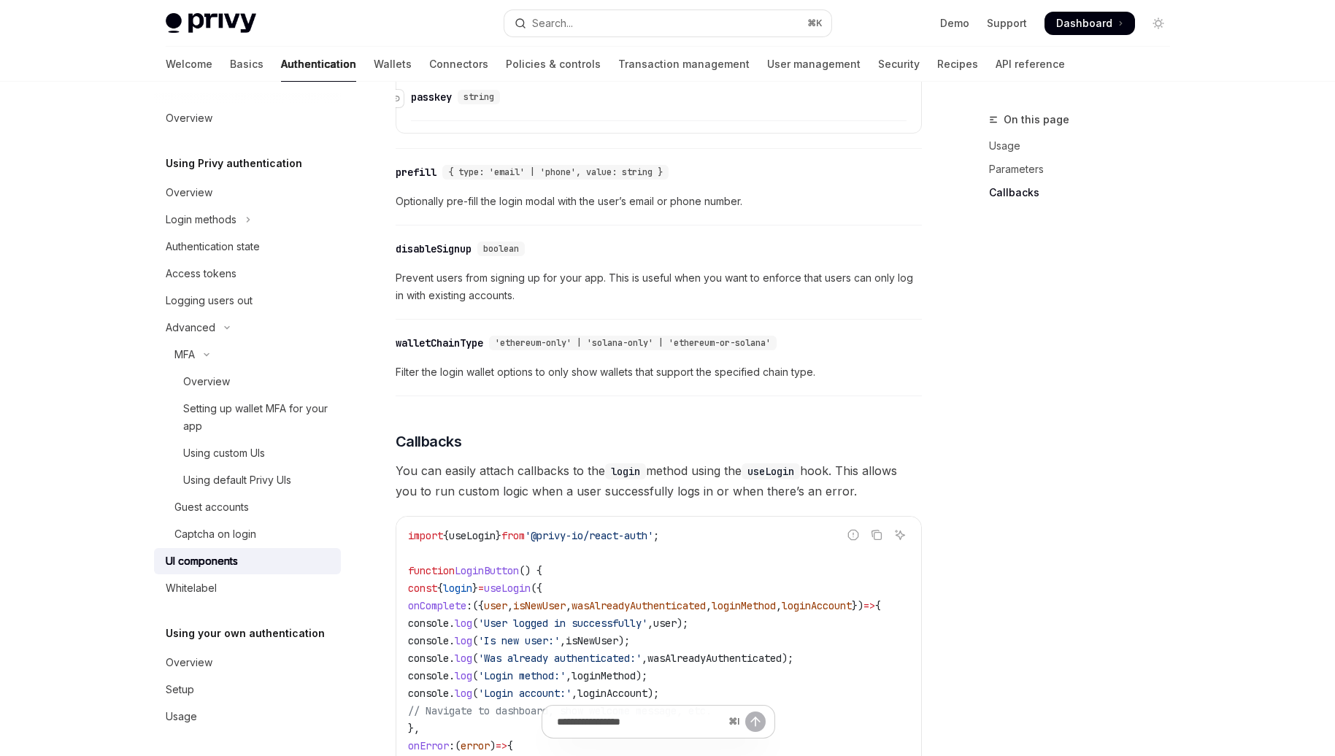
click at [426, 101] on div "passkey" at bounding box center [431, 94] width 41 height 15
